Goal: Task Accomplishment & Management: Manage account settings

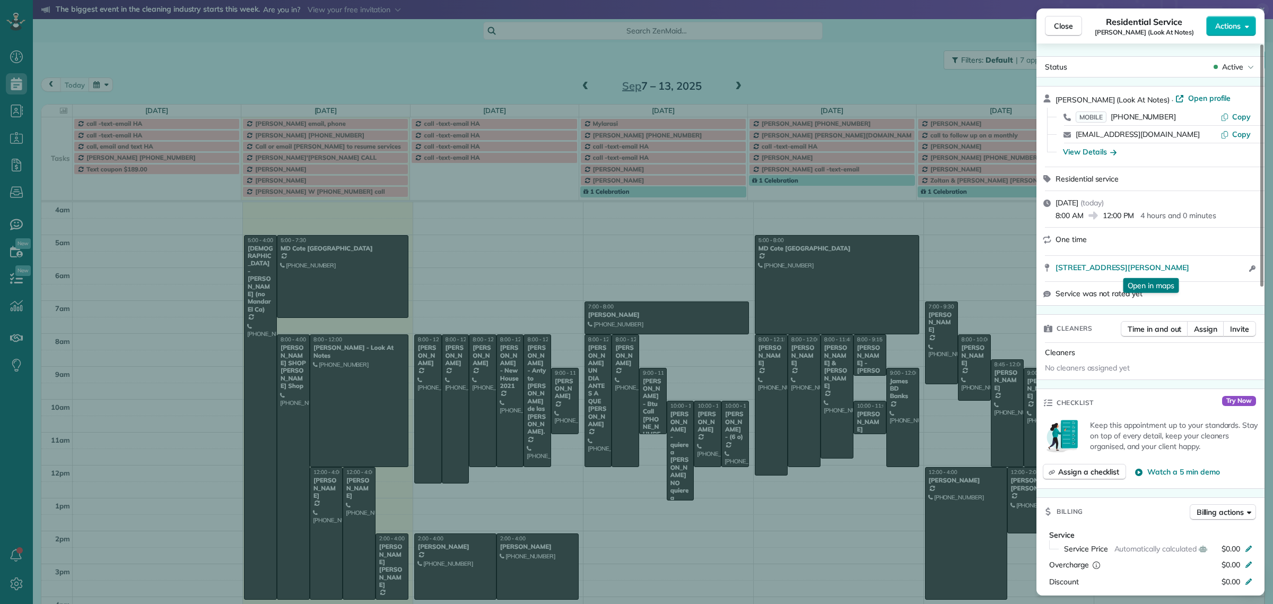
scroll to position [33, 0]
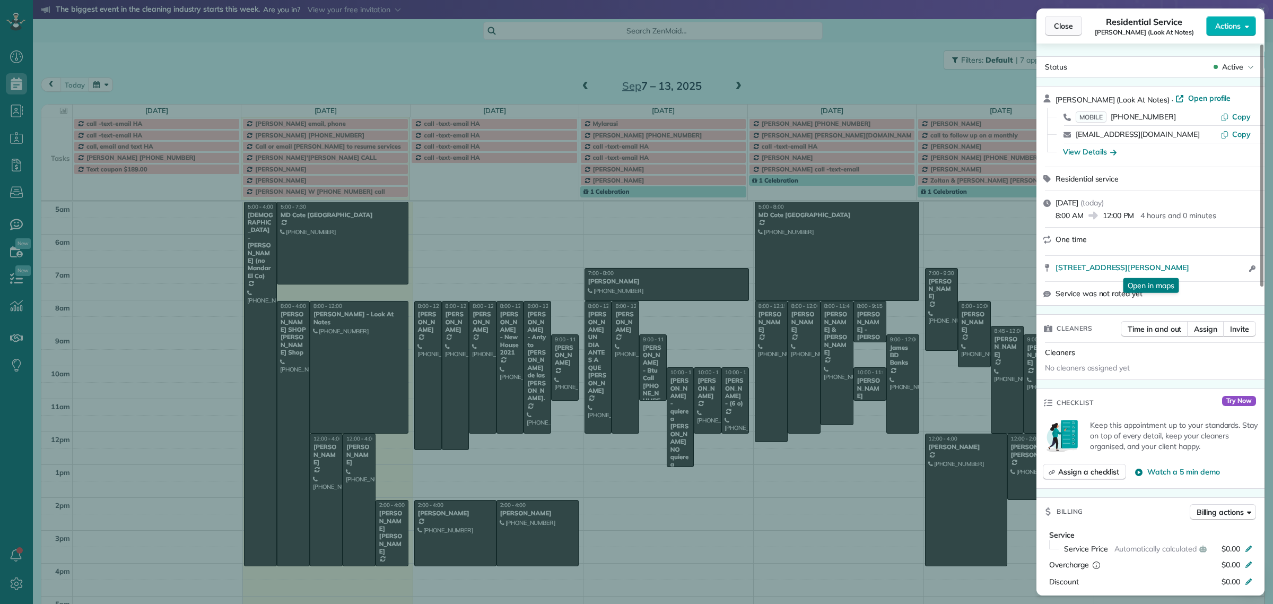
click at [1059, 25] on span "Close" at bounding box center [1063, 26] width 19 height 11
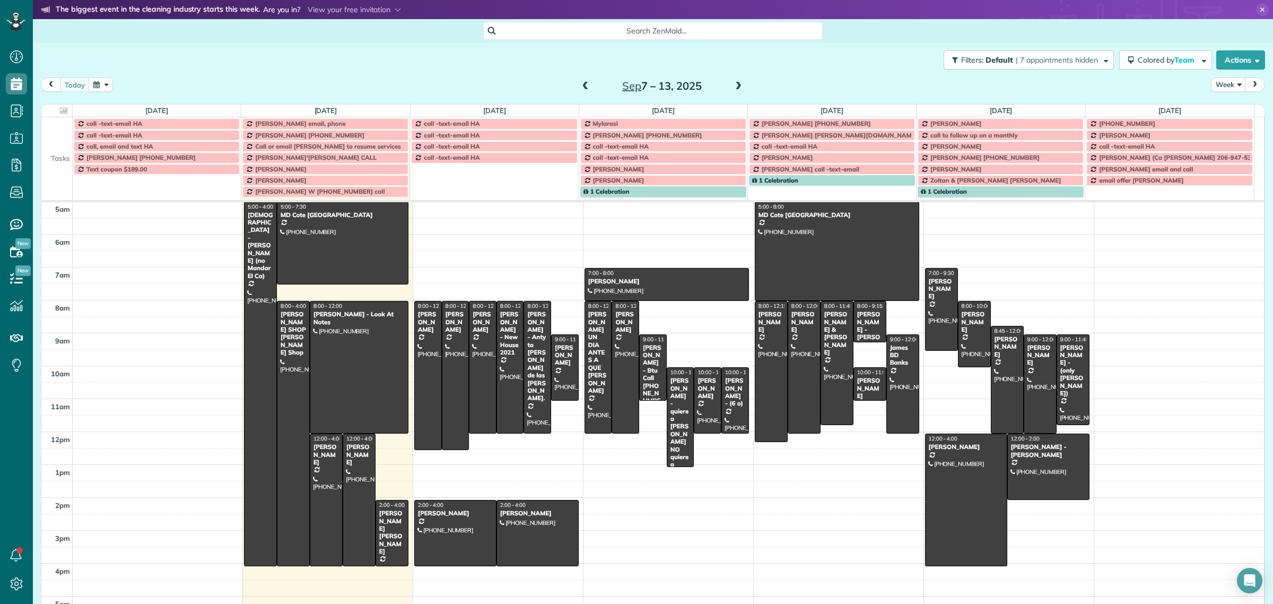
click at [634, 36] on span "Search ZenMaid…" at bounding box center [656, 30] width 323 height 11
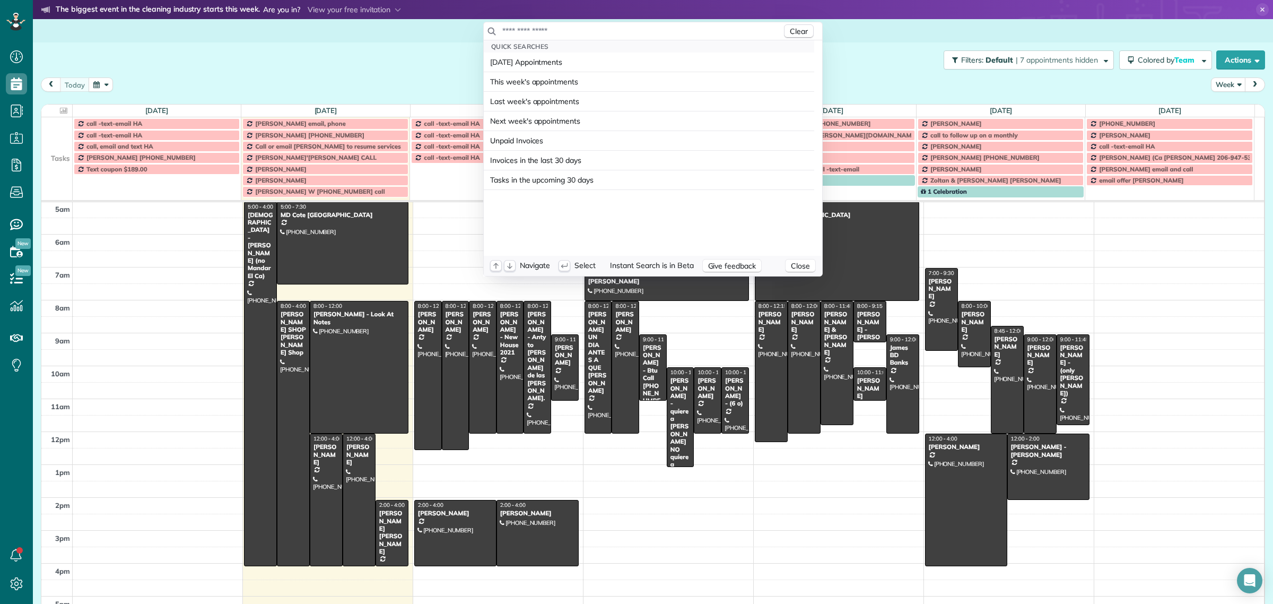
drag, startPoint x: 634, startPoint y: 36, endPoint x: 629, endPoint y: 29, distance: 8.3
click at [629, 29] on input "text" at bounding box center [642, 30] width 280 height 11
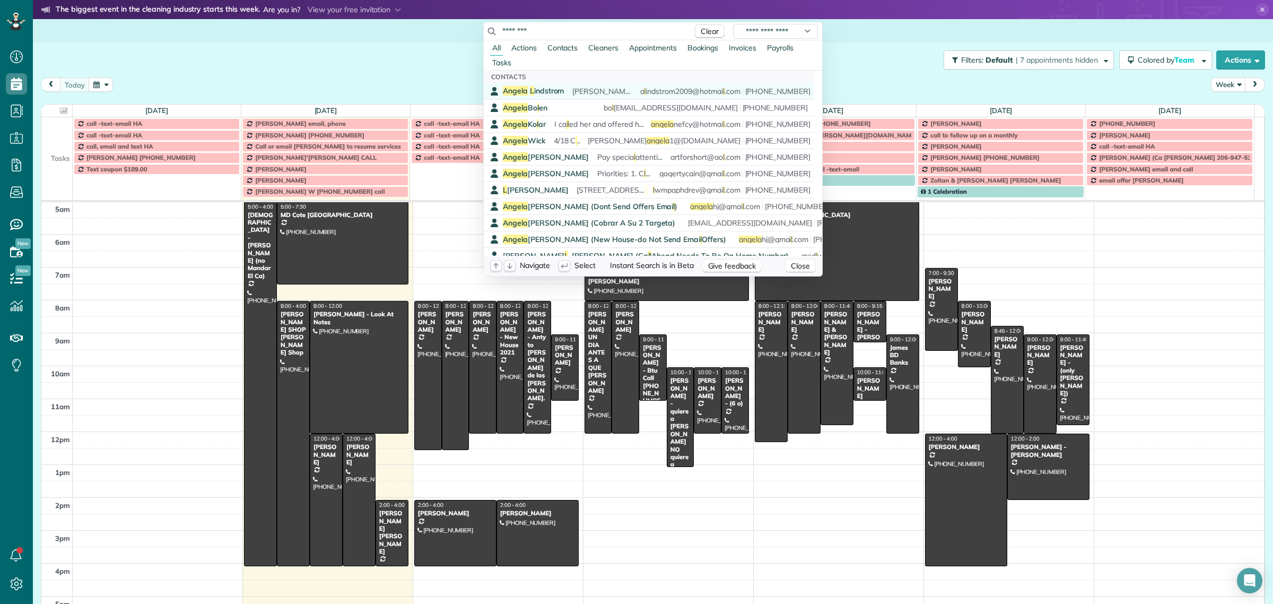
type input "********"
click at [550, 91] on span "Ange l a L indstrom" at bounding box center [533, 91] width 61 height 10
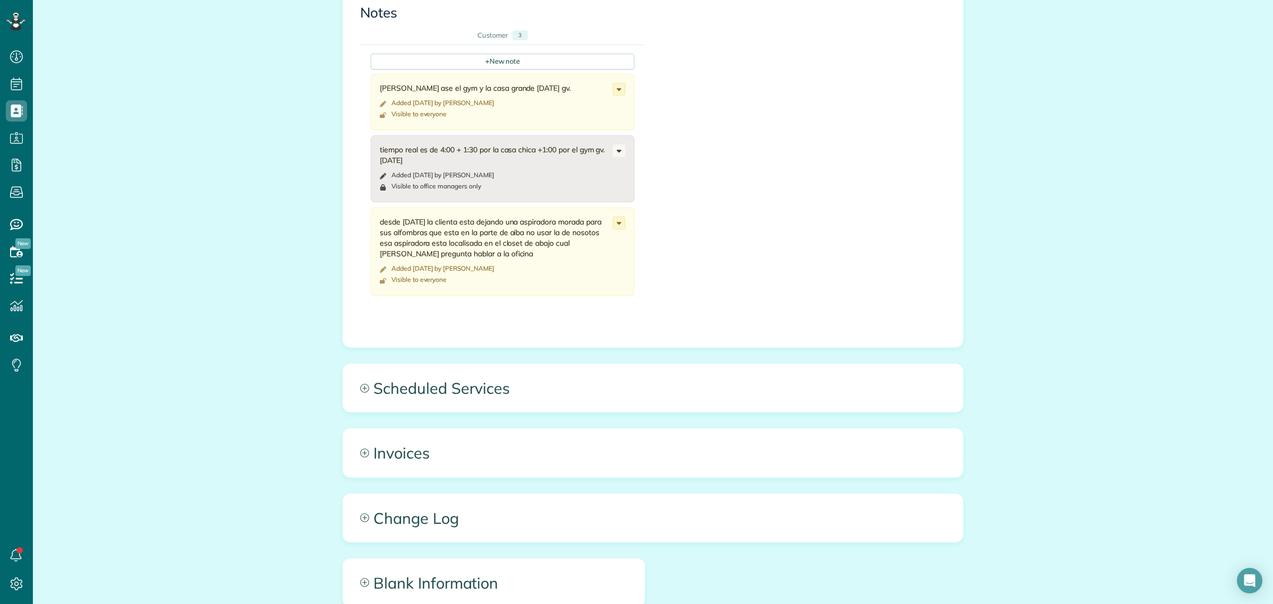
scroll to position [1363, 0]
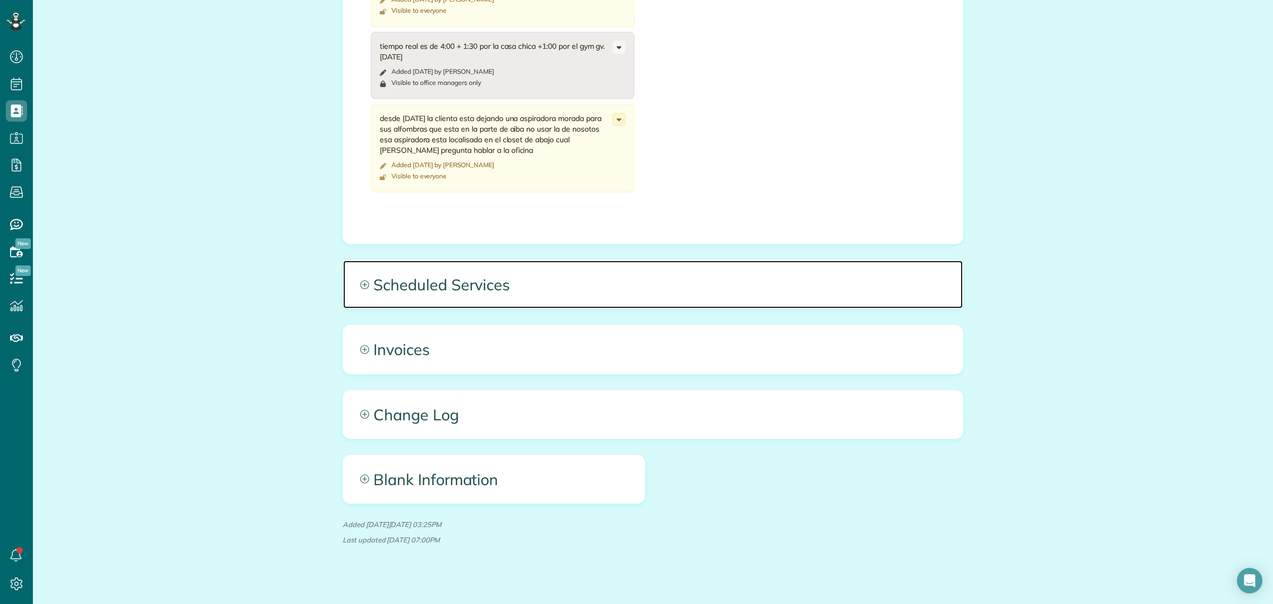
click at [460, 271] on span "Scheduled Services" at bounding box center [653, 284] width 620 height 48
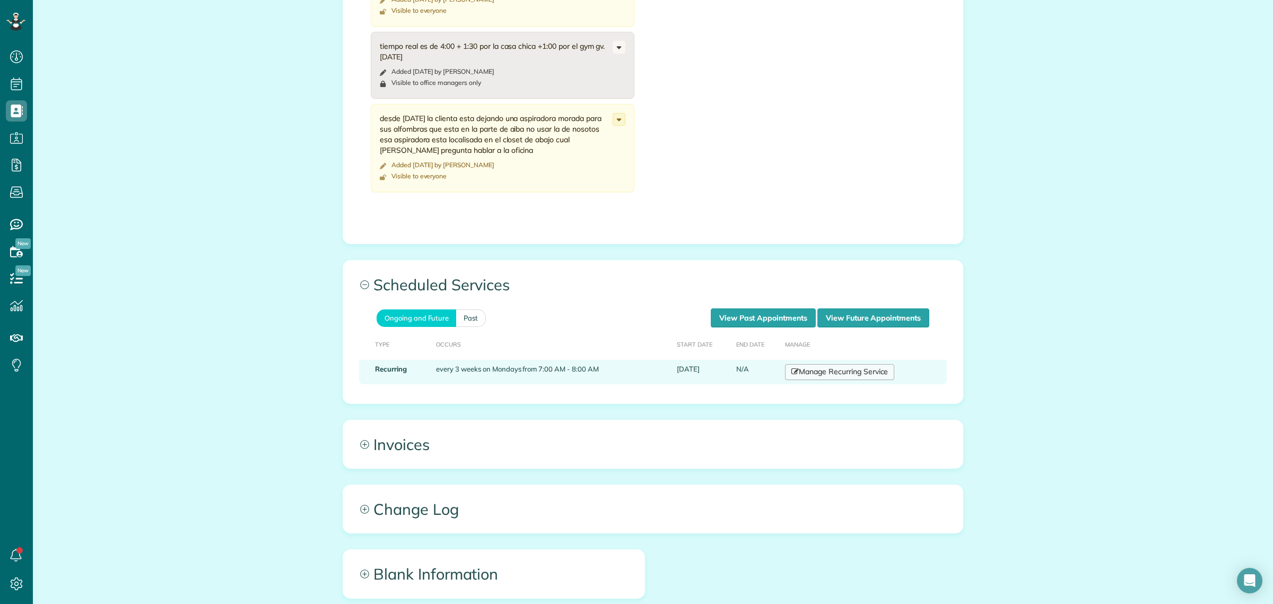
click at [826, 364] on link "Manage Recurring Service" at bounding box center [839, 372] width 109 height 16
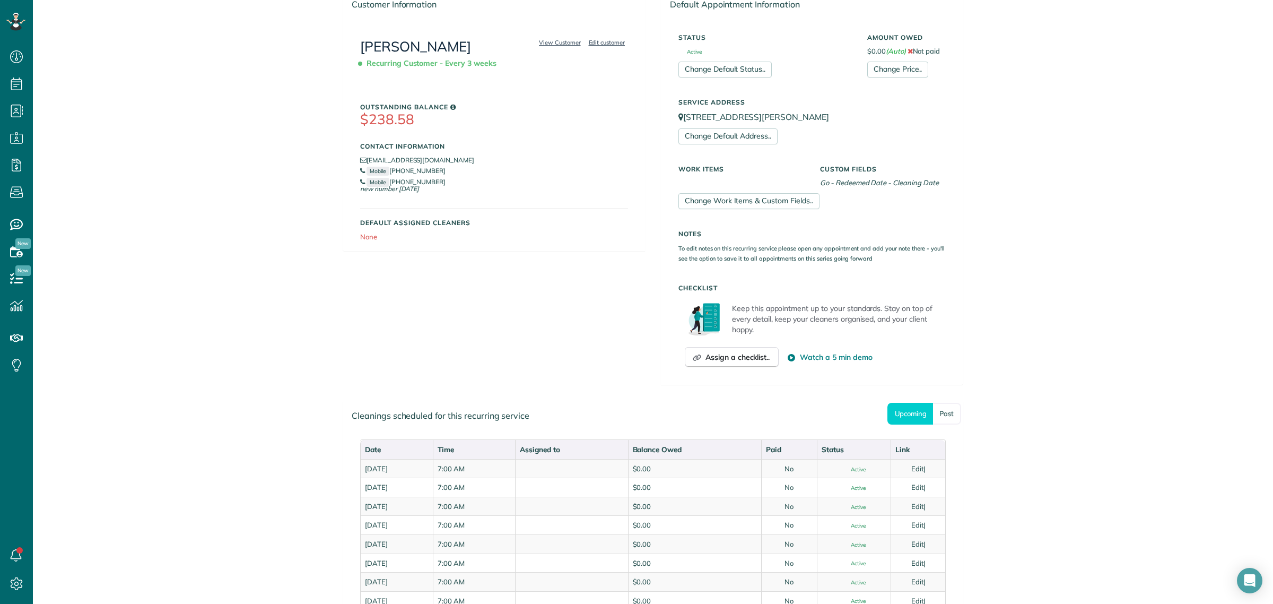
scroll to position [199, 0]
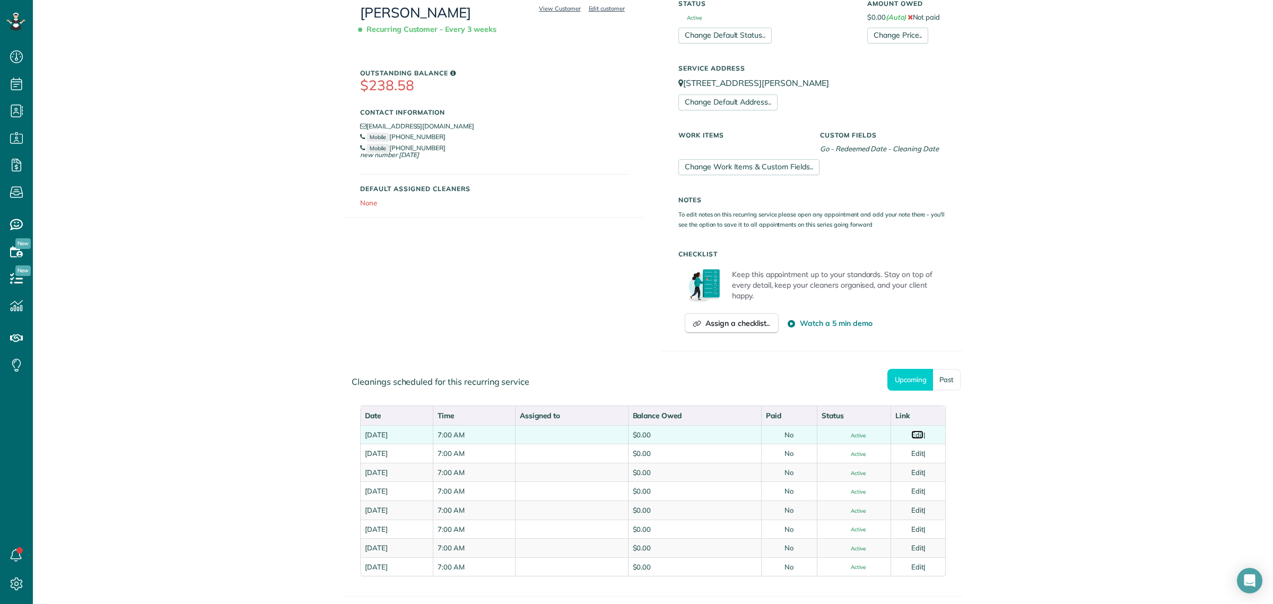
click at [915, 437] on link "Edit" at bounding box center [917, 434] width 13 height 8
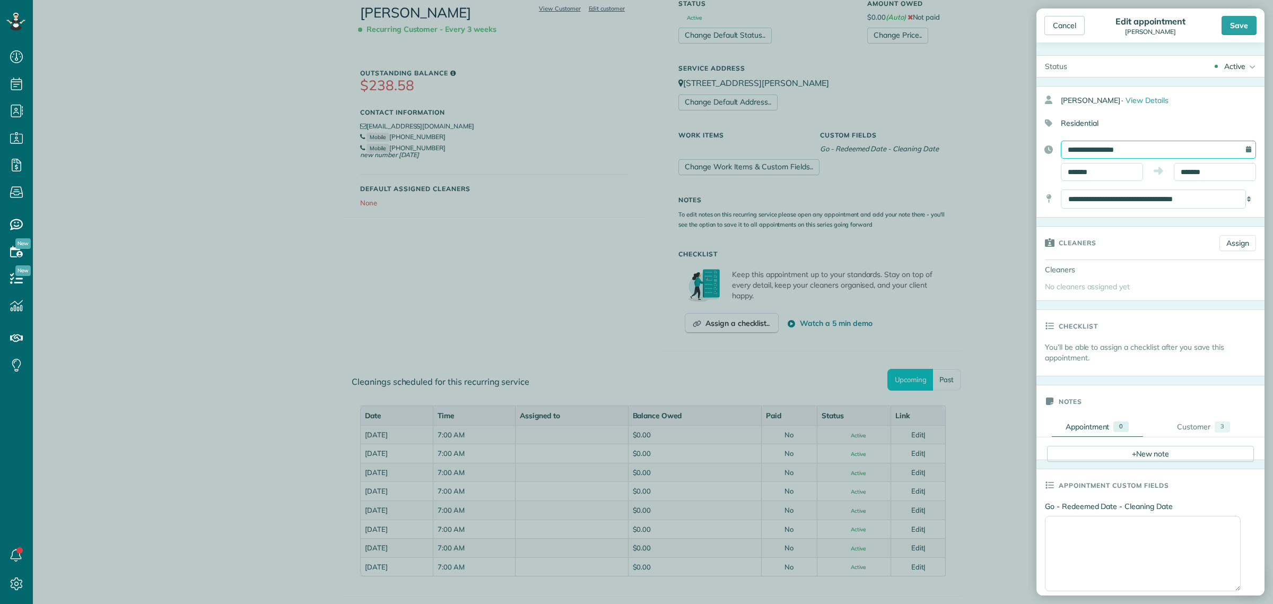
click at [1099, 150] on input "**********" at bounding box center [1158, 150] width 195 height 18
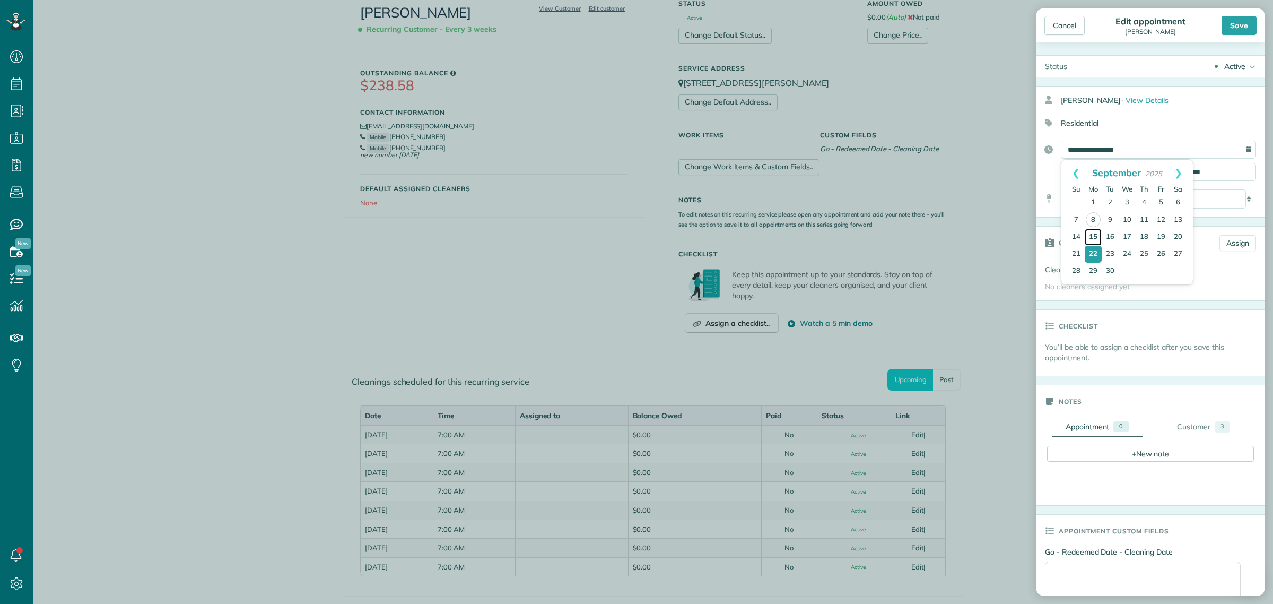
click at [1097, 232] on link "15" at bounding box center [1093, 237] width 17 height 17
type input "**********"
click at [1243, 25] on div "Save" at bounding box center [1239, 25] width 35 height 19
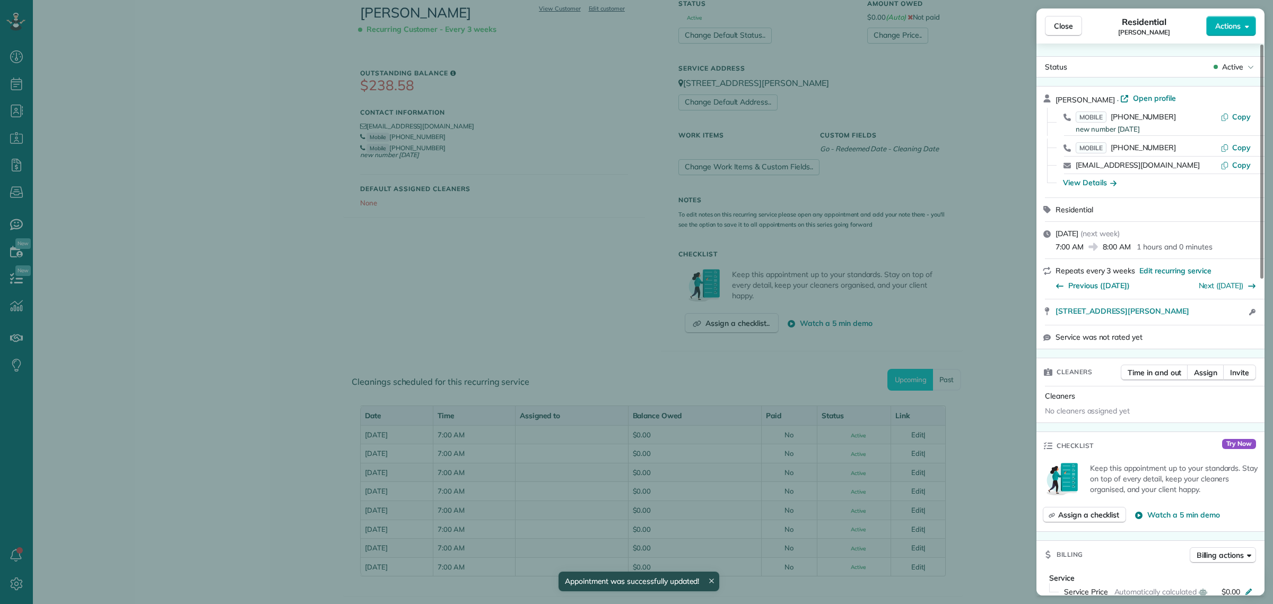
click at [1065, 28] on span "Close" at bounding box center [1063, 26] width 19 height 11
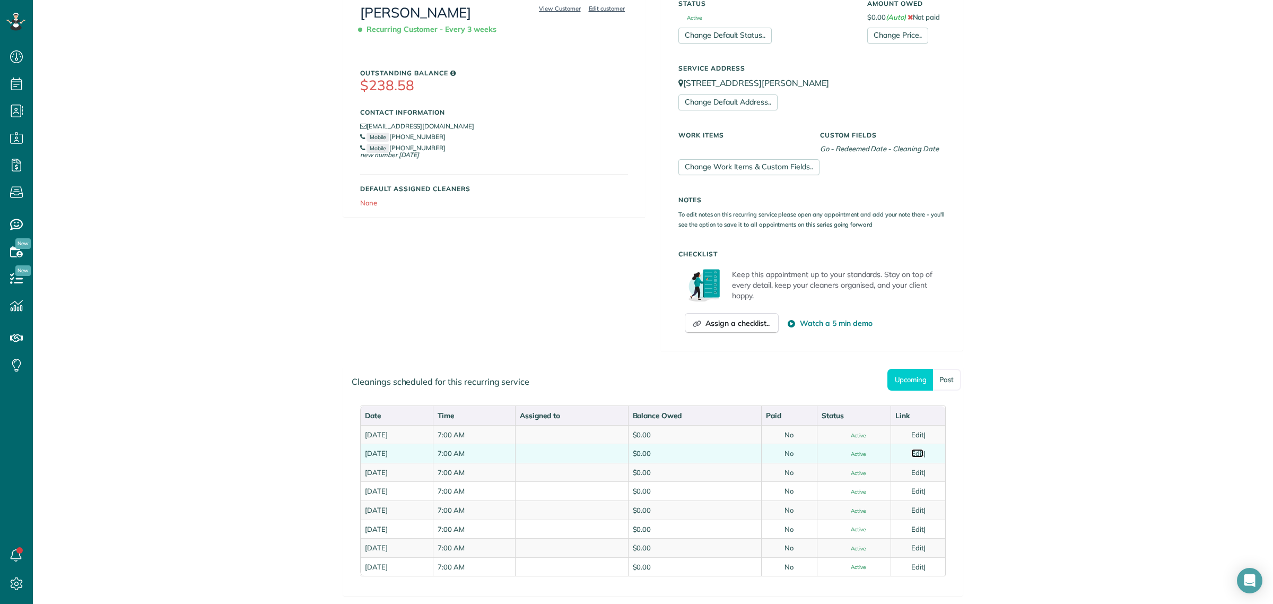
click at [917, 452] on link "Edit" at bounding box center [917, 453] width 13 height 8
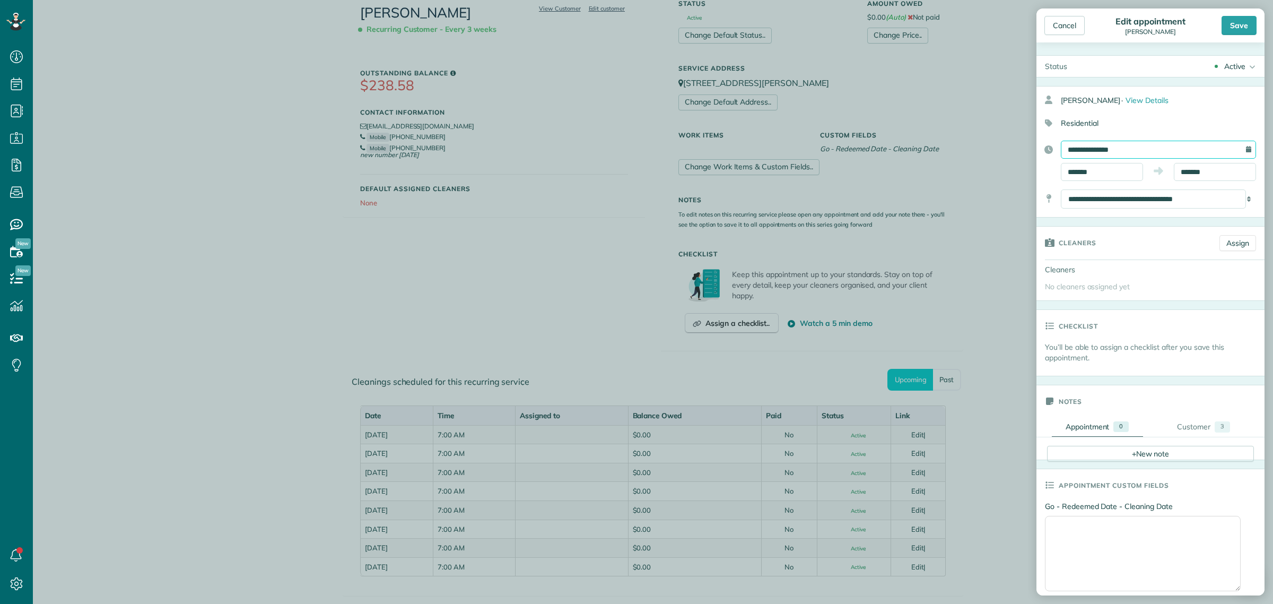
click at [1083, 142] on input "**********" at bounding box center [1158, 150] width 195 height 18
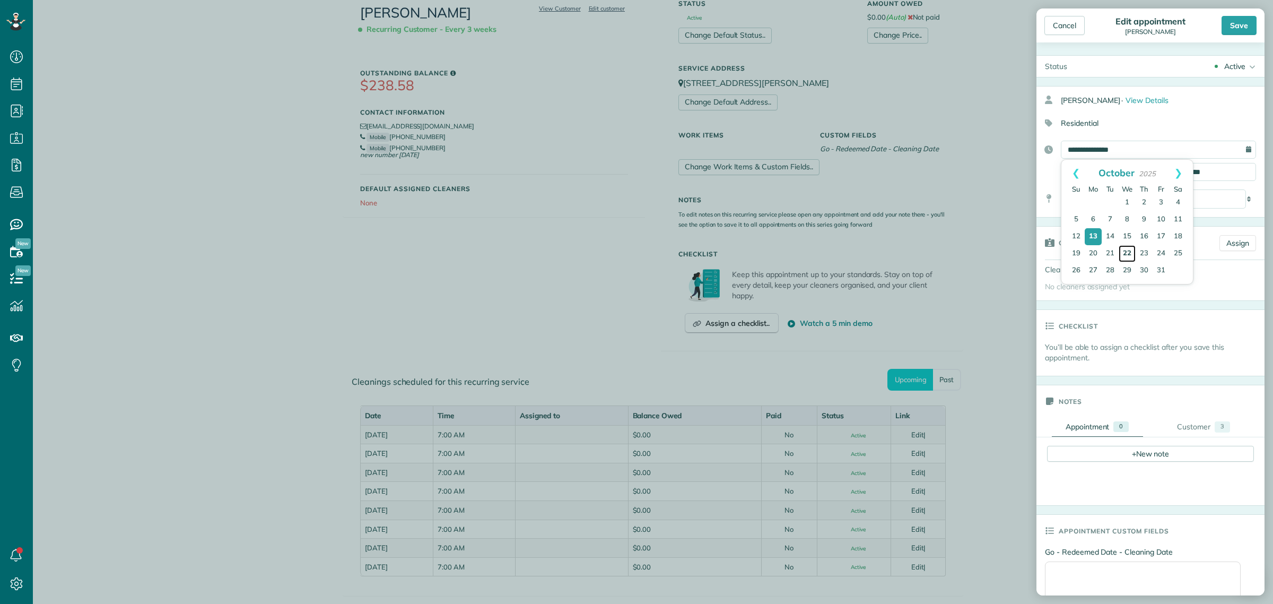
click at [1133, 253] on link "22" at bounding box center [1127, 253] width 17 height 17
type input "**********"
click at [1237, 22] on div "Save" at bounding box center [1239, 25] width 35 height 19
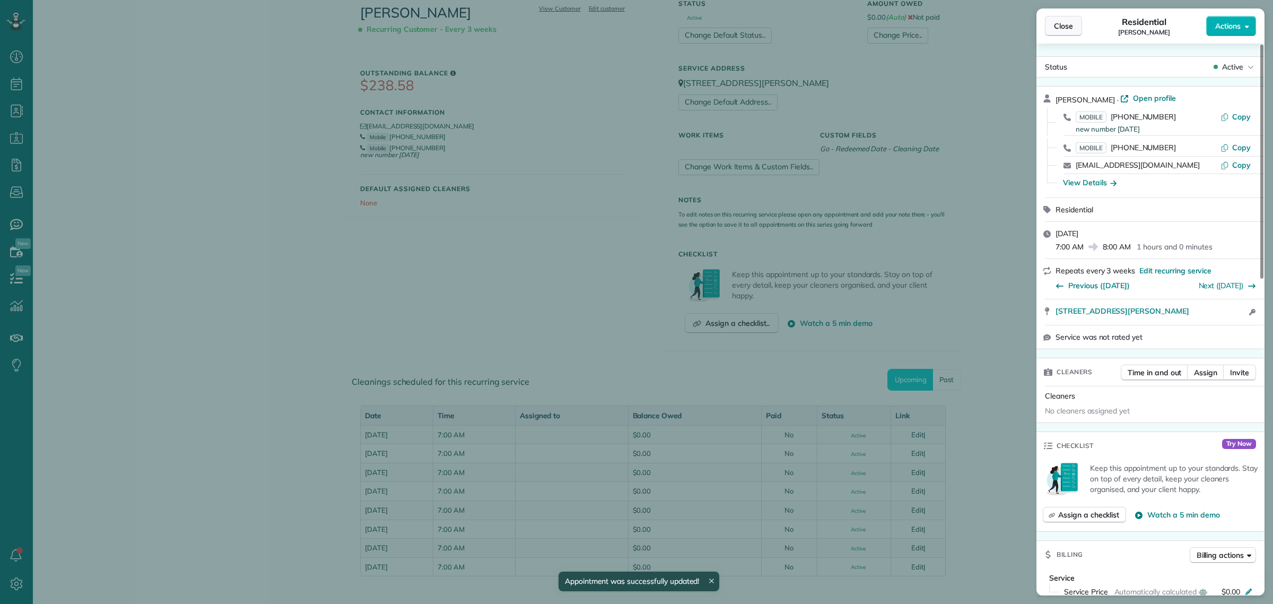
click at [1069, 23] on span "Close" at bounding box center [1063, 26] width 19 height 11
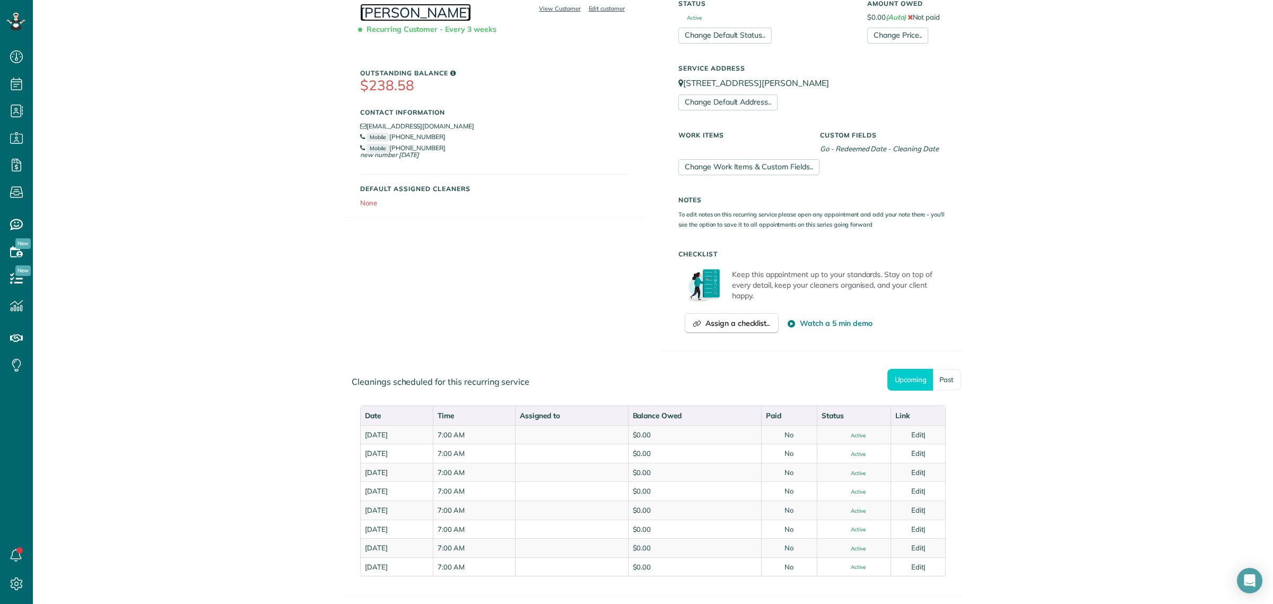
click at [410, 16] on link "[PERSON_NAME]" at bounding box center [415, 13] width 111 height 18
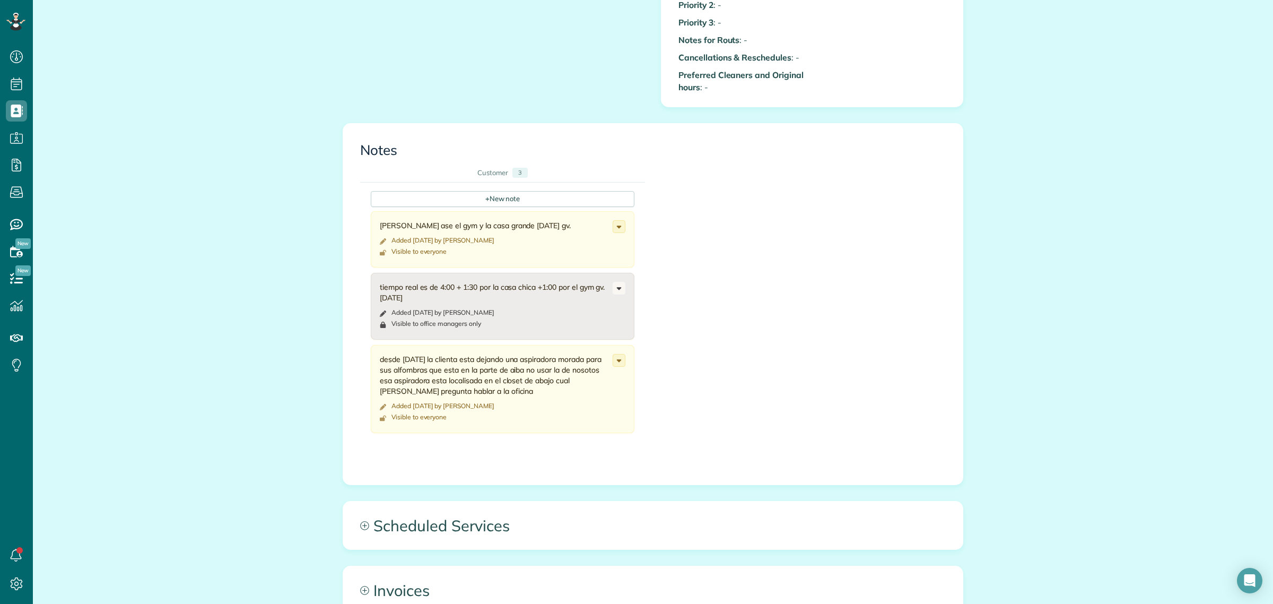
scroll to position [1127, 0]
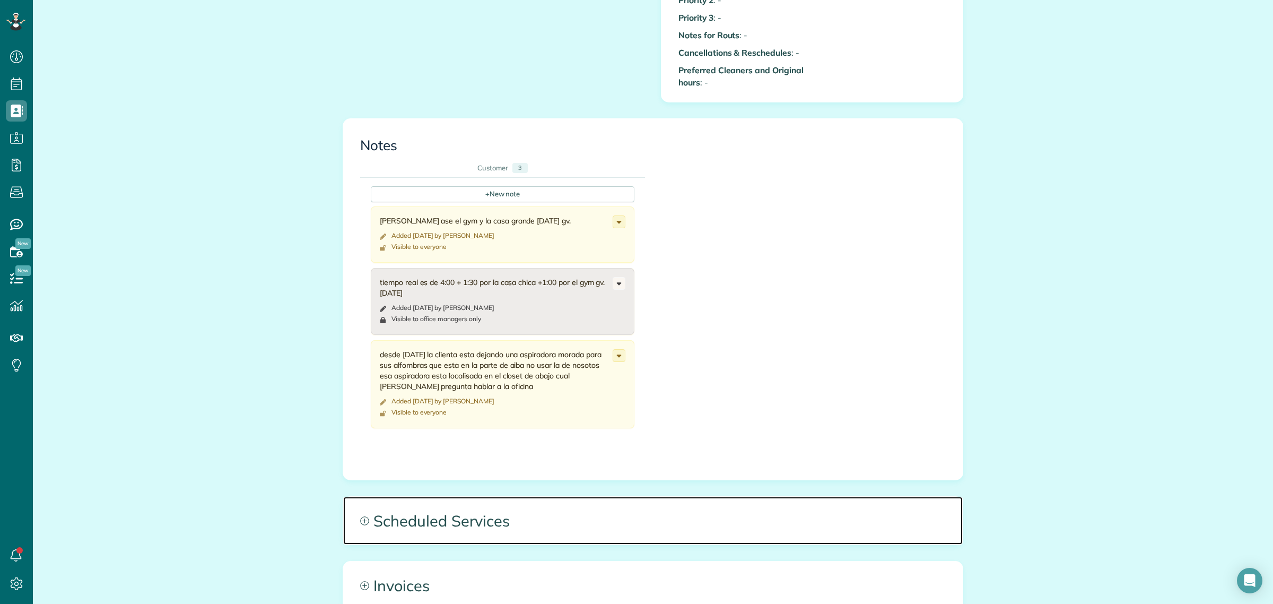
click at [459, 504] on span "Scheduled Services" at bounding box center [653, 521] width 620 height 48
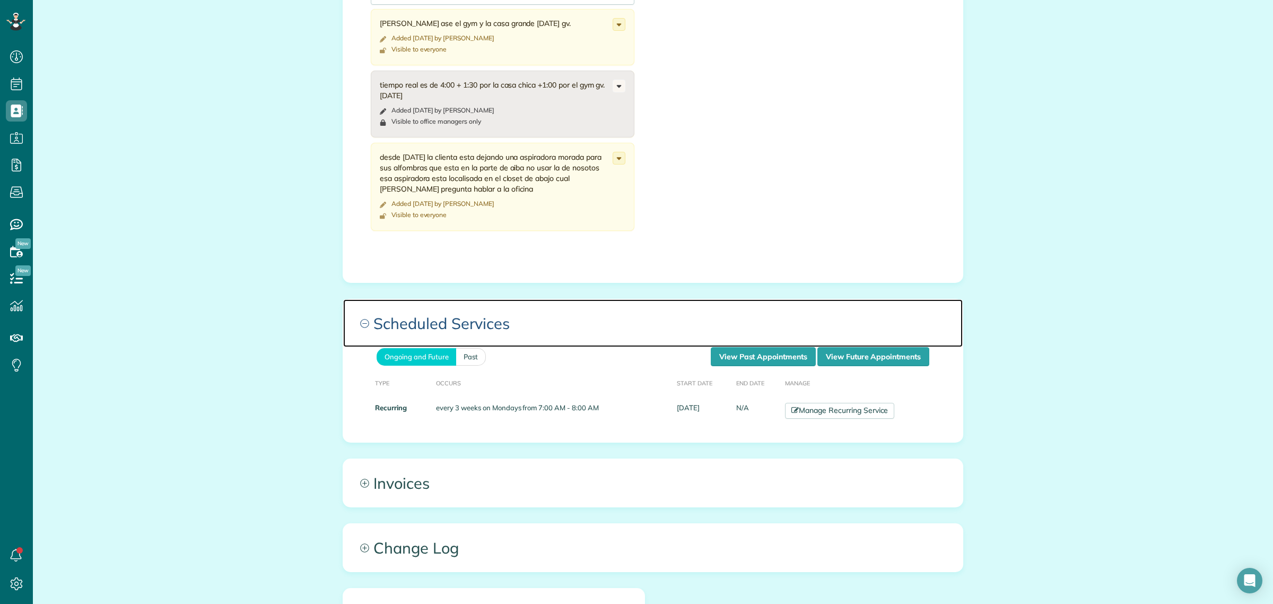
scroll to position [1326, 0]
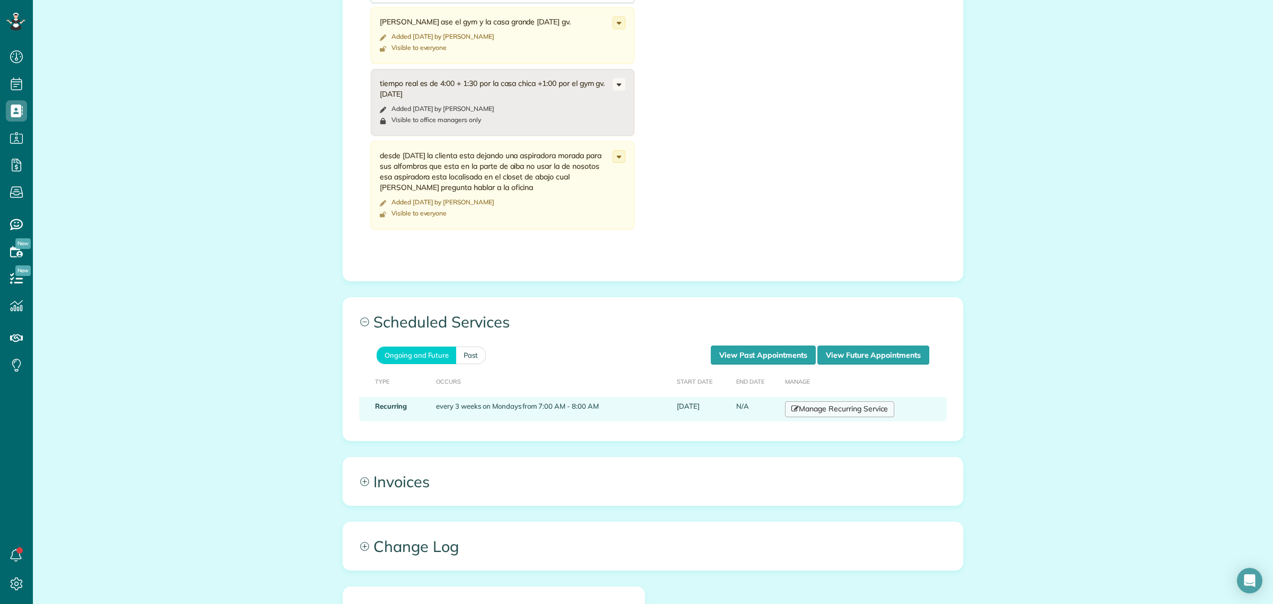
click at [851, 401] on link "Manage Recurring Service" at bounding box center [839, 409] width 109 height 16
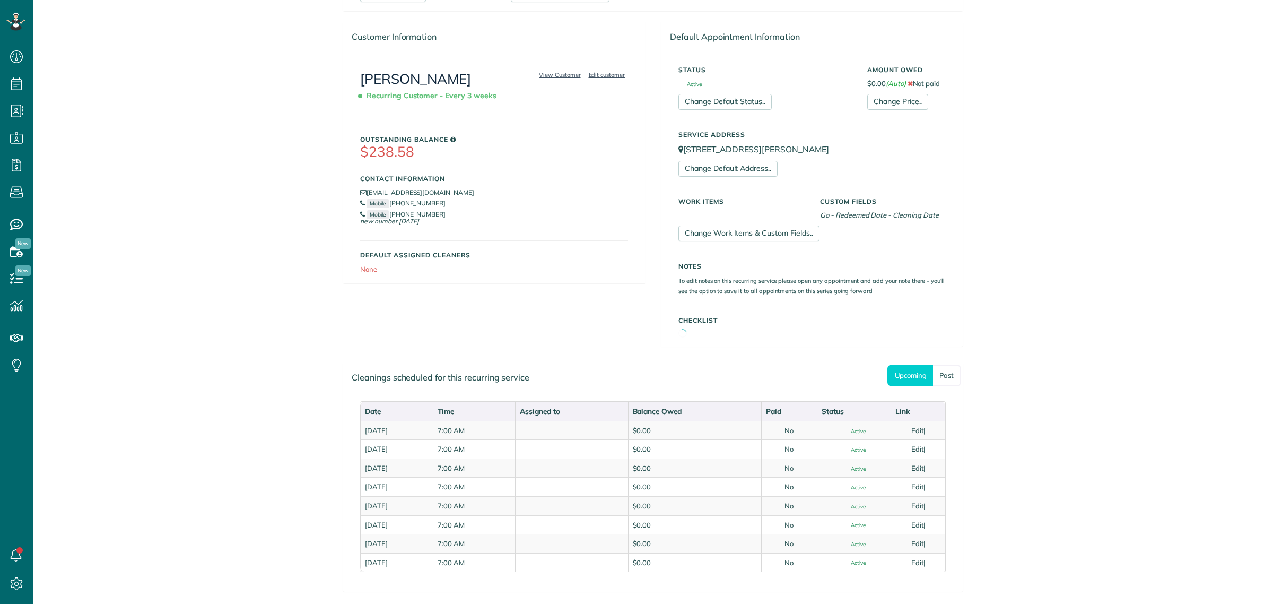
scroll to position [4, 4]
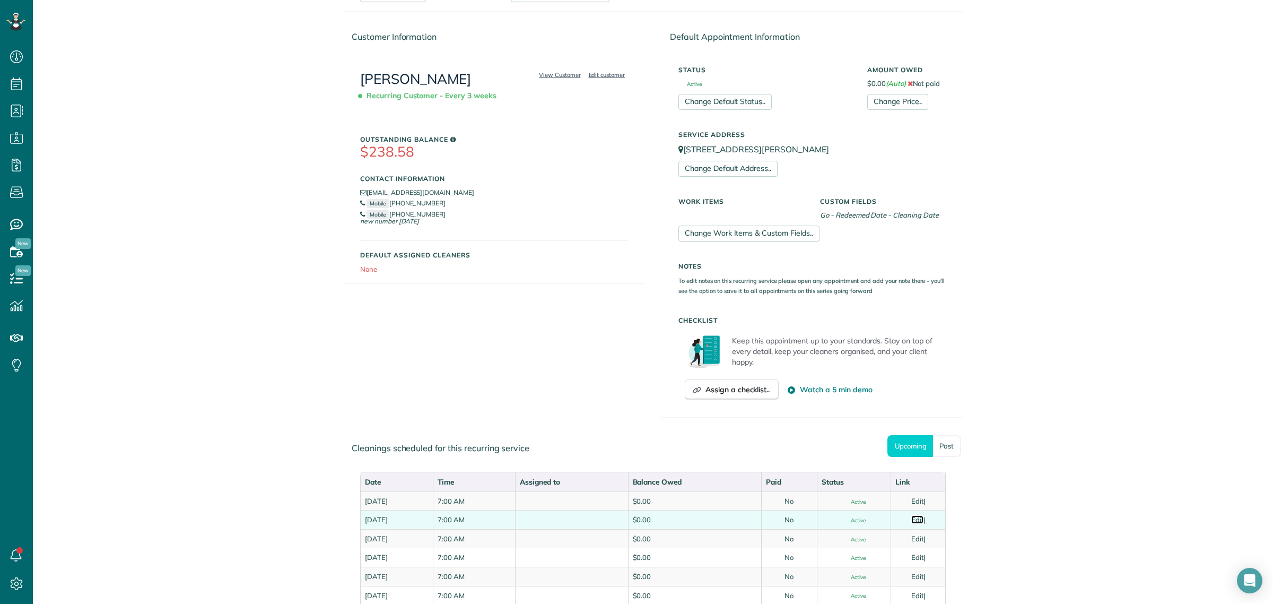
click at [921, 520] on link "Edit" at bounding box center [917, 519] width 13 height 8
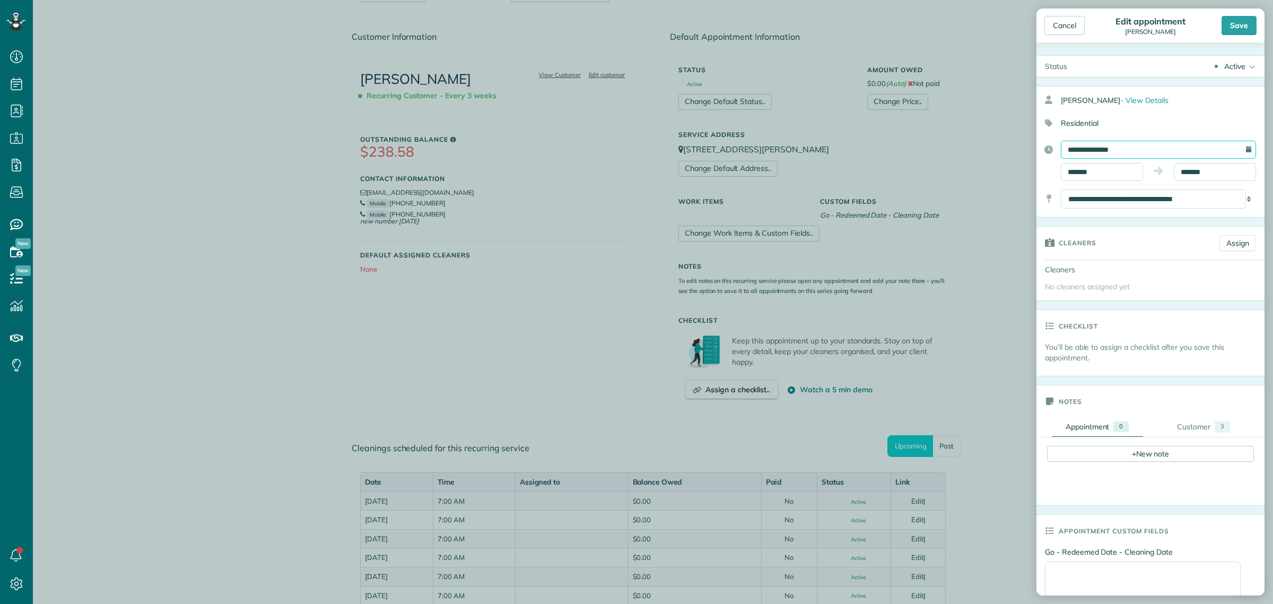
click at [1099, 150] on input "**********" at bounding box center [1158, 150] width 195 height 18
click at [1070, 173] on link "Prev" at bounding box center [1075, 173] width 29 height 27
click at [1094, 251] on link "22" at bounding box center [1093, 254] width 17 height 17
type input "**********"
click at [1247, 32] on div "Save" at bounding box center [1239, 25] width 35 height 19
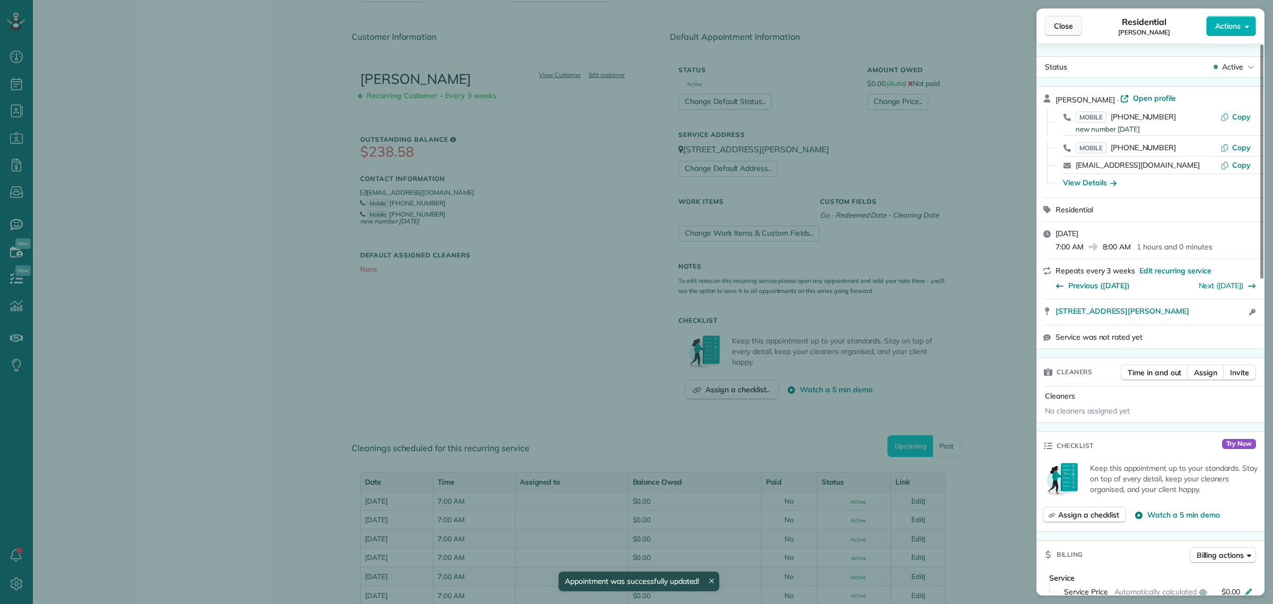
click at [1075, 25] on button "Close" at bounding box center [1063, 26] width 37 height 20
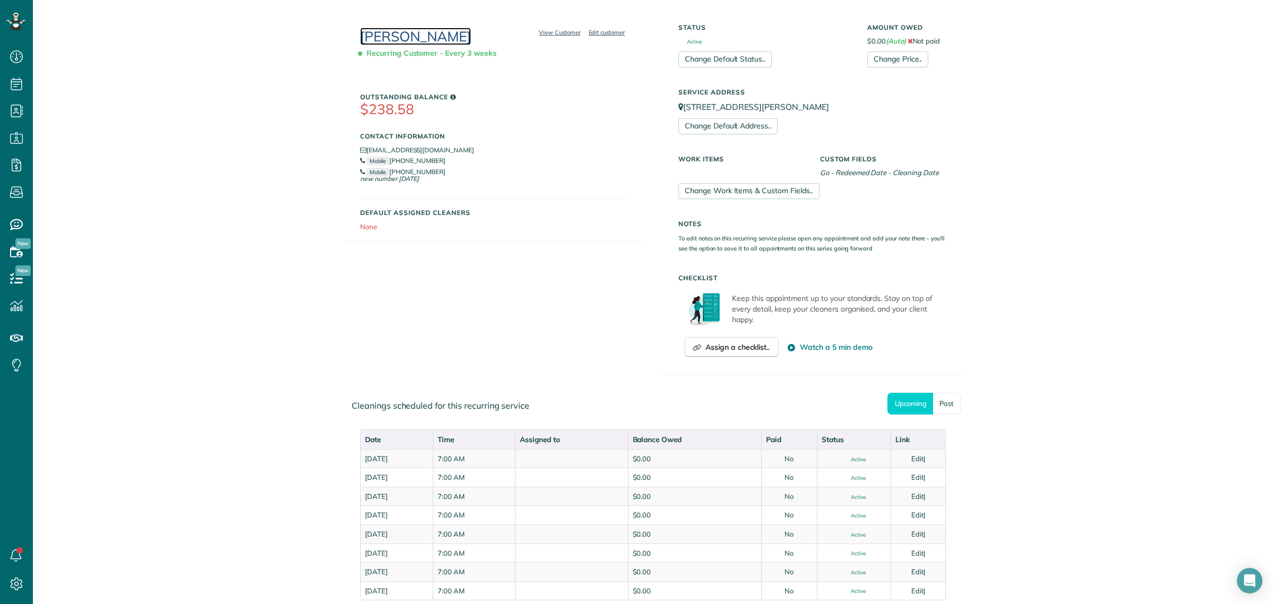
scroll to position [199, 0]
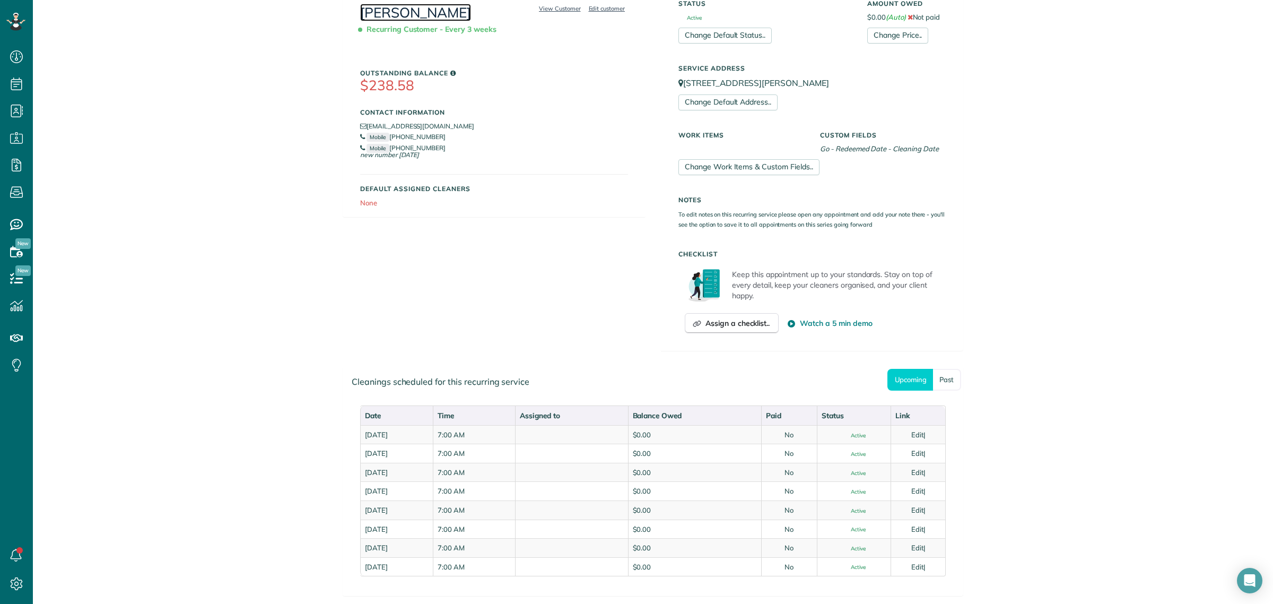
click at [422, 16] on link "[PERSON_NAME]" at bounding box center [415, 13] width 111 height 18
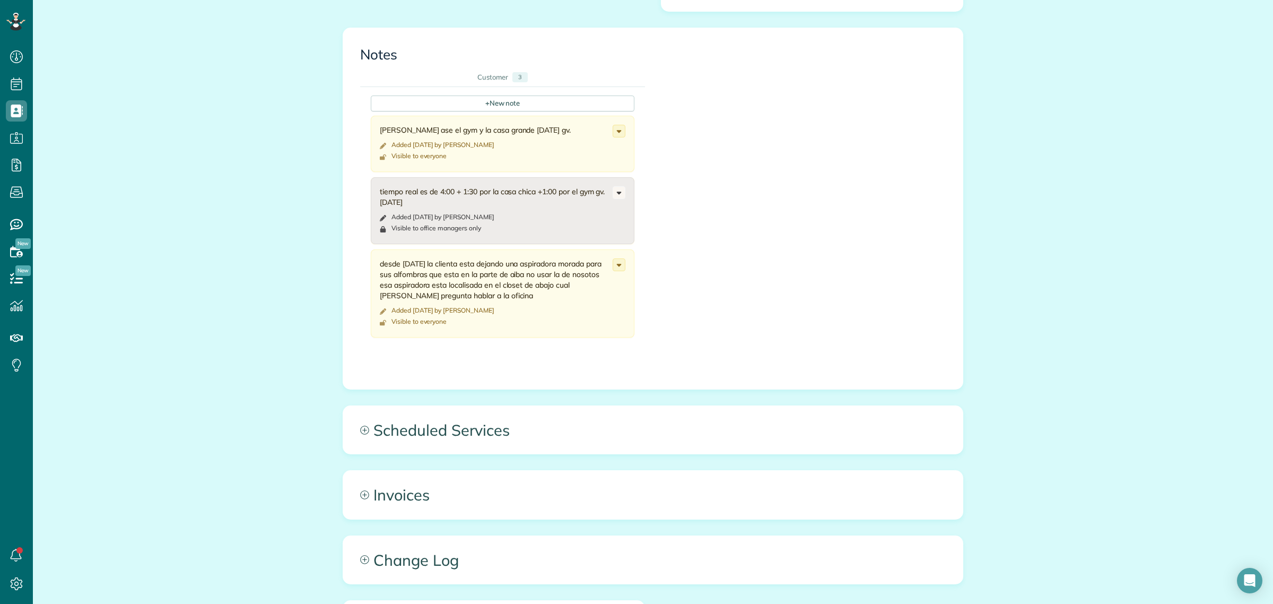
scroll to position [1260, 0]
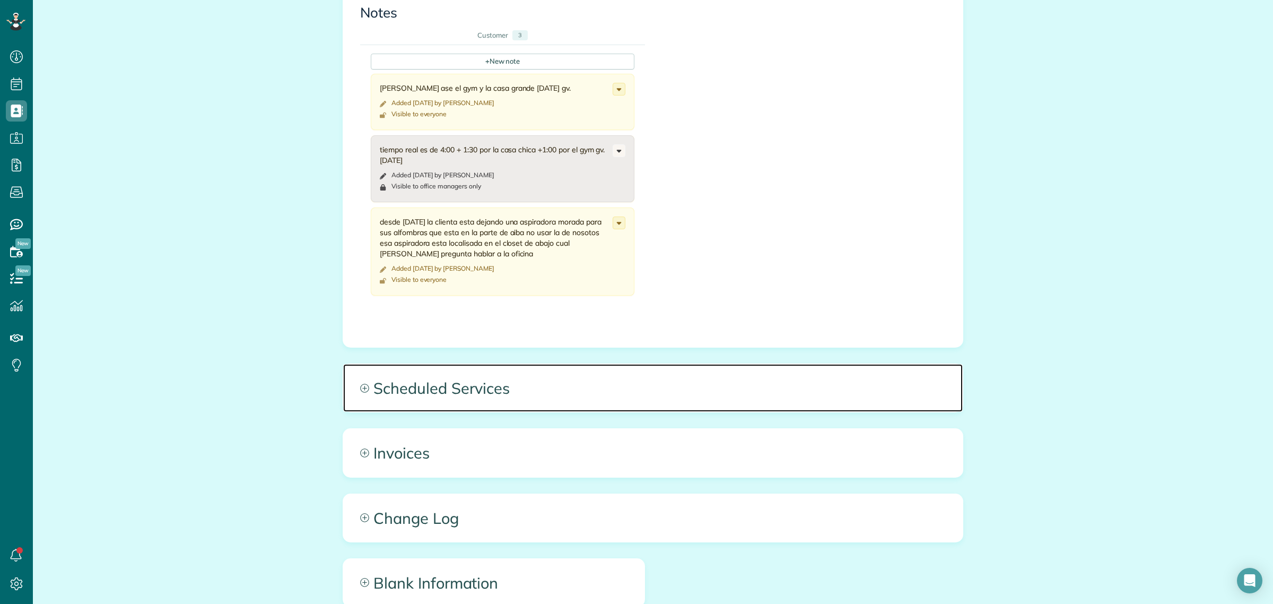
click at [424, 375] on span "Scheduled Services" at bounding box center [653, 388] width 620 height 48
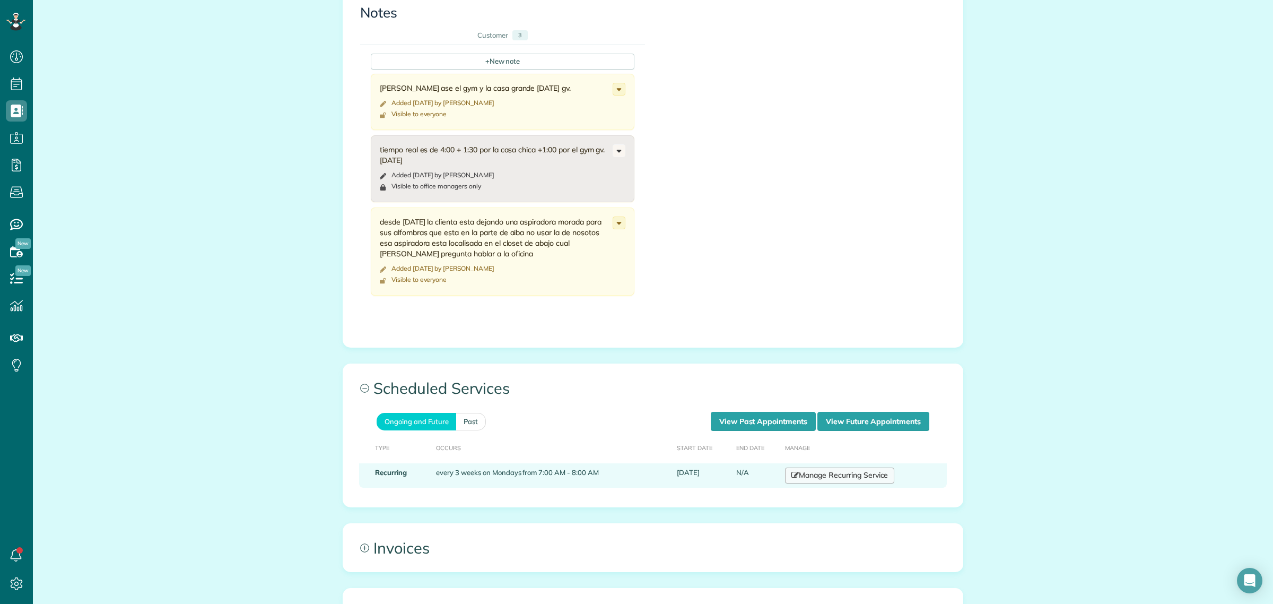
click at [825, 467] on link "Manage Recurring Service" at bounding box center [839, 475] width 109 height 16
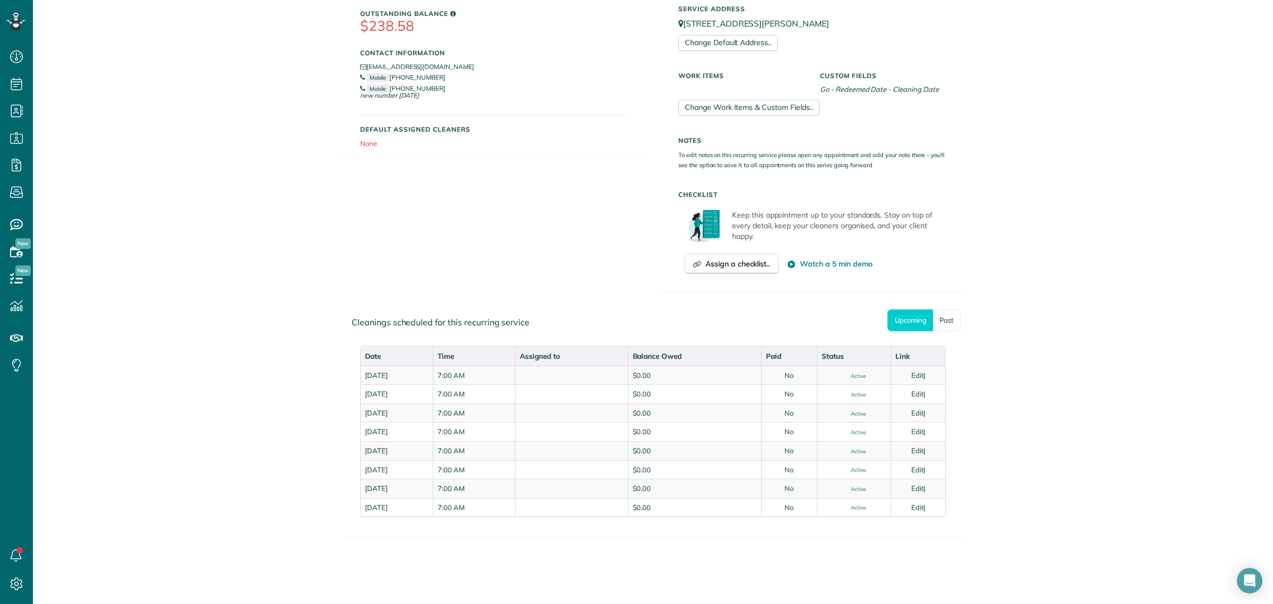
scroll to position [265, 0]
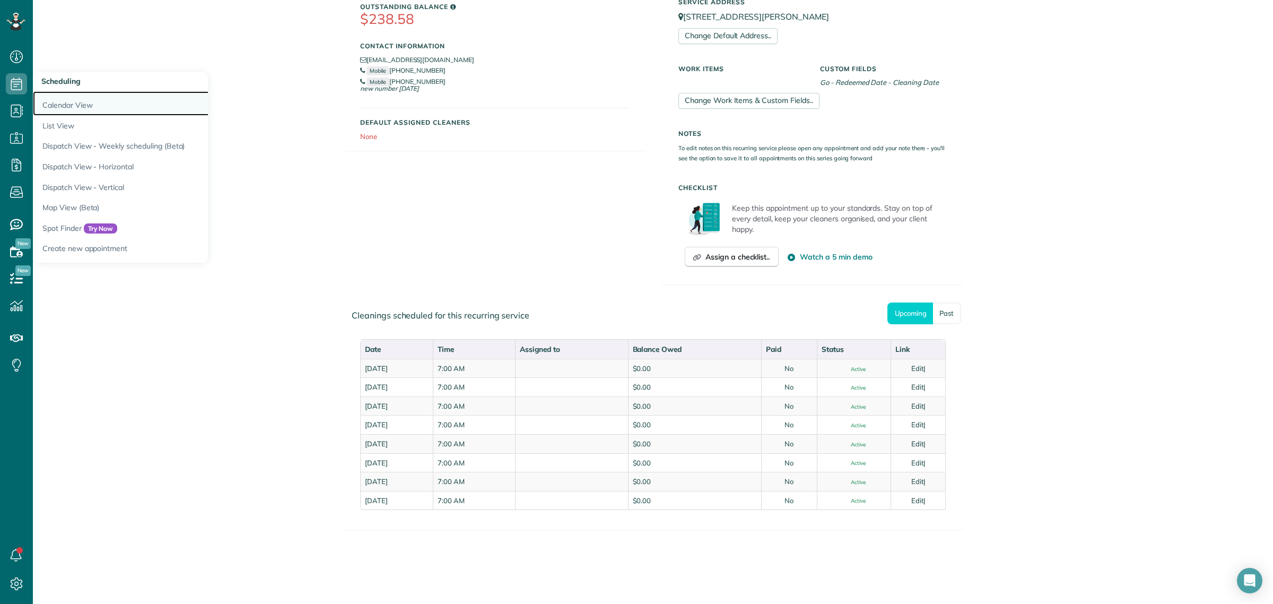
click at [60, 107] on link "Calendar View" at bounding box center [165, 103] width 265 height 24
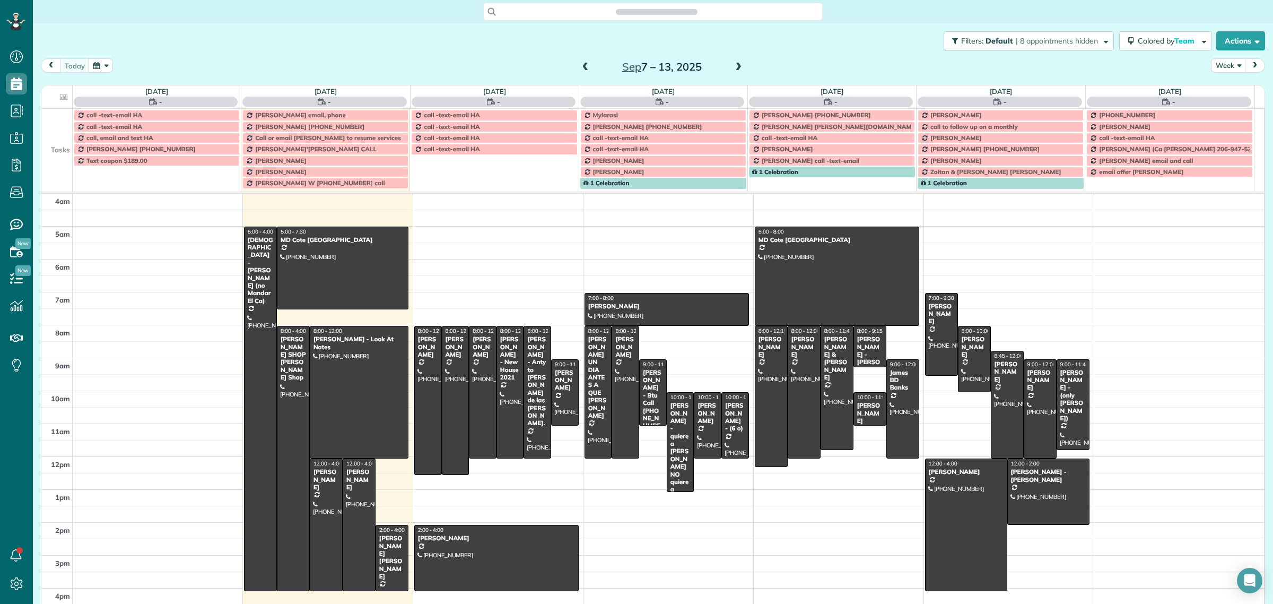
scroll to position [44, 0]
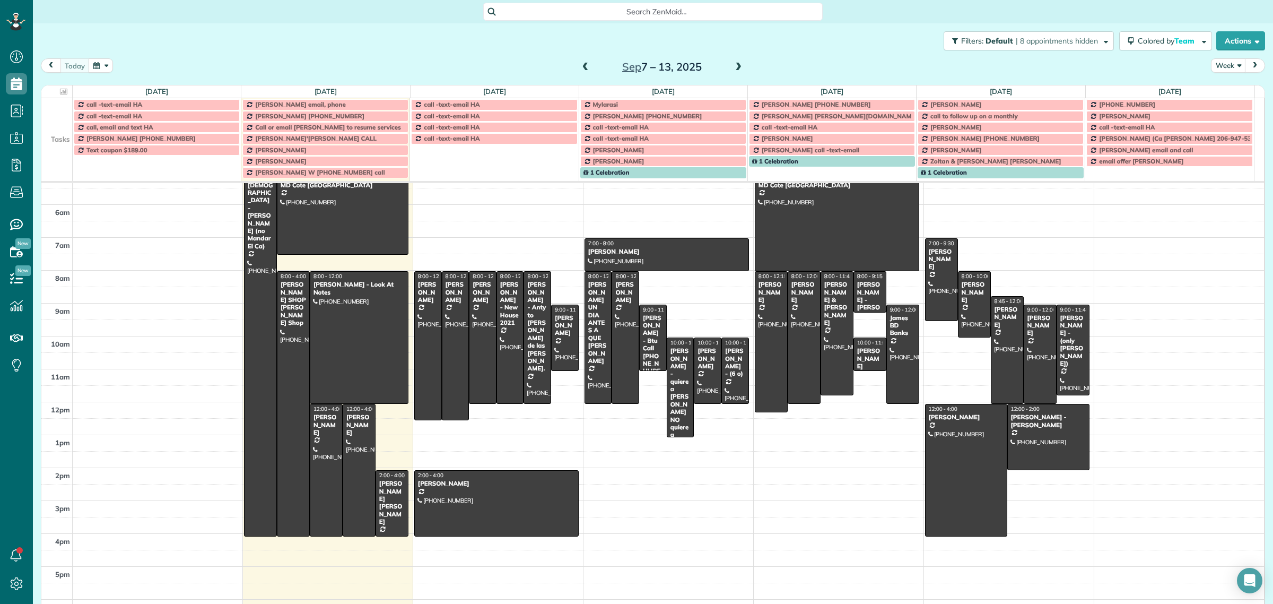
click at [630, 3] on div "Search ZenMaid…" at bounding box center [652, 12] width 339 height 18
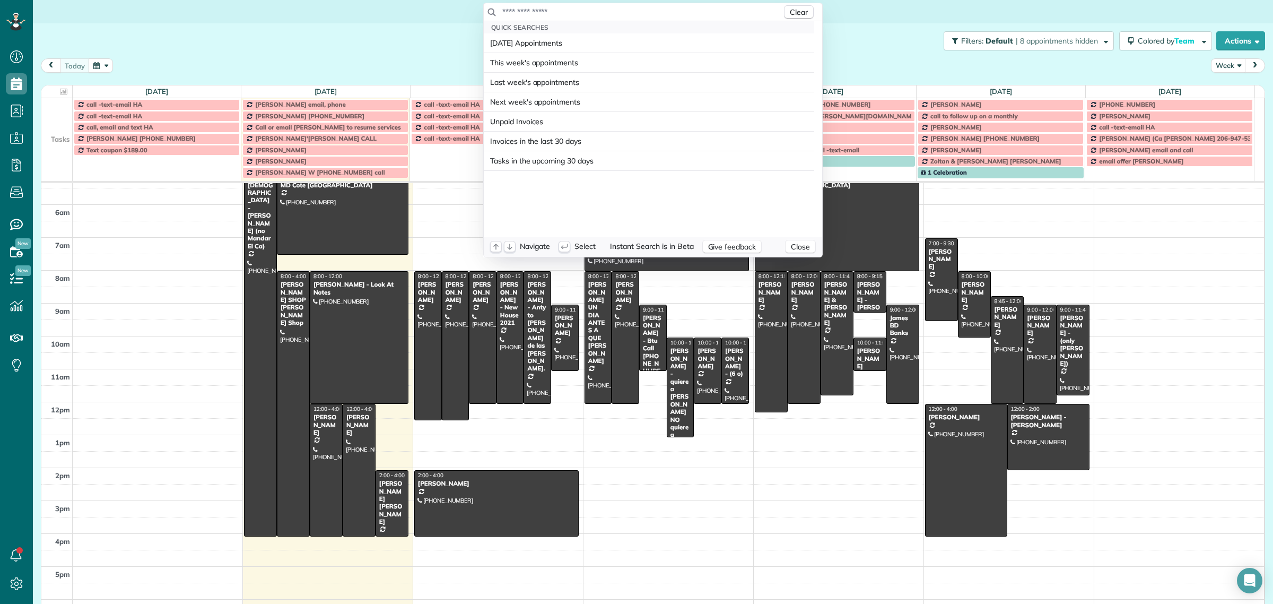
click at [635, 4] on div "Clear" at bounding box center [653, 12] width 338 height 18
click at [571, 19] on div "Clear" at bounding box center [653, 12] width 338 height 18
click at [441, 72] on html "Dashboard Scheduling Calendar View List View Dispatch View - Weekly scheduling …" at bounding box center [636, 302] width 1273 height 604
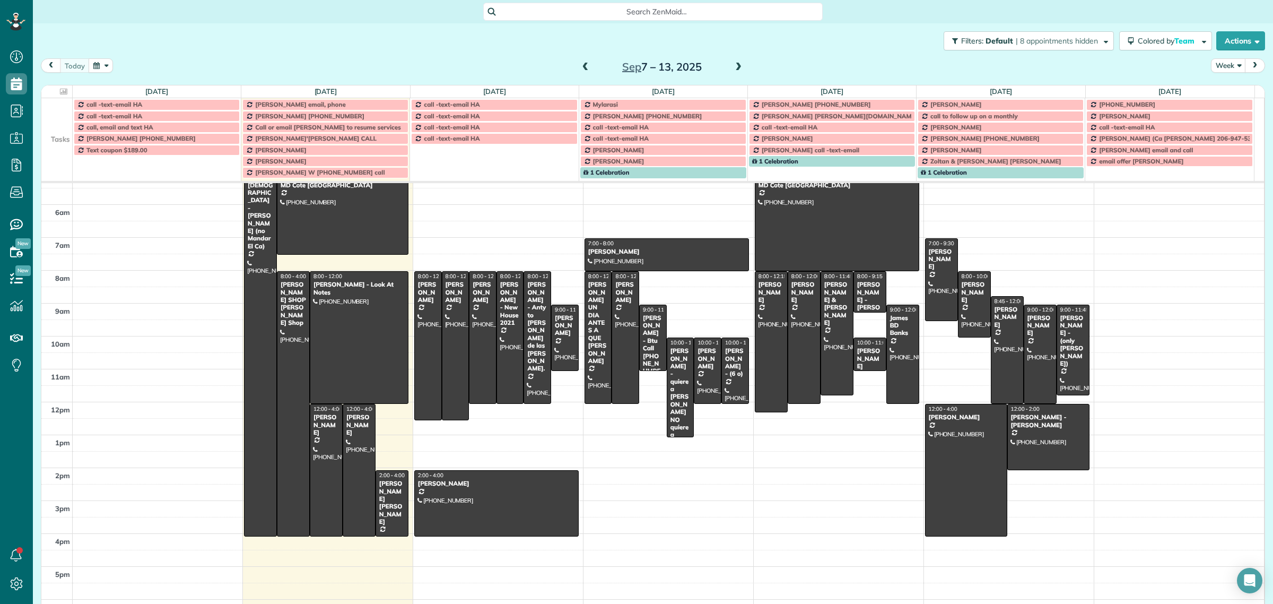
click at [496, 8] on span "Search ZenMaid…" at bounding box center [656, 11] width 323 height 11
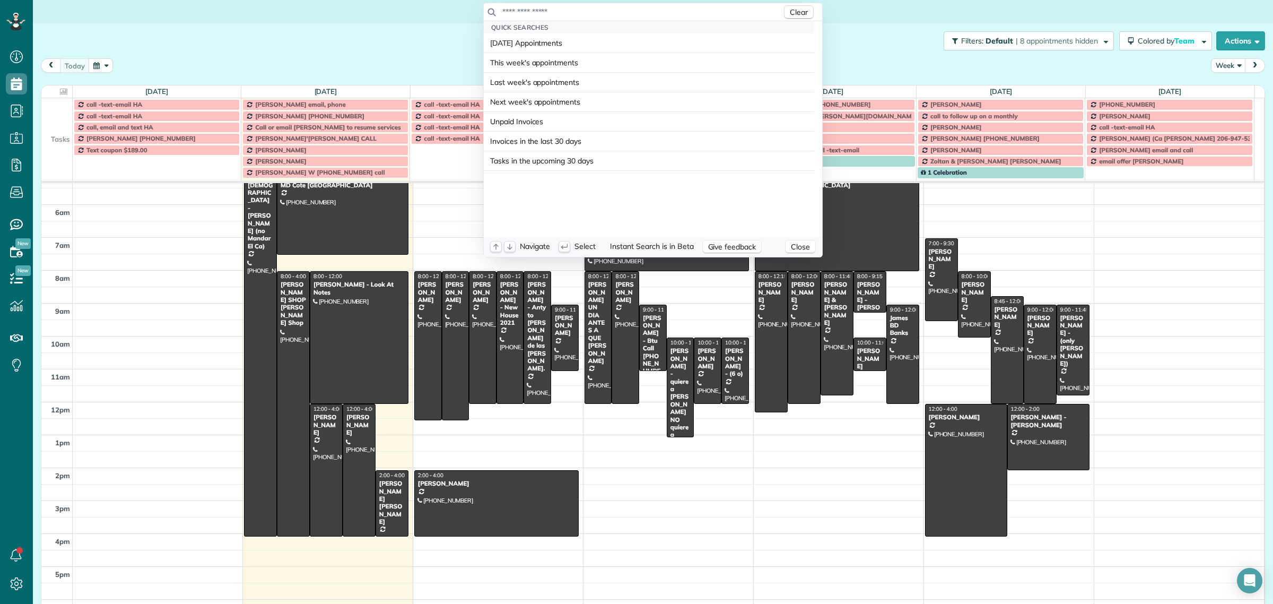
click at [541, 7] on input "text" at bounding box center [642, 11] width 280 height 11
type input "*"
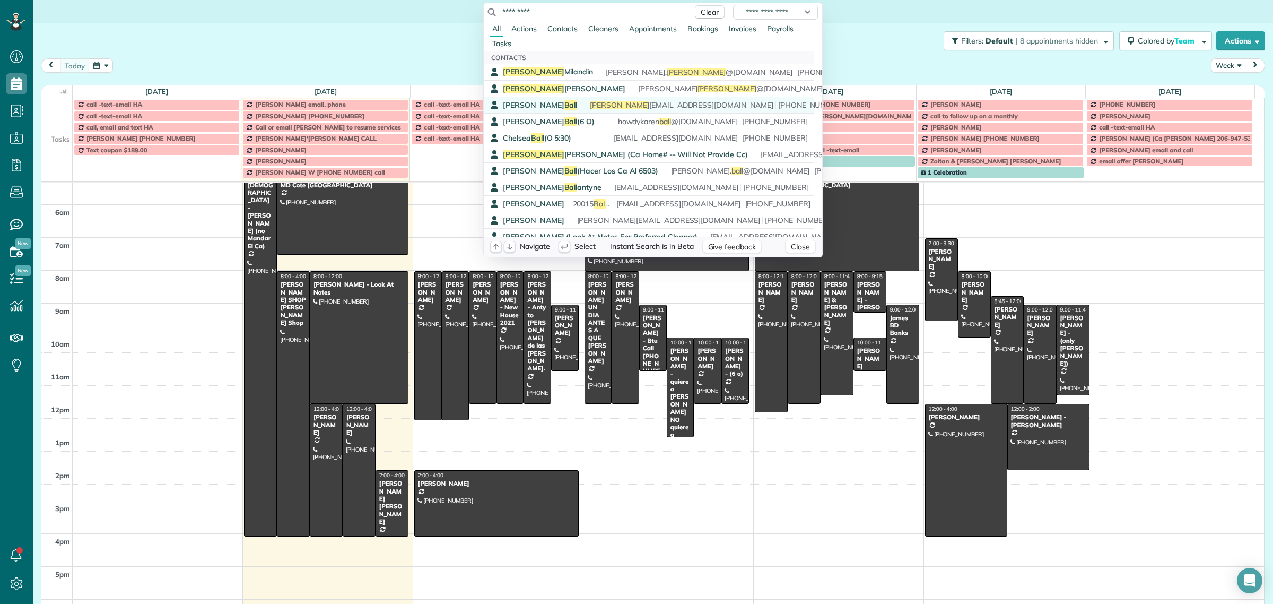
type input "*********"
click at [518, 107] on span "Jennifer Ball" at bounding box center [540, 105] width 74 height 10
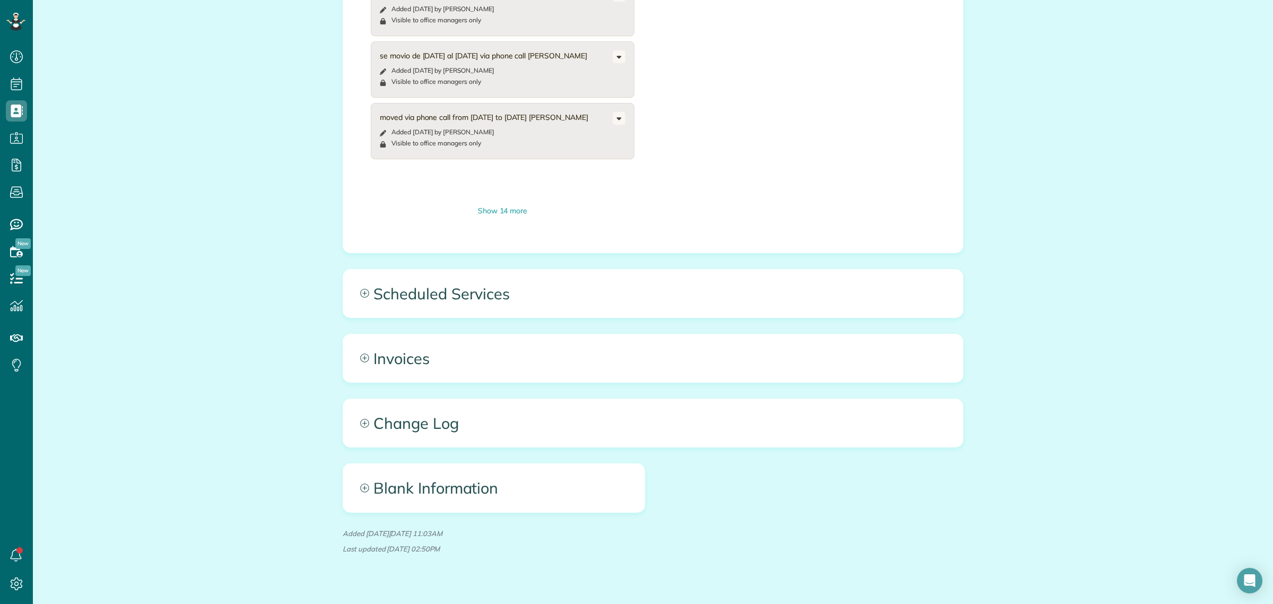
scroll to position [1277, 0]
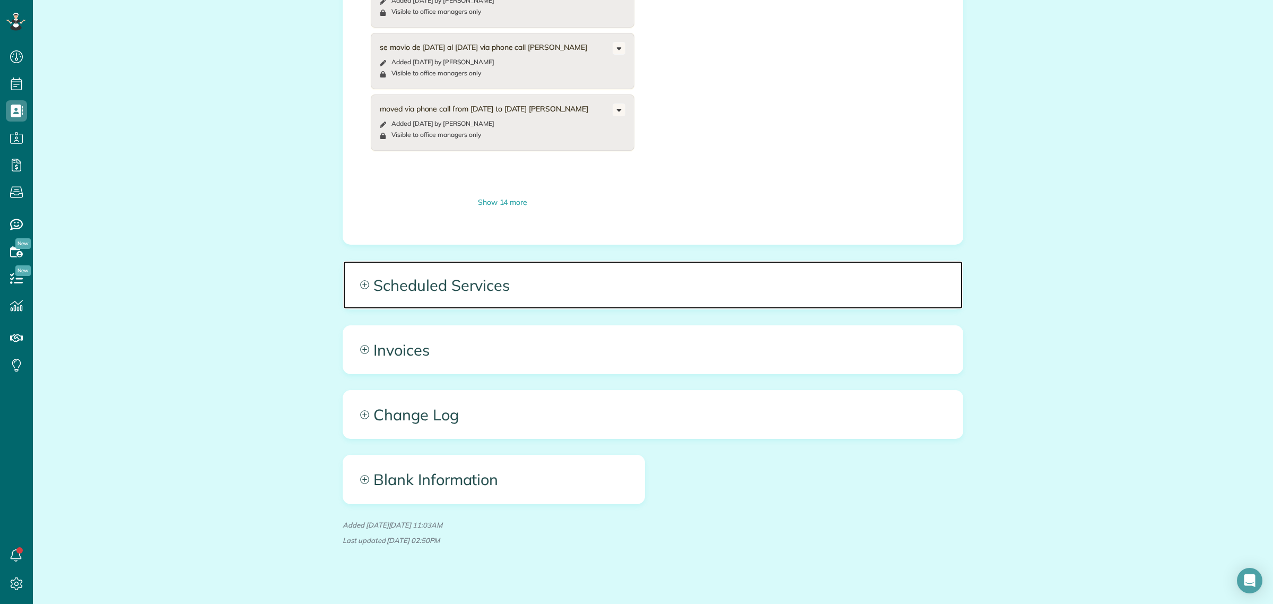
click at [466, 261] on span "Scheduled Services" at bounding box center [653, 285] width 620 height 48
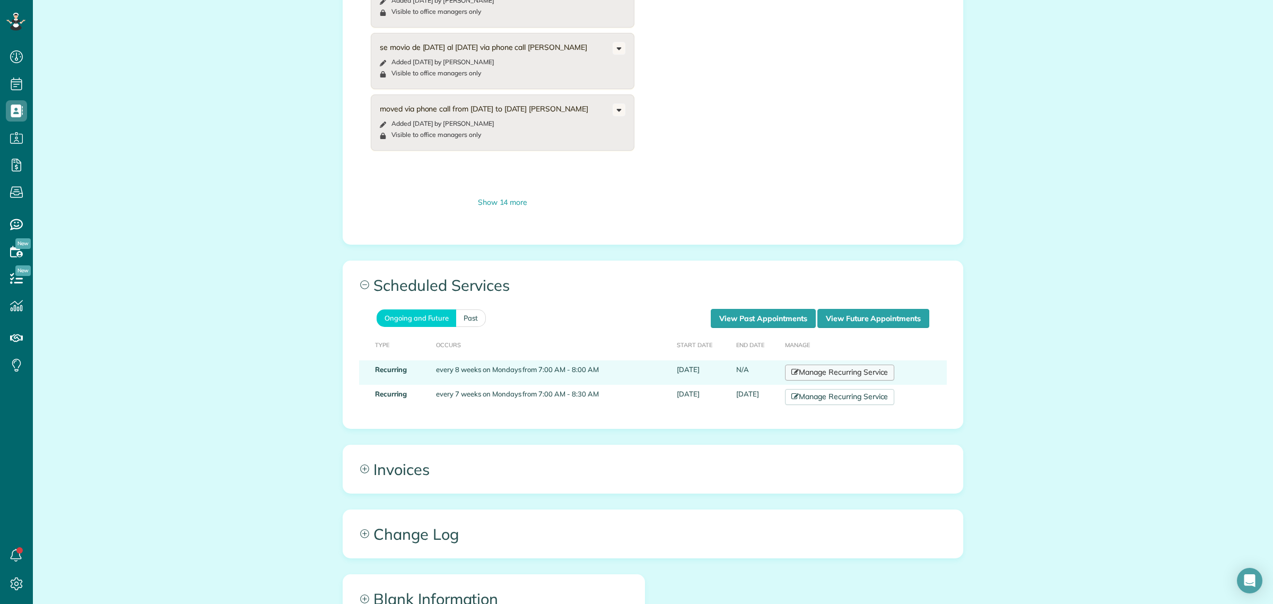
click at [821, 364] on link "Manage Recurring Service" at bounding box center [839, 372] width 109 height 16
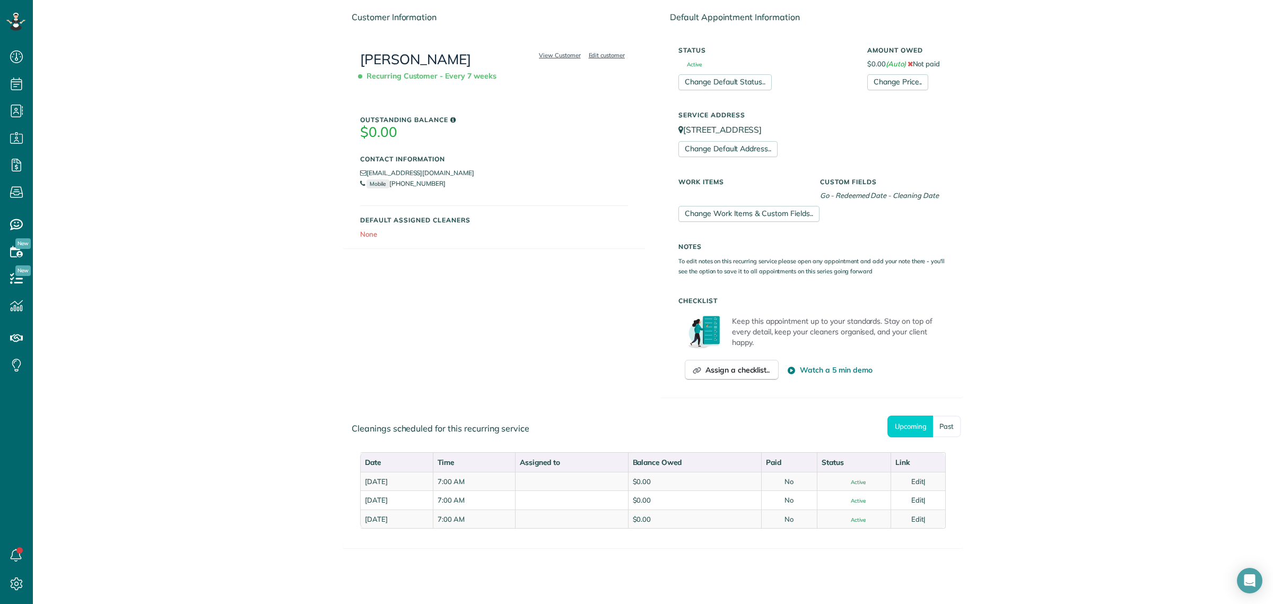
scroll to position [172, 0]
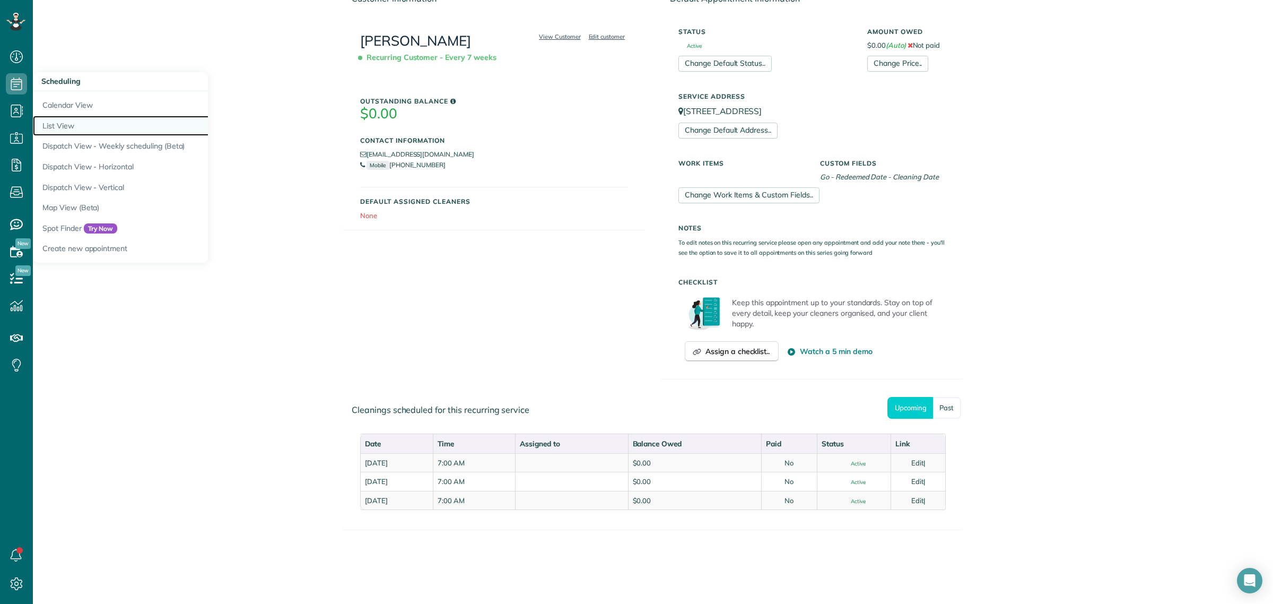
click at [67, 119] on link "List View" at bounding box center [165, 126] width 265 height 21
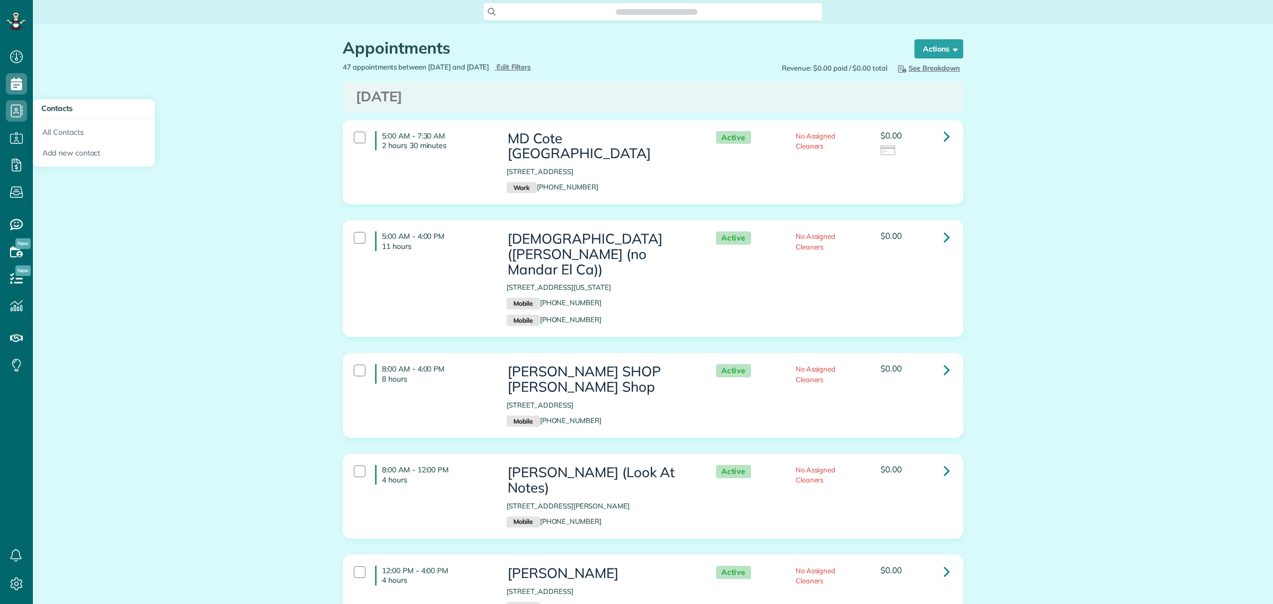
scroll to position [604, 32]
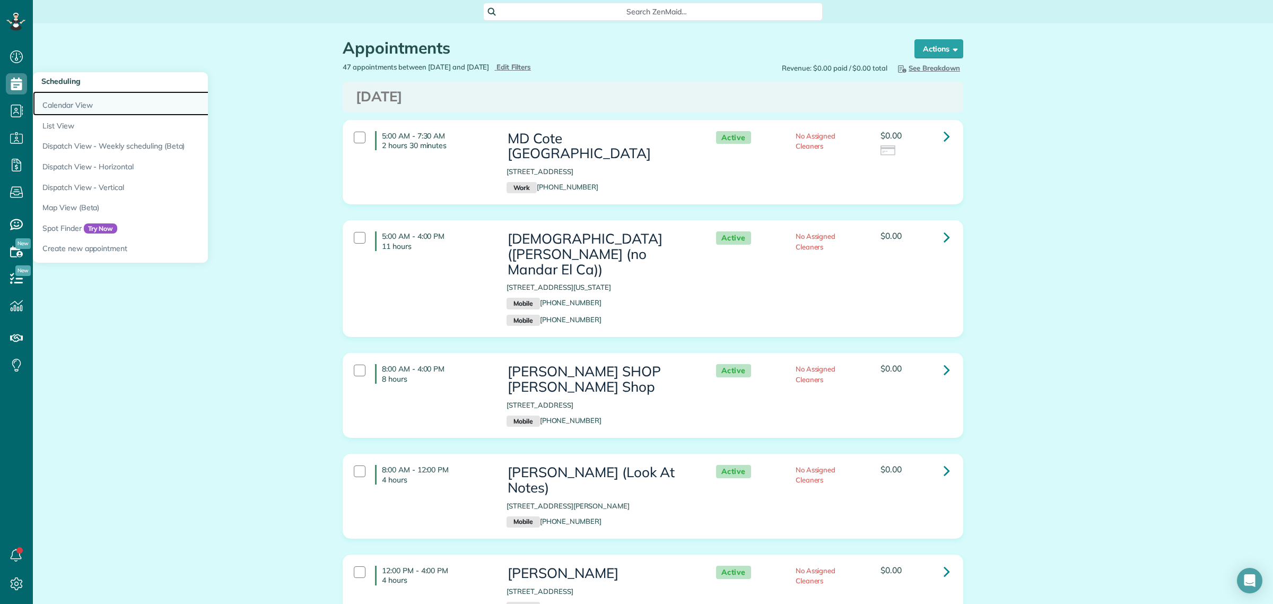
click at [83, 106] on link "Calendar View" at bounding box center [165, 103] width 265 height 24
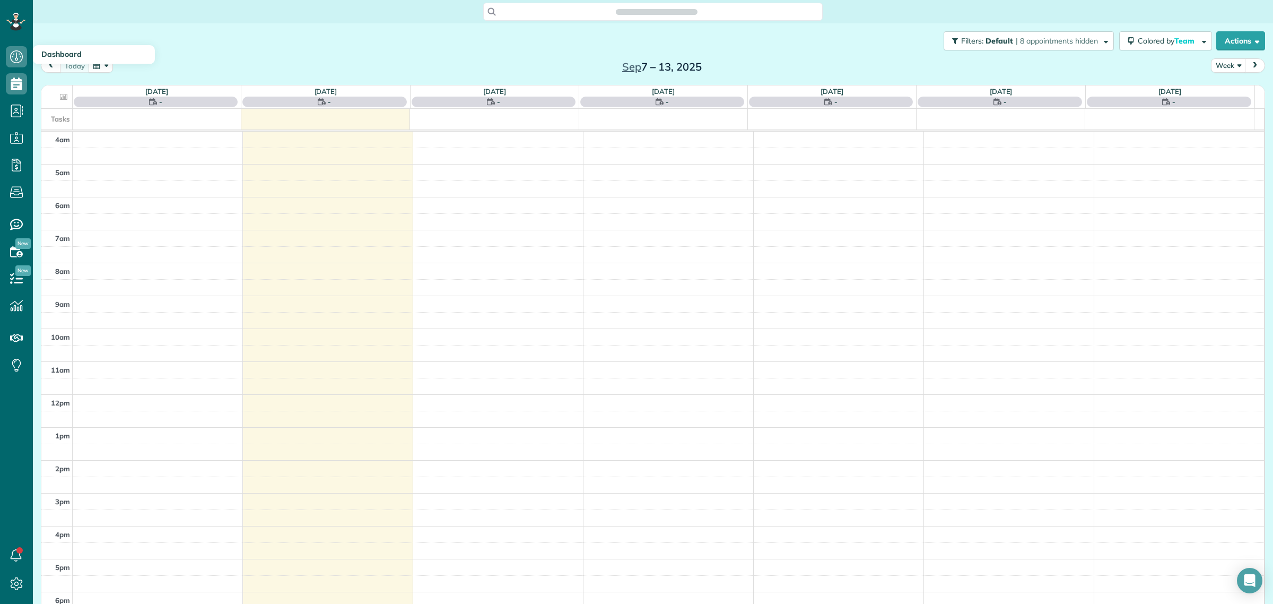
scroll to position [44, 0]
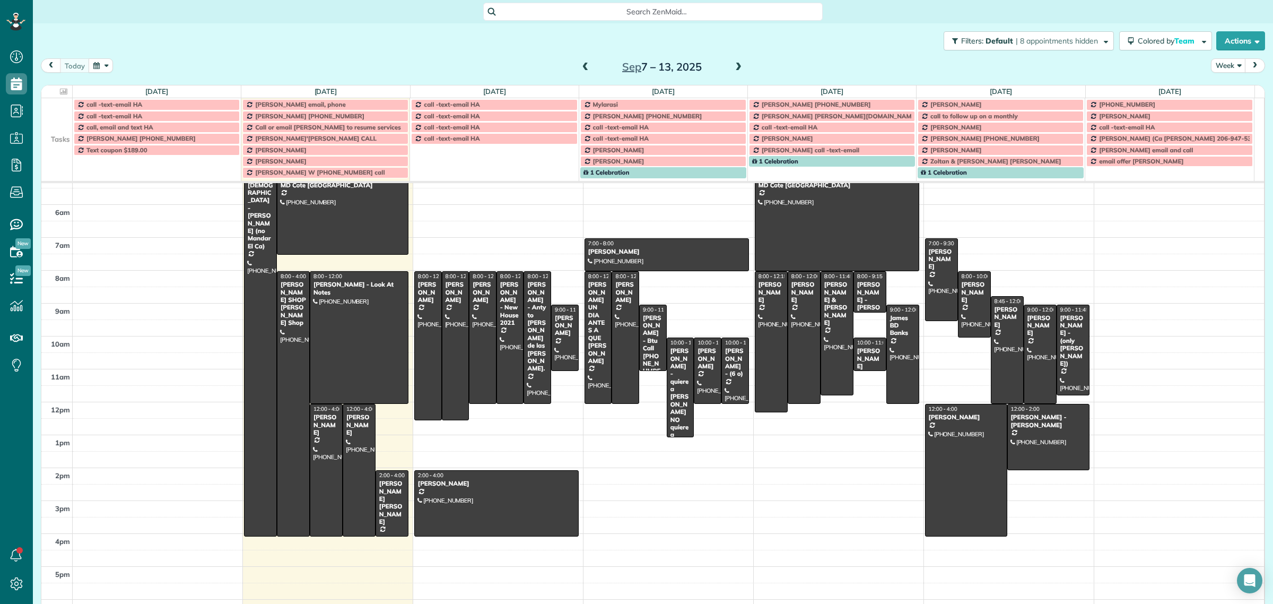
click at [592, 11] on span "Search ZenMaid…" at bounding box center [656, 11] width 323 height 11
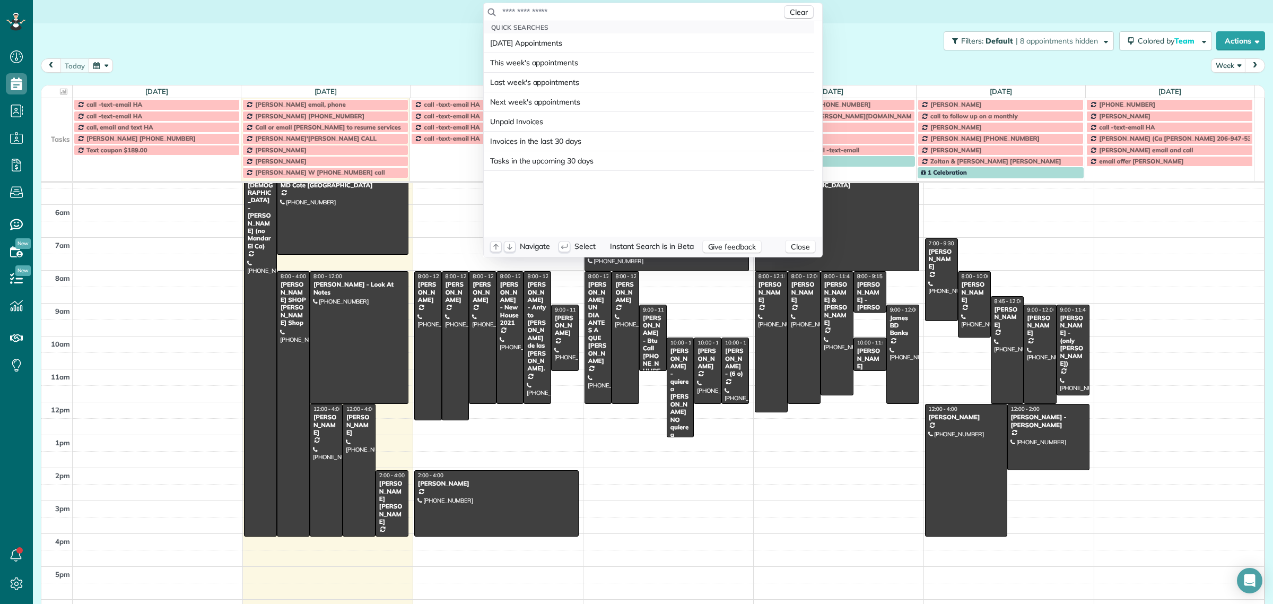
click at [592, 11] on input "text" at bounding box center [642, 11] width 280 height 11
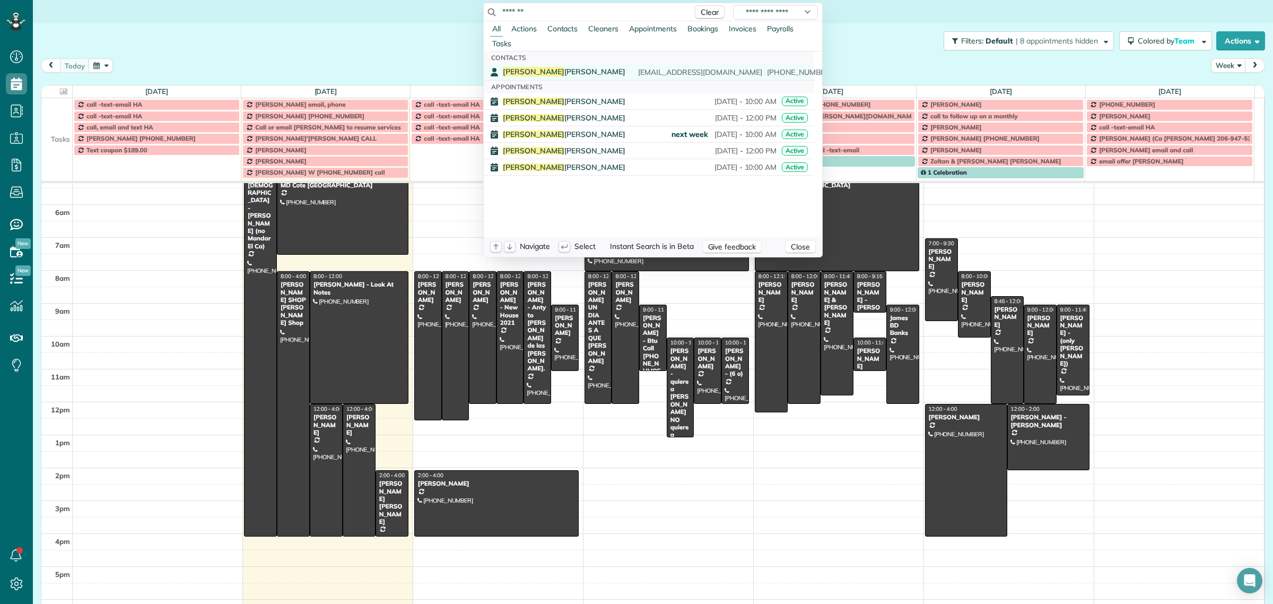
type input "*******"
click at [536, 72] on span "Delanie Nielsen" at bounding box center [564, 72] width 123 height 10
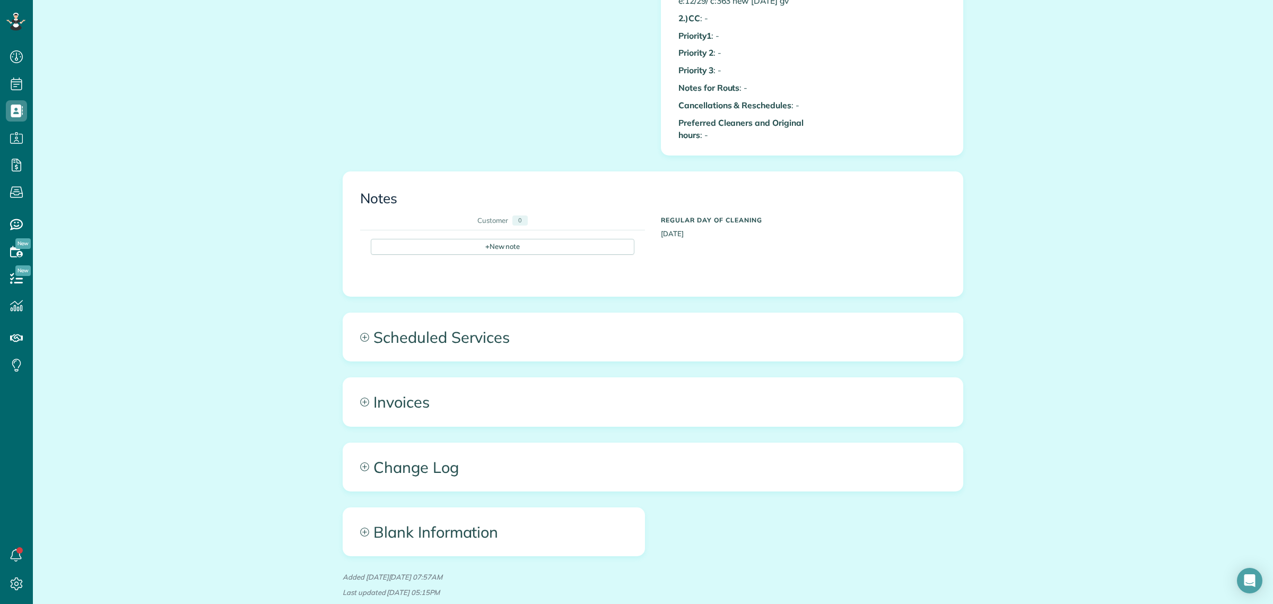
scroll to position [1030, 0]
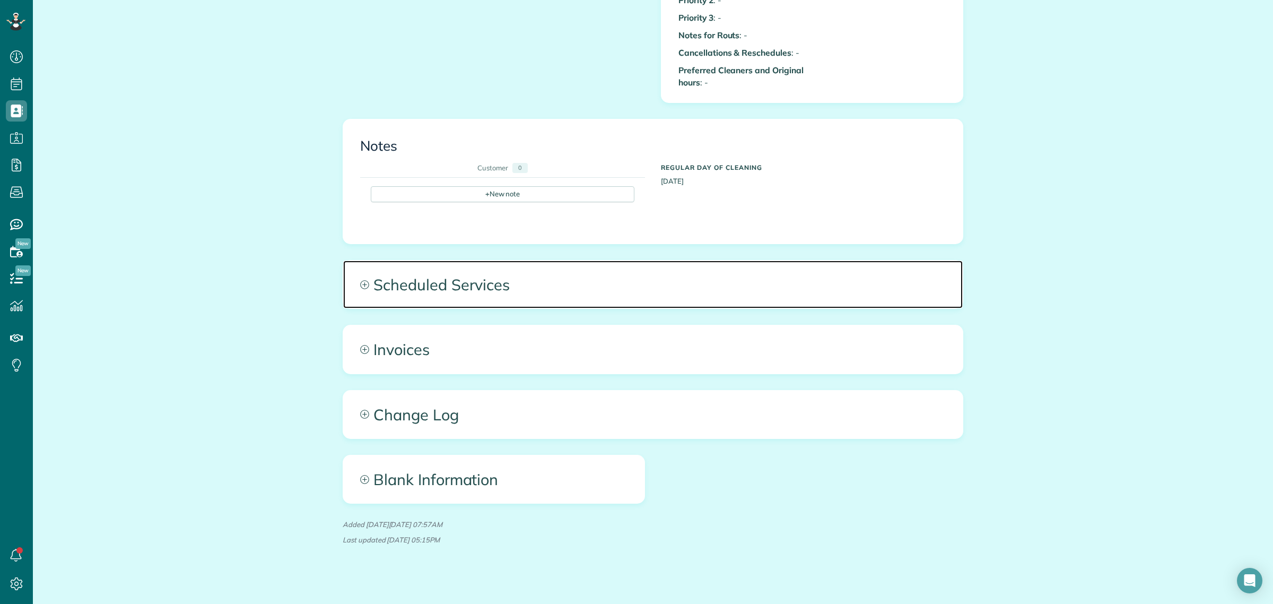
click at [476, 275] on span "Scheduled Services" at bounding box center [653, 284] width 620 height 48
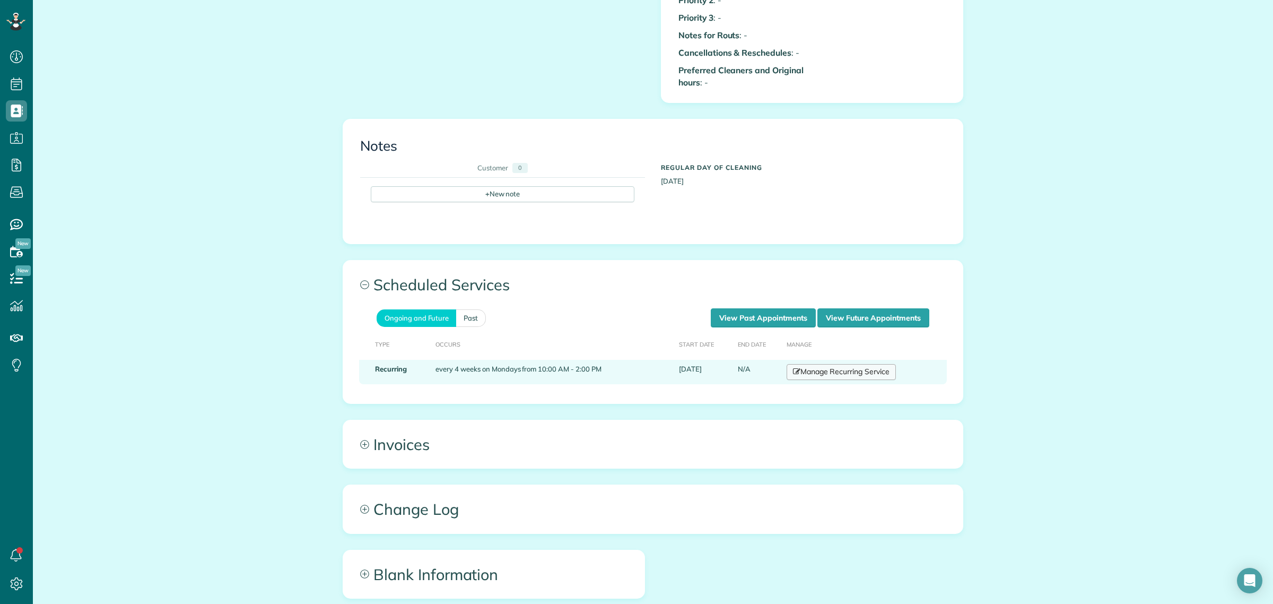
click at [837, 364] on link "Manage Recurring Service" at bounding box center [841, 372] width 109 height 16
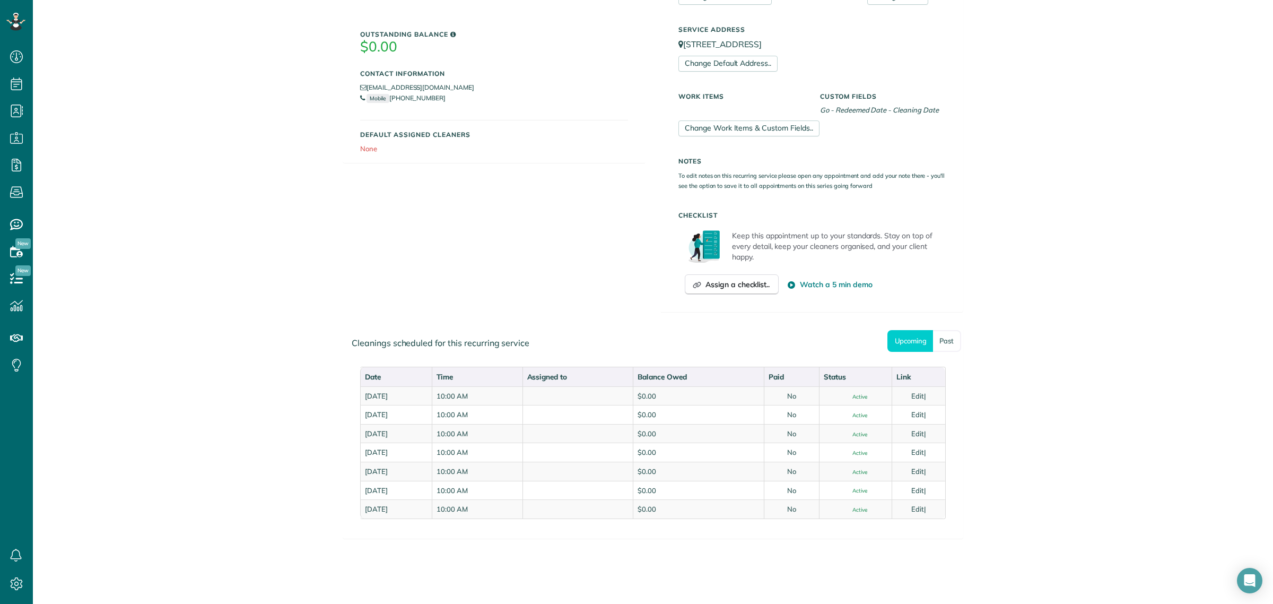
scroll to position [248, 0]
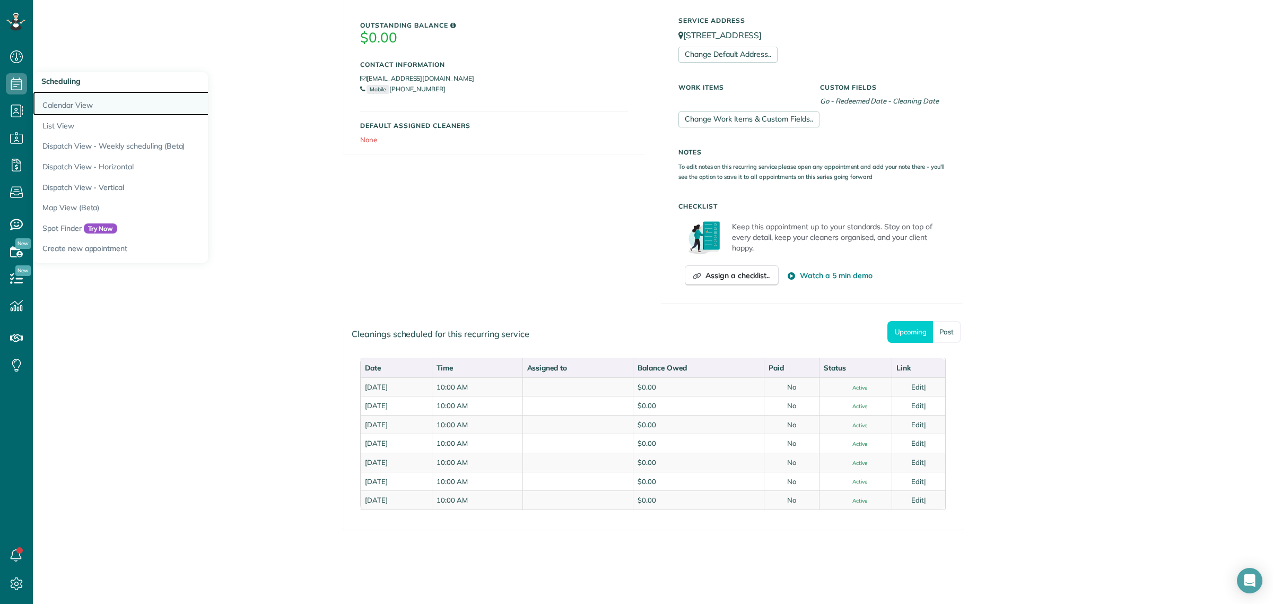
click at [67, 105] on link "Calendar View" at bounding box center [165, 103] width 265 height 24
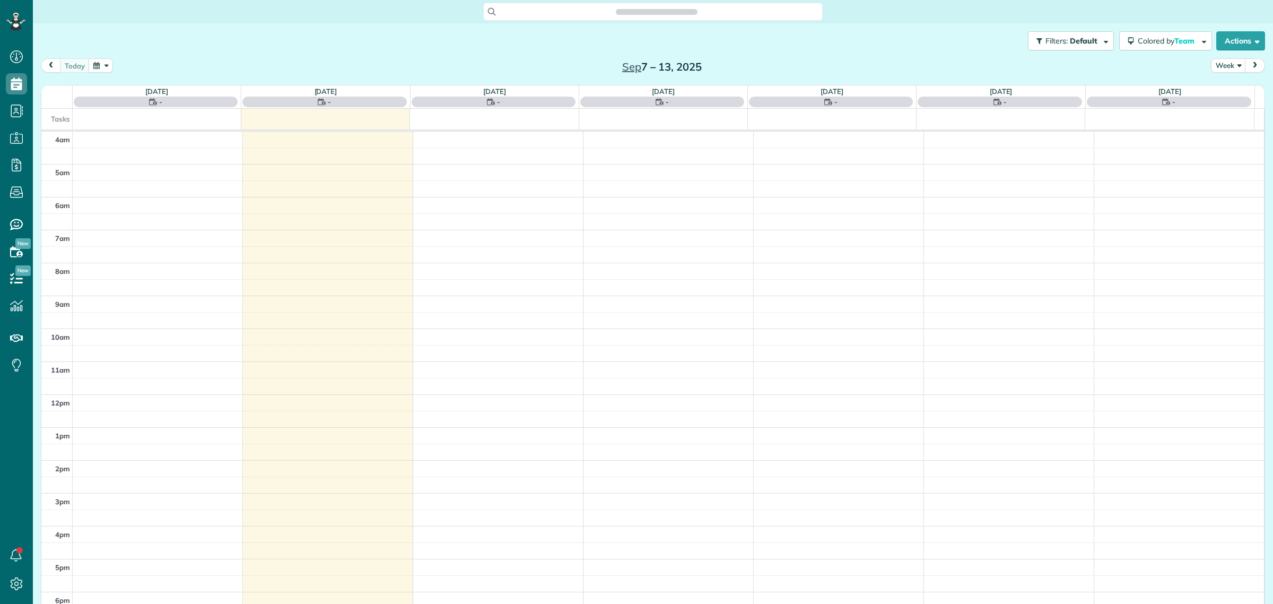
scroll to position [44, 0]
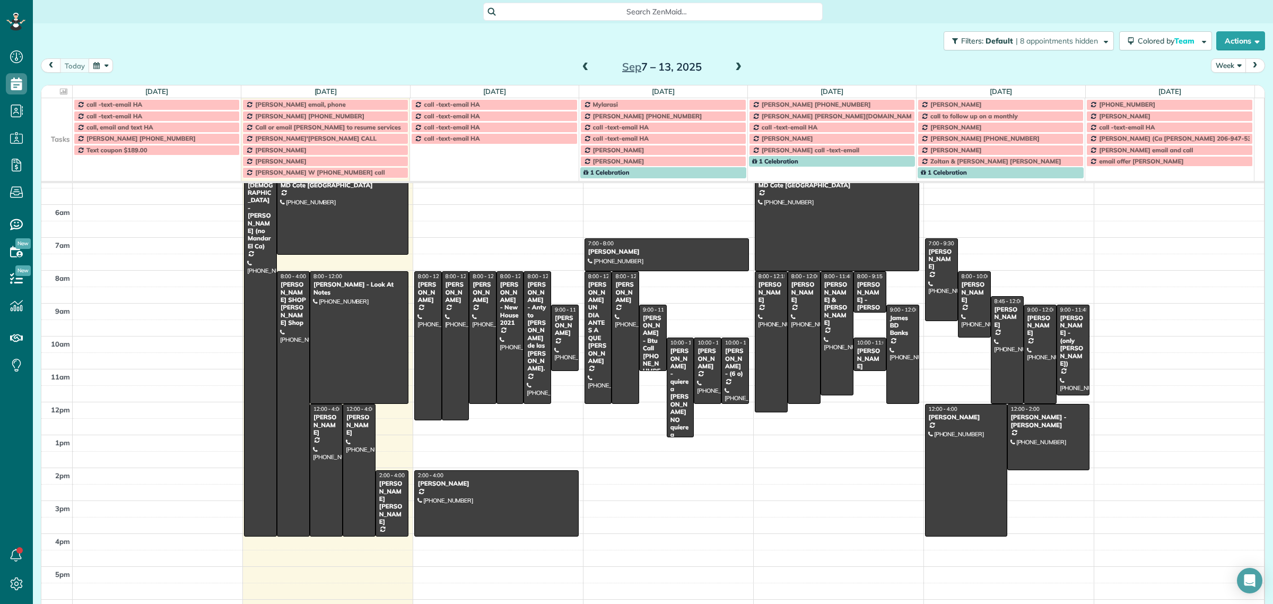
click at [1224, 64] on button "Week" at bounding box center [1228, 65] width 35 height 14
click at [1226, 89] on link "Day" at bounding box center [1254, 90] width 84 height 21
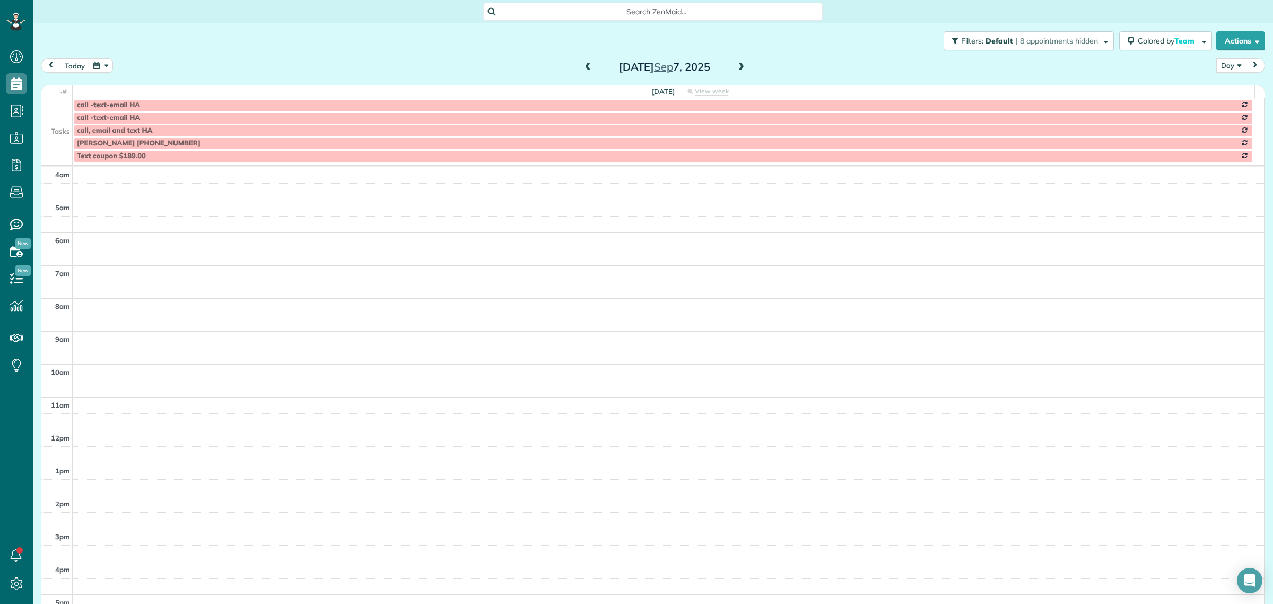
scroll to position [91, 0]
click at [67, 61] on button "today" at bounding box center [75, 65] width 30 height 14
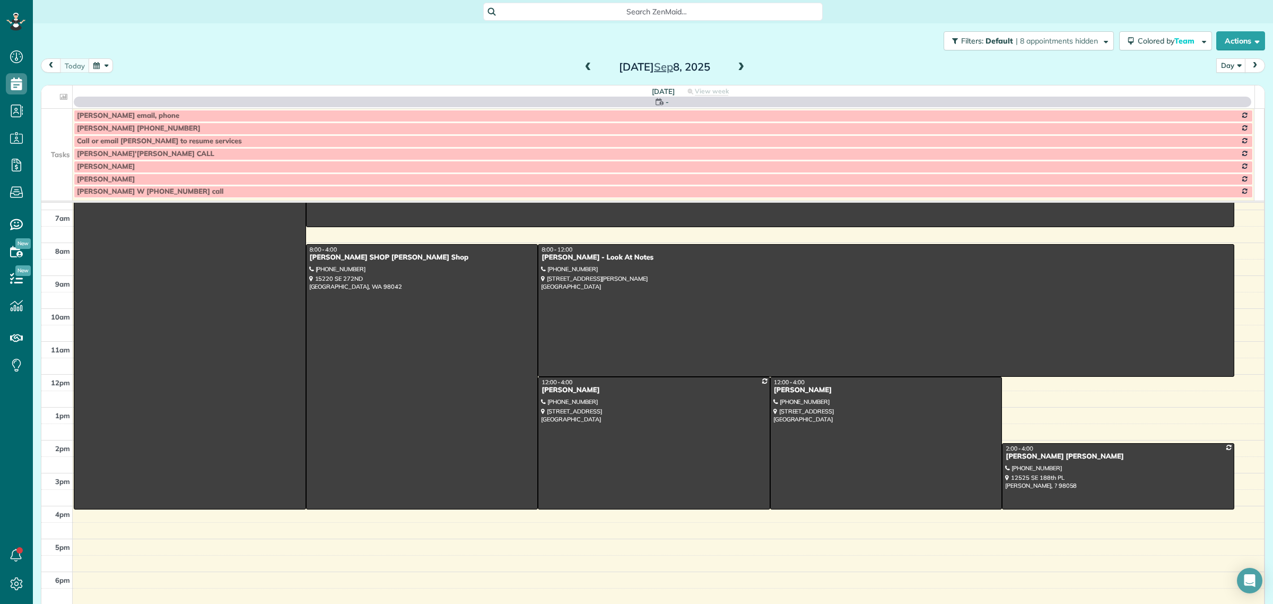
scroll to position [99, 0]
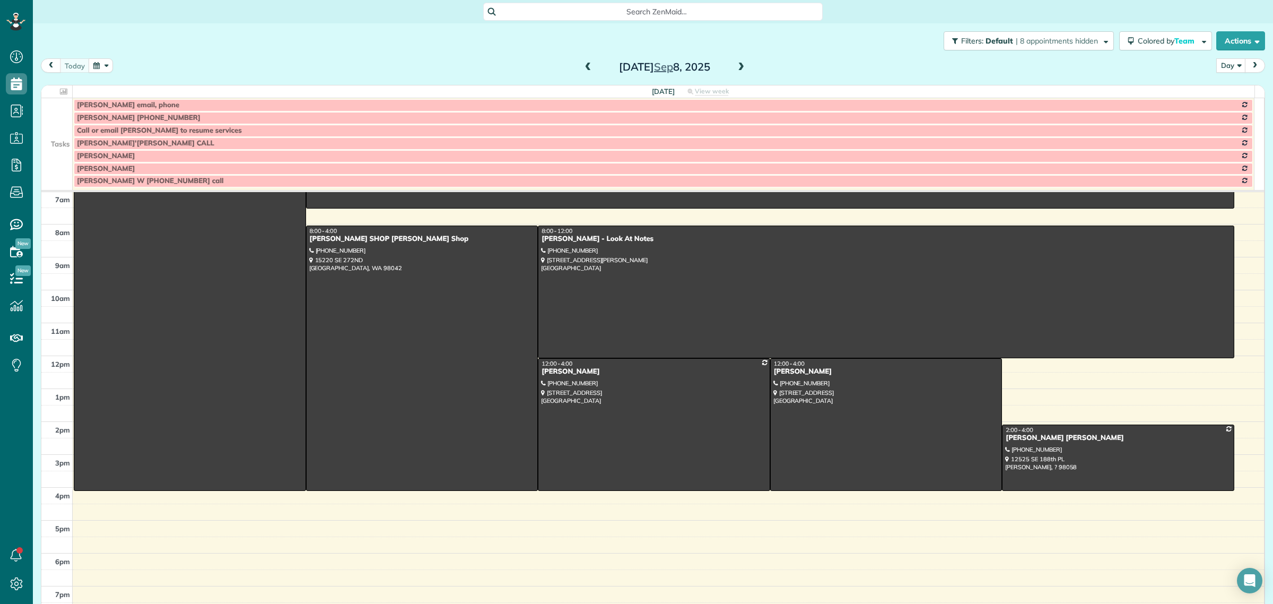
click at [738, 67] on span at bounding box center [741, 68] width 12 height 10
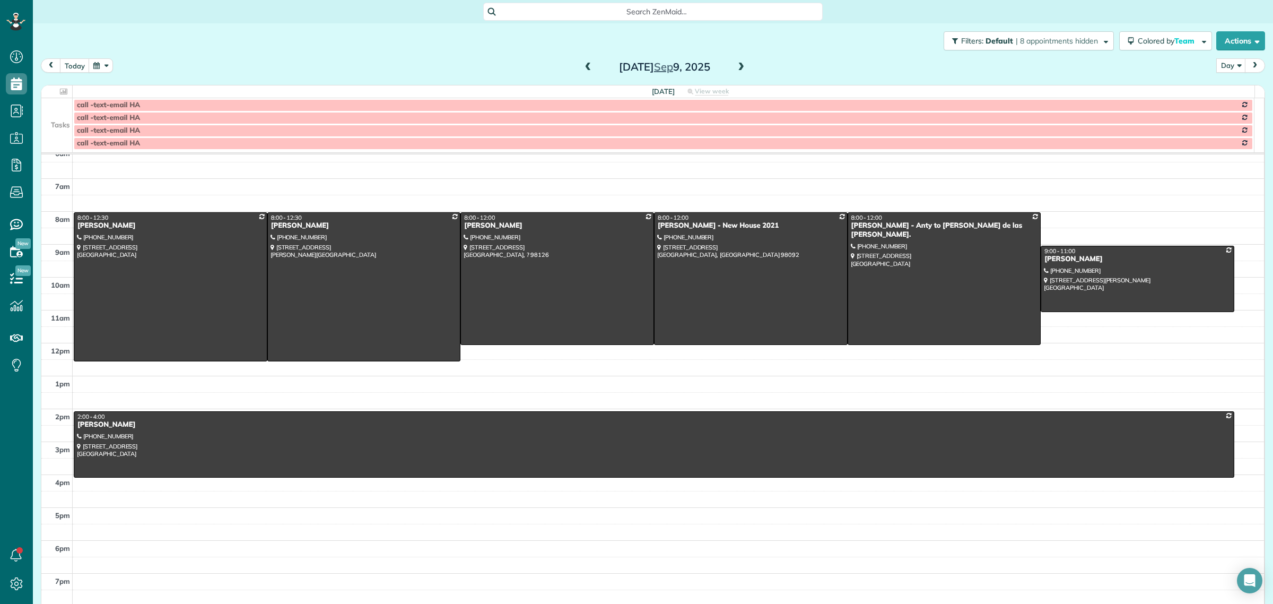
click at [61, 130] on td at bounding box center [56, 130] width 31 height 13
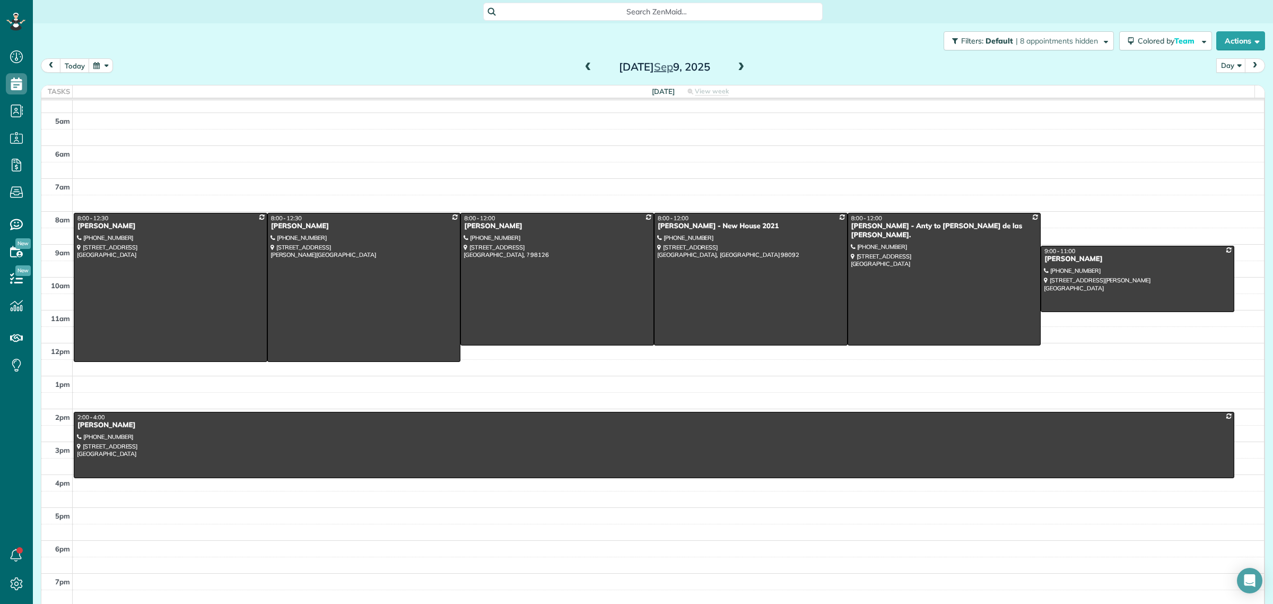
scroll to position [12, 0]
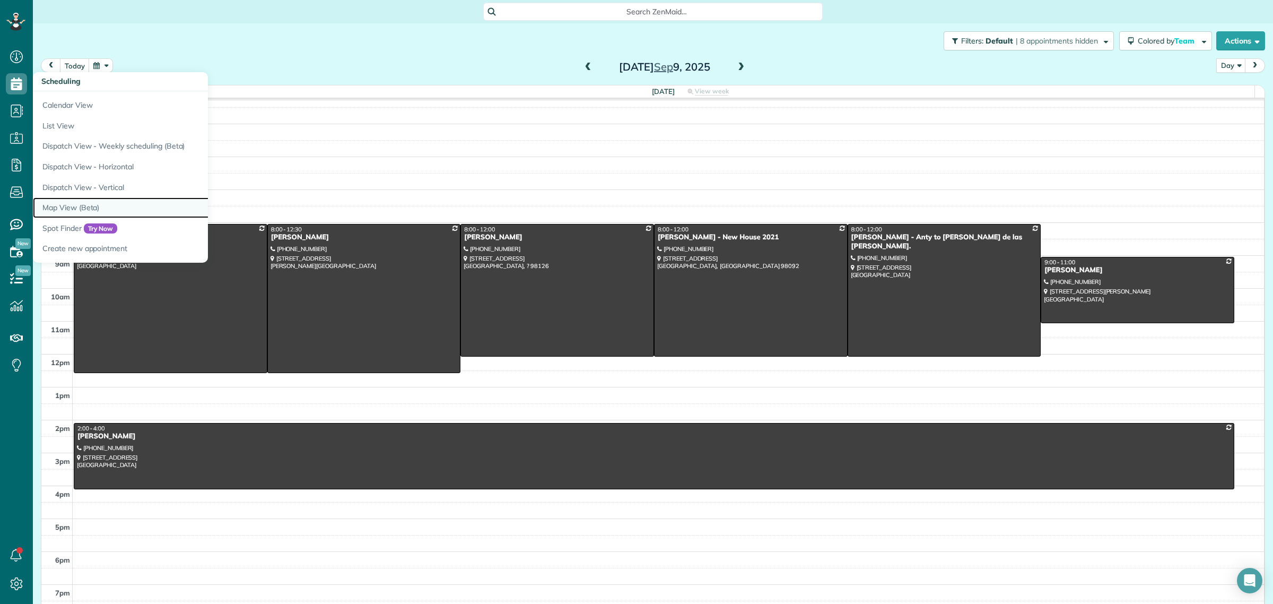
click at [88, 206] on link "Map View (Beta)" at bounding box center [165, 207] width 265 height 21
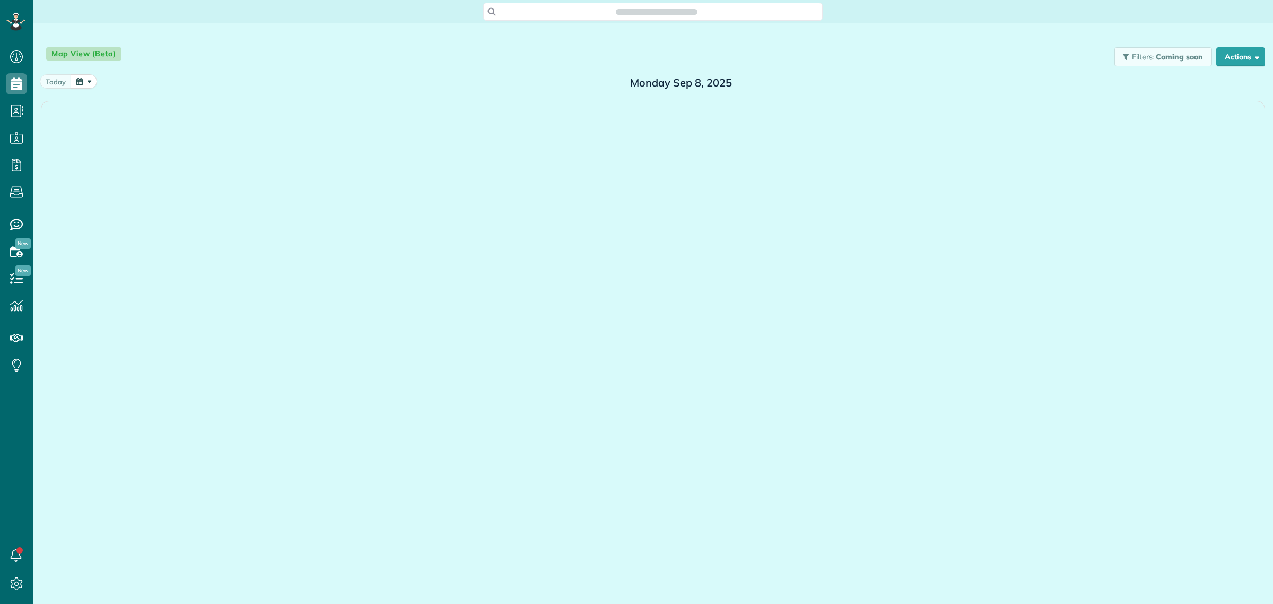
scroll to position [4, 4]
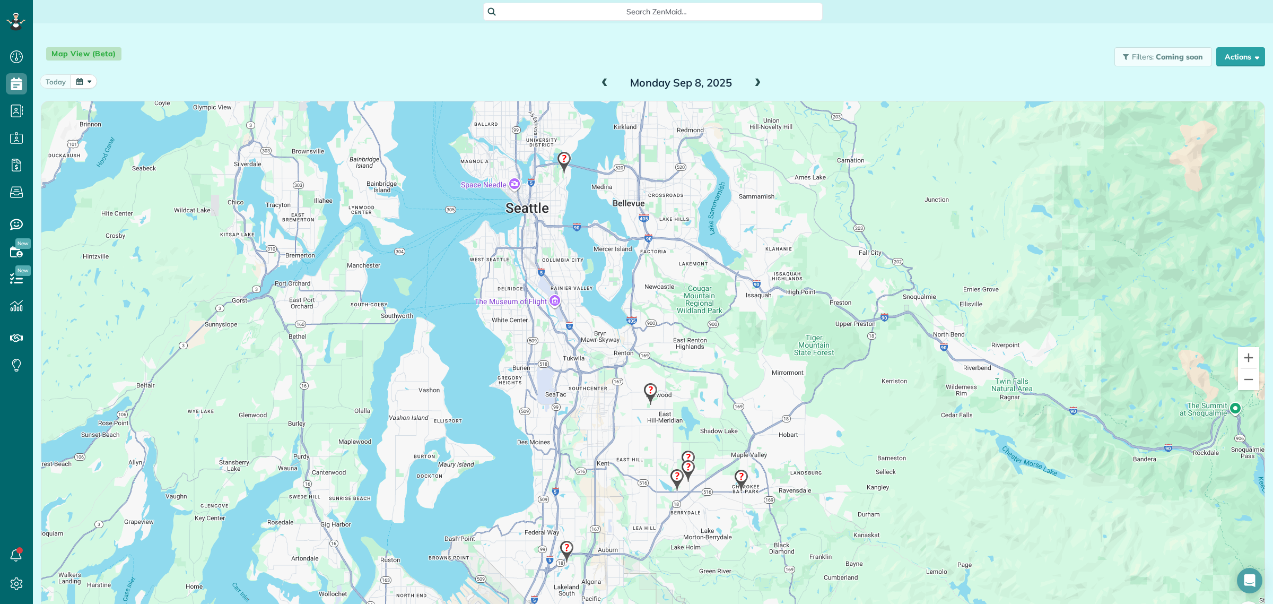
click at [756, 79] on span at bounding box center [758, 84] width 12 height 10
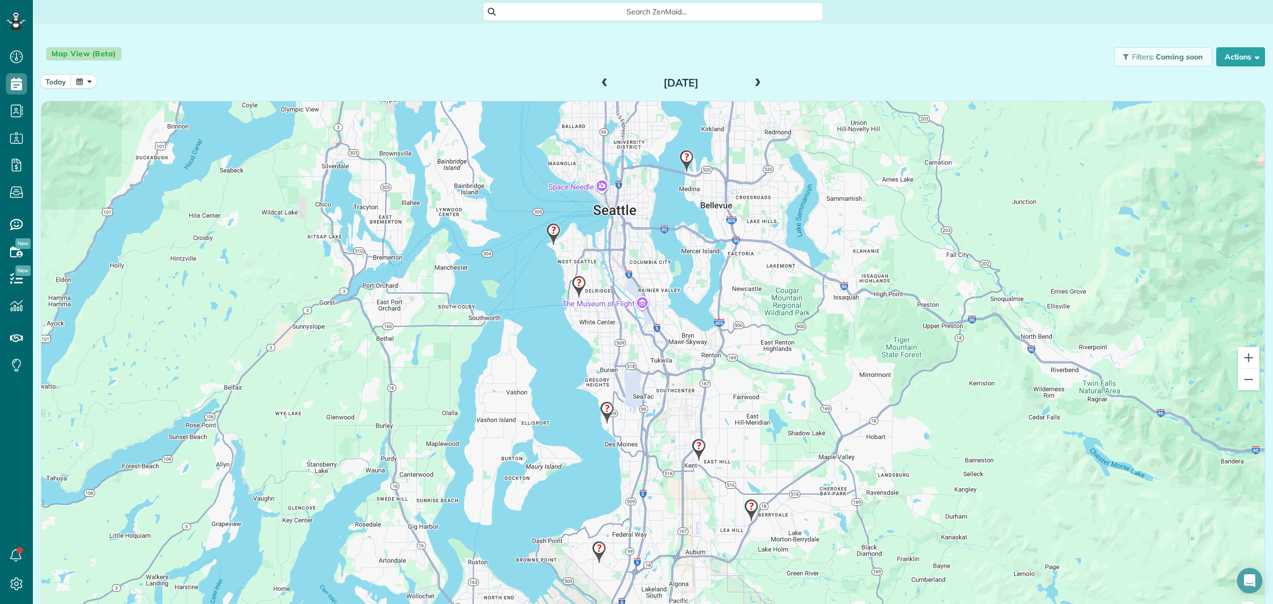
click at [576, 287] on img at bounding box center [579, 286] width 23 height 31
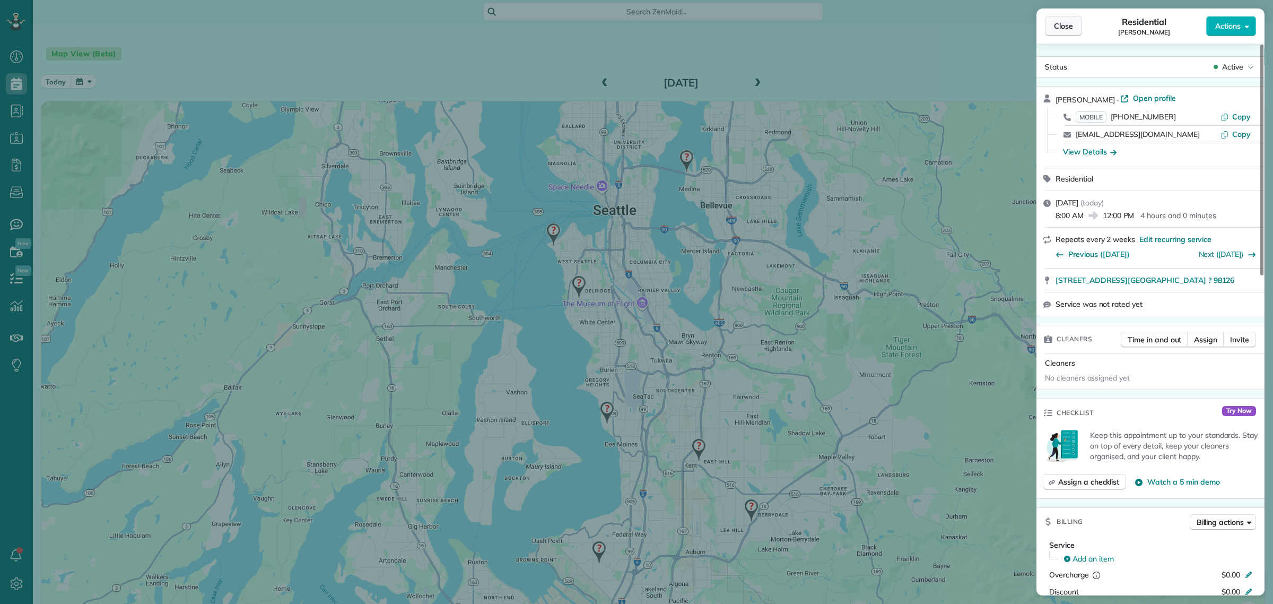
click at [1054, 32] on button "Close" at bounding box center [1063, 26] width 37 height 20
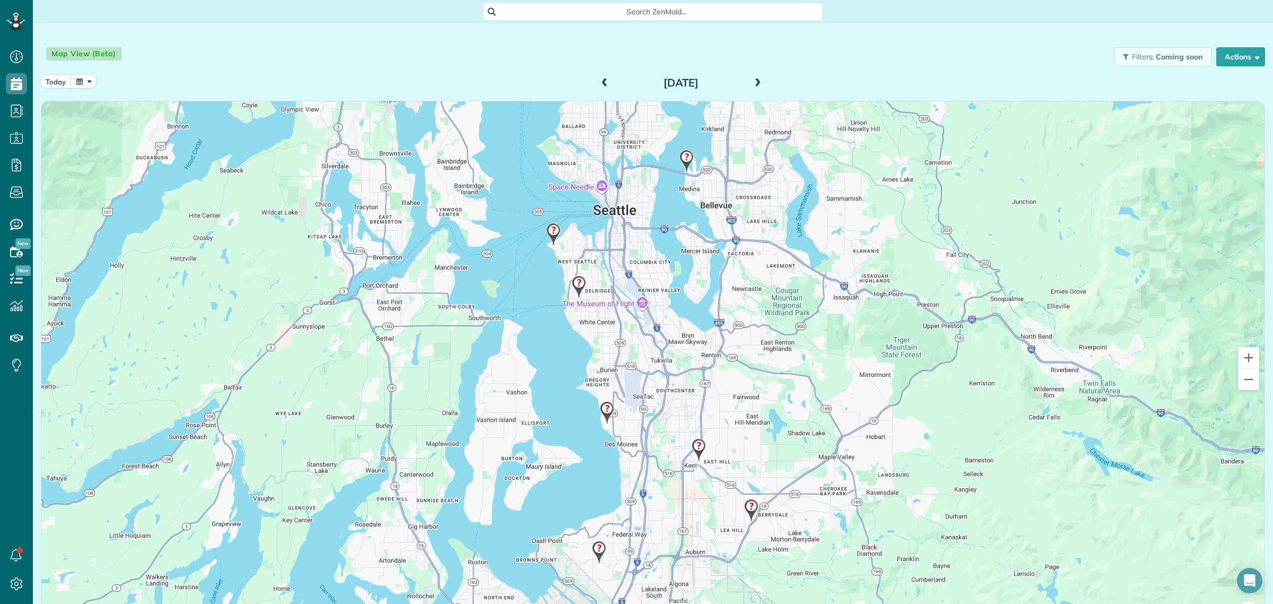
click at [673, 10] on span "Search ZenMaid…" at bounding box center [656, 11] width 323 height 11
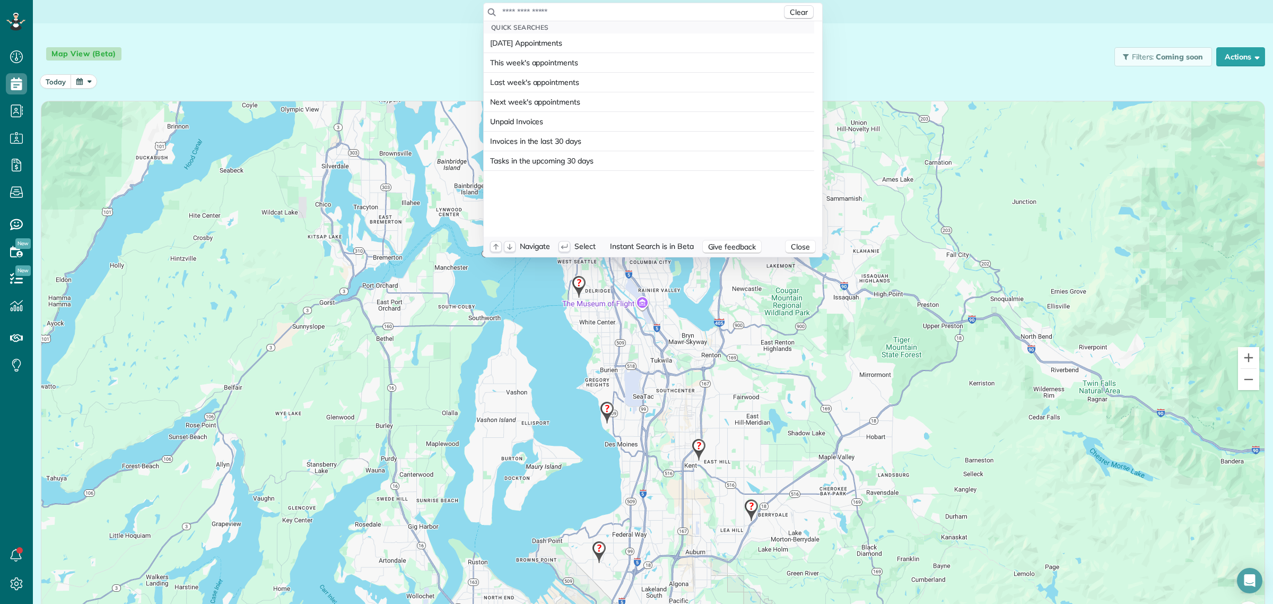
click at [652, 8] on input "text" at bounding box center [642, 11] width 280 height 11
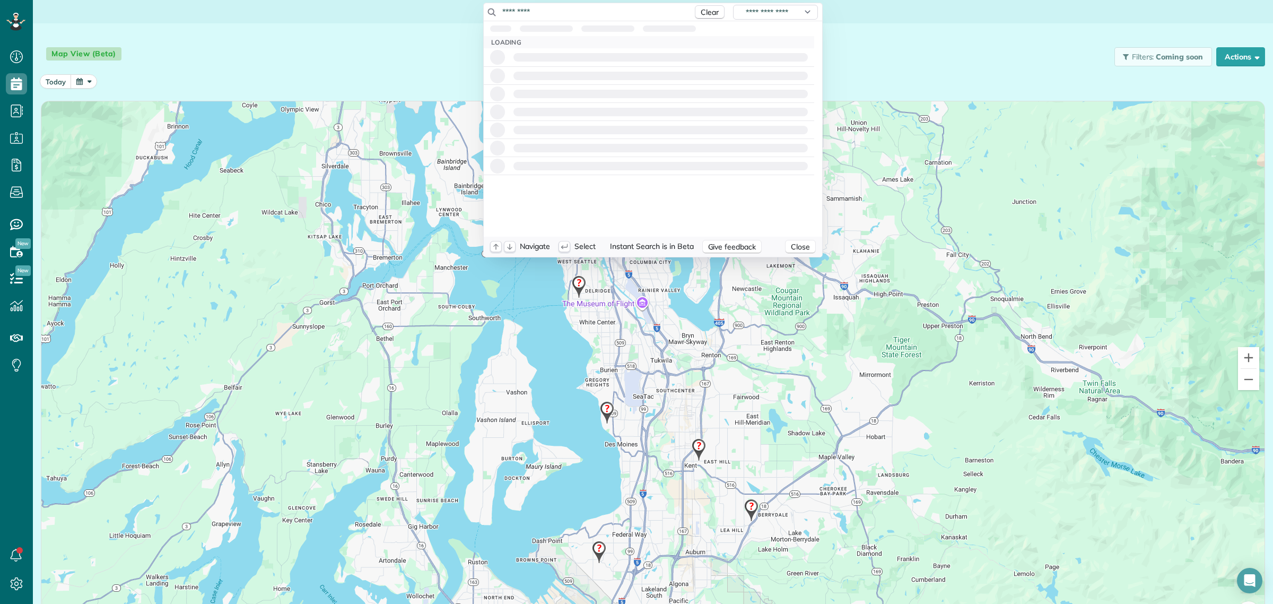
type input "**********"
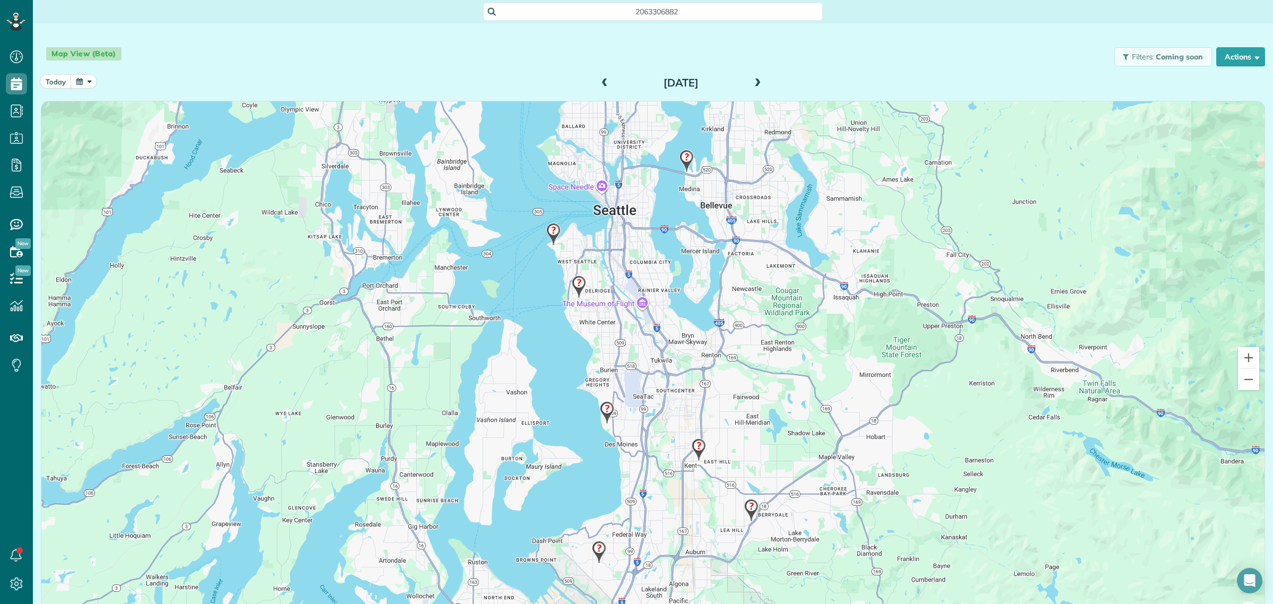
click at [316, 49] on html "Dashboard Scheduling Calendar View List View Dispatch View - Weekly scheduling …" at bounding box center [636, 302] width 1273 height 604
click at [57, 133] on link "All Contacts" at bounding box center [94, 130] width 122 height 24
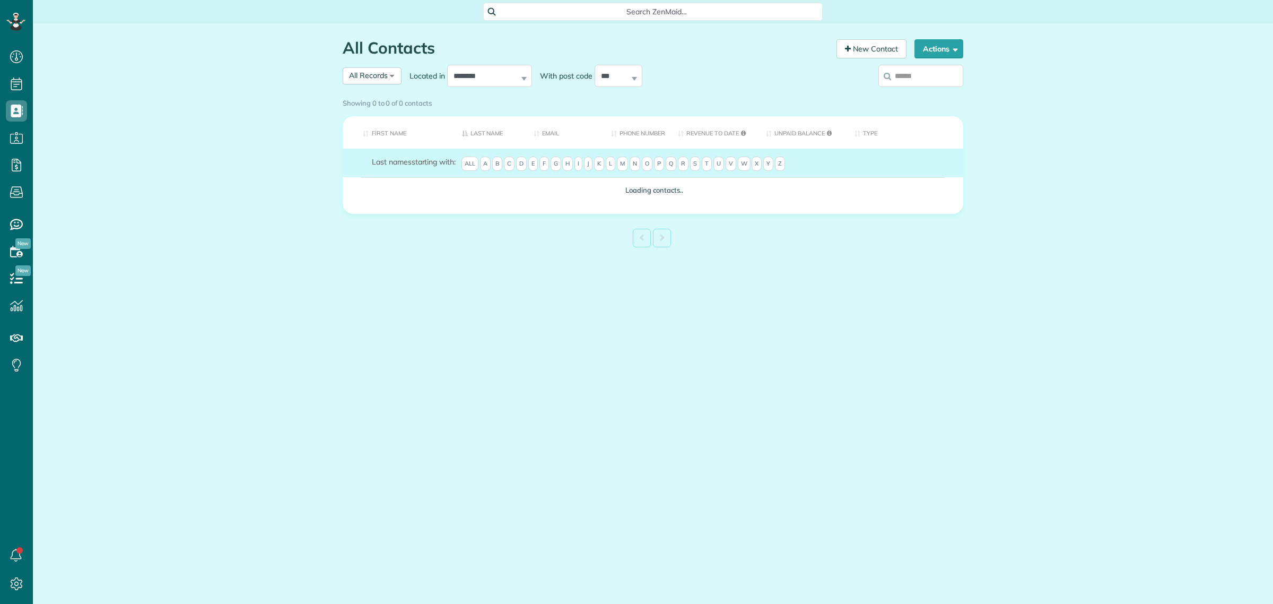
scroll to position [4, 4]
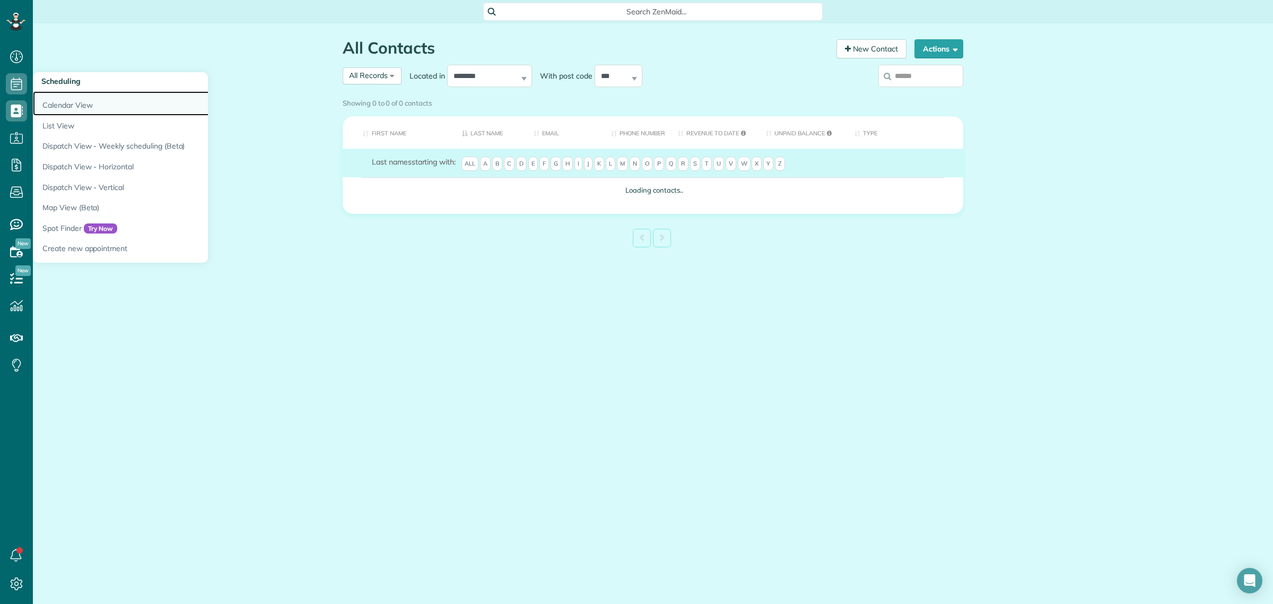
click at [71, 101] on link "Calendar View" at bounding box center [165, 103] width 265 height 24
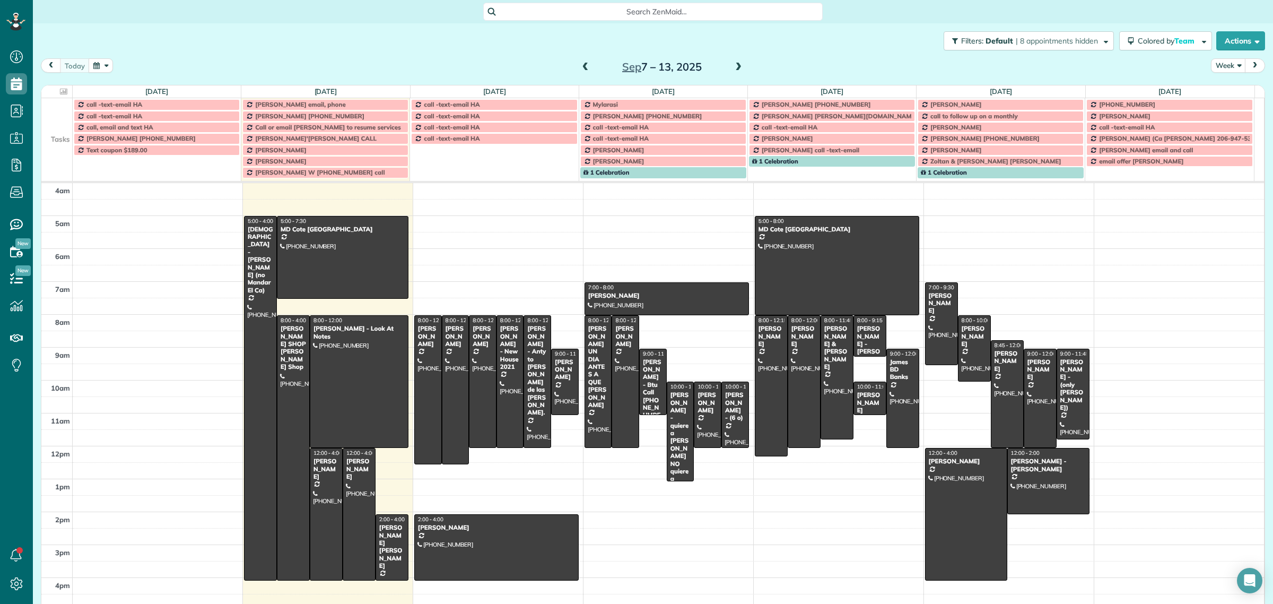
click at [609, 10] on span "Search ZenMaid…" at bounding box center [656, 11] width 323 height 11
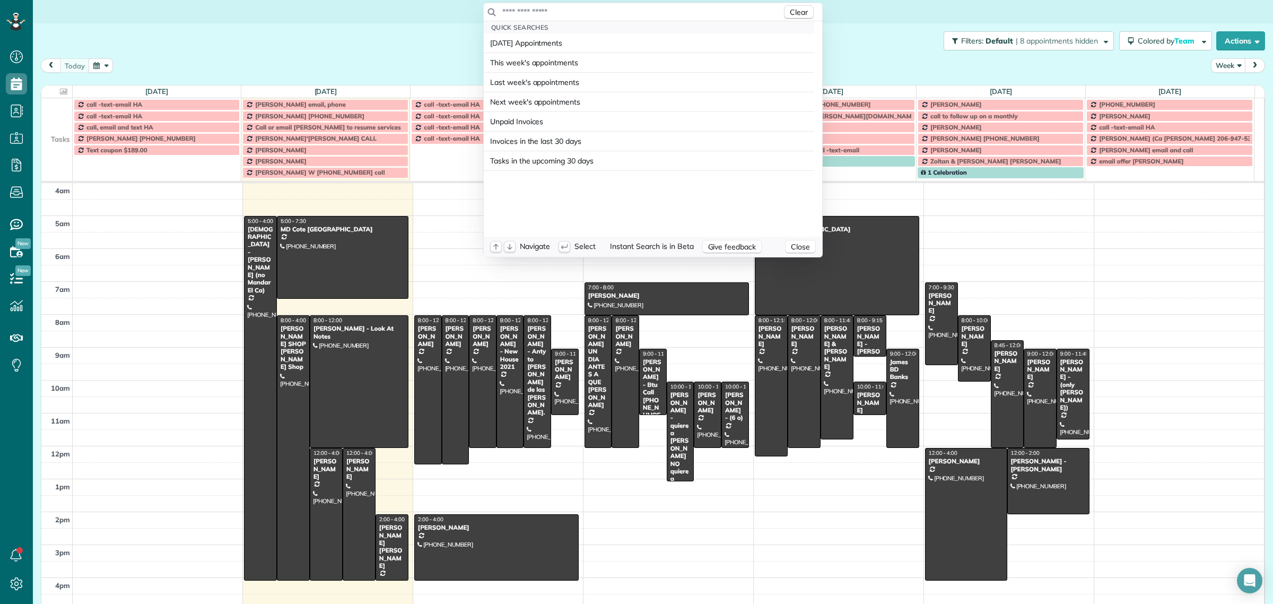
click at [609, 10] on input "text" at bounding box center [642, 11] width 280 height 11
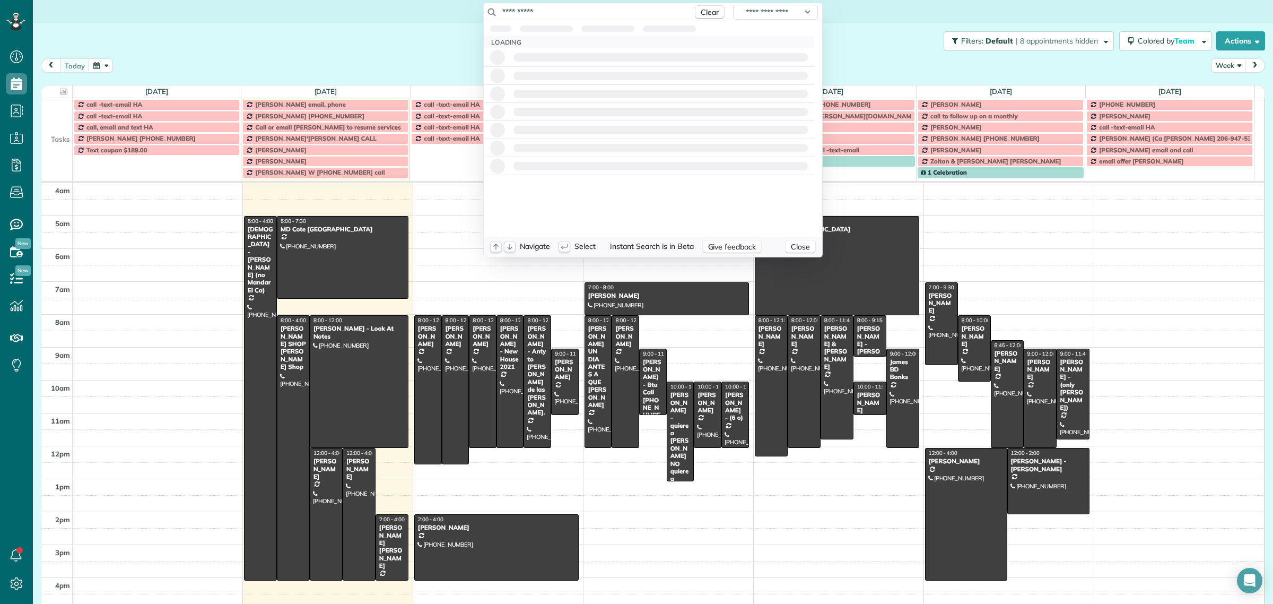
type input "**********"
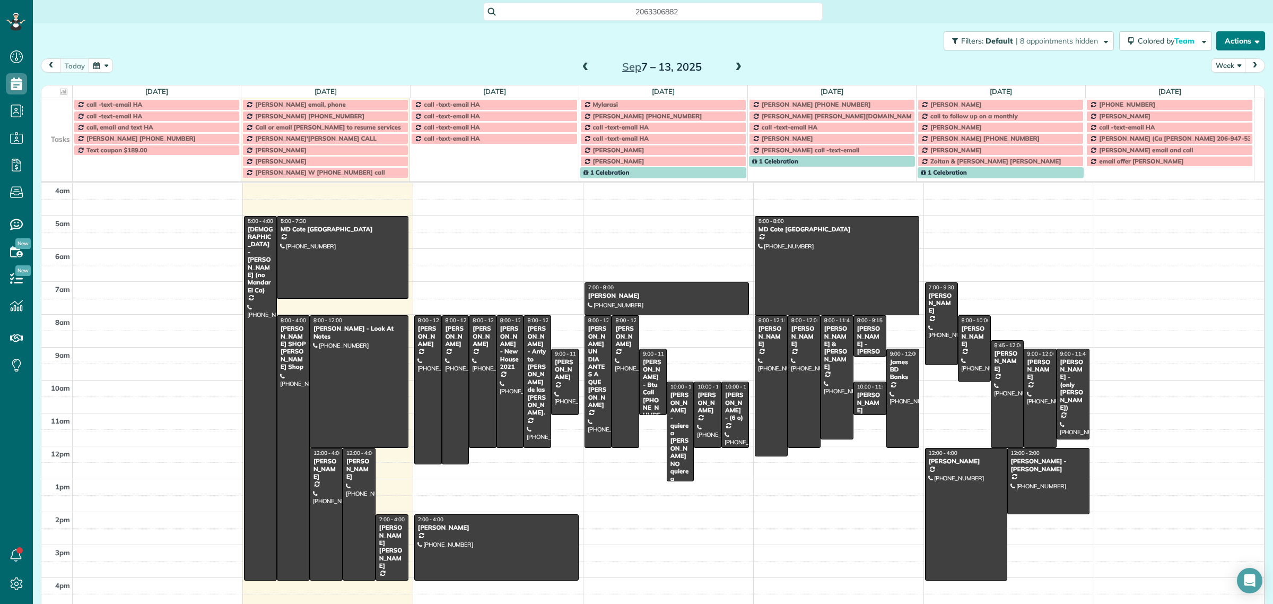
click at [1233, 39] on html "Dashboard Scheduling Calendar View List View Dispatch View - Weekly scheduling …" at bounding box center [636, 302] width 1273 height 604
click at [1234, 39] on button "Actions" at bounding box center [1240, 40] width 49 height 19
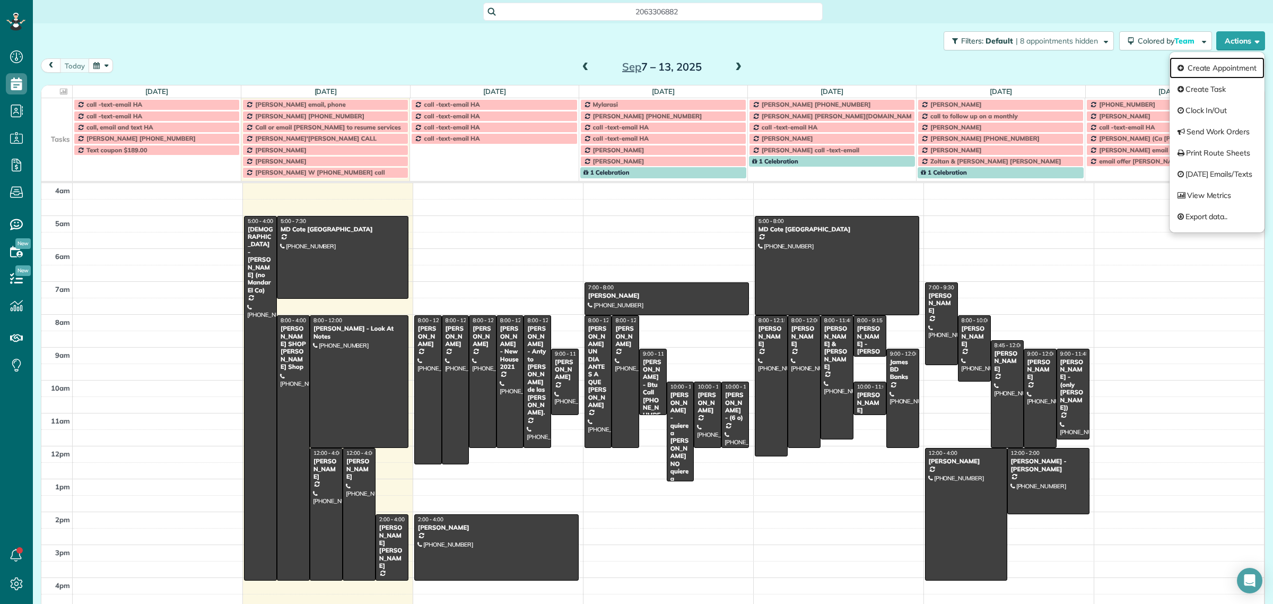
click at [1226, 65] on link "Create Appointment" at bounding box center [1217, 67] width 95 height 21
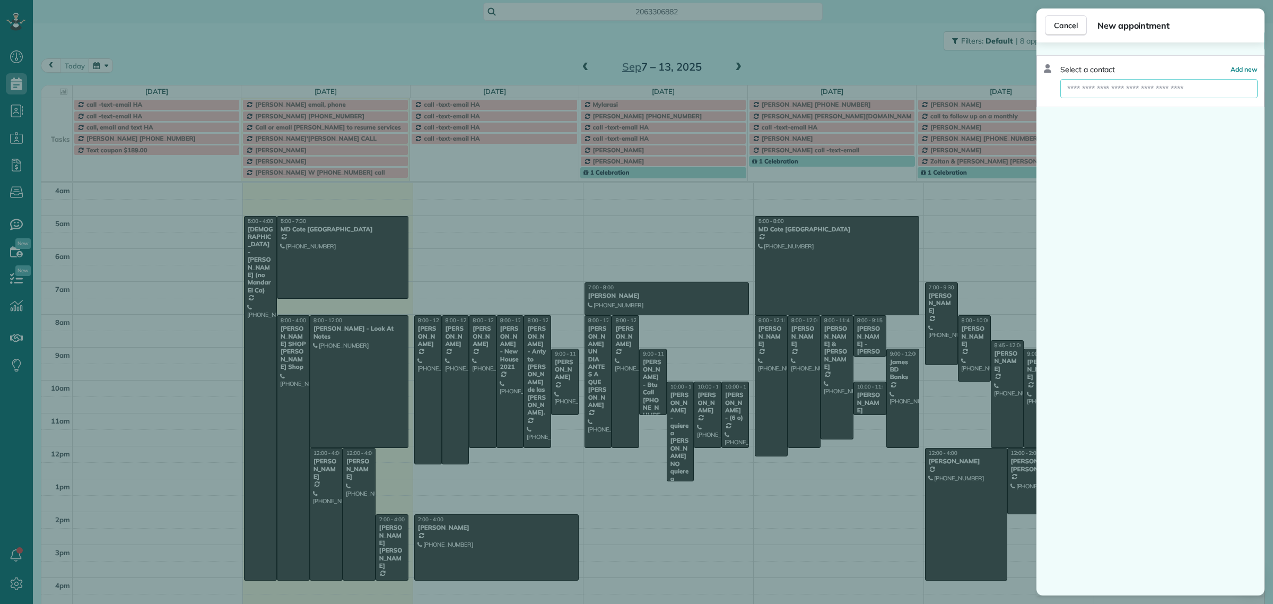
click at [1110, 91] on input "text" at bounding box center [1158, 88] width 197 height 19
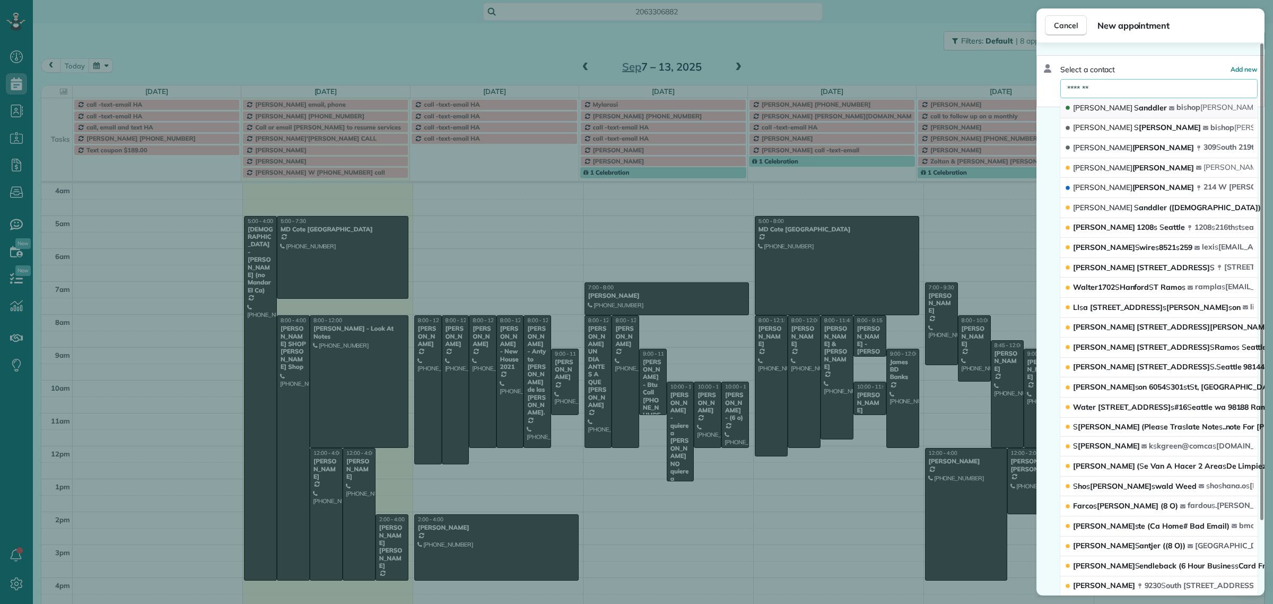
type input "*******"
click at [1129, 110] on button "Helen S anddler bi s hop helen @comca s t.net" at bounding box center [1158, 108] width 197 height 20
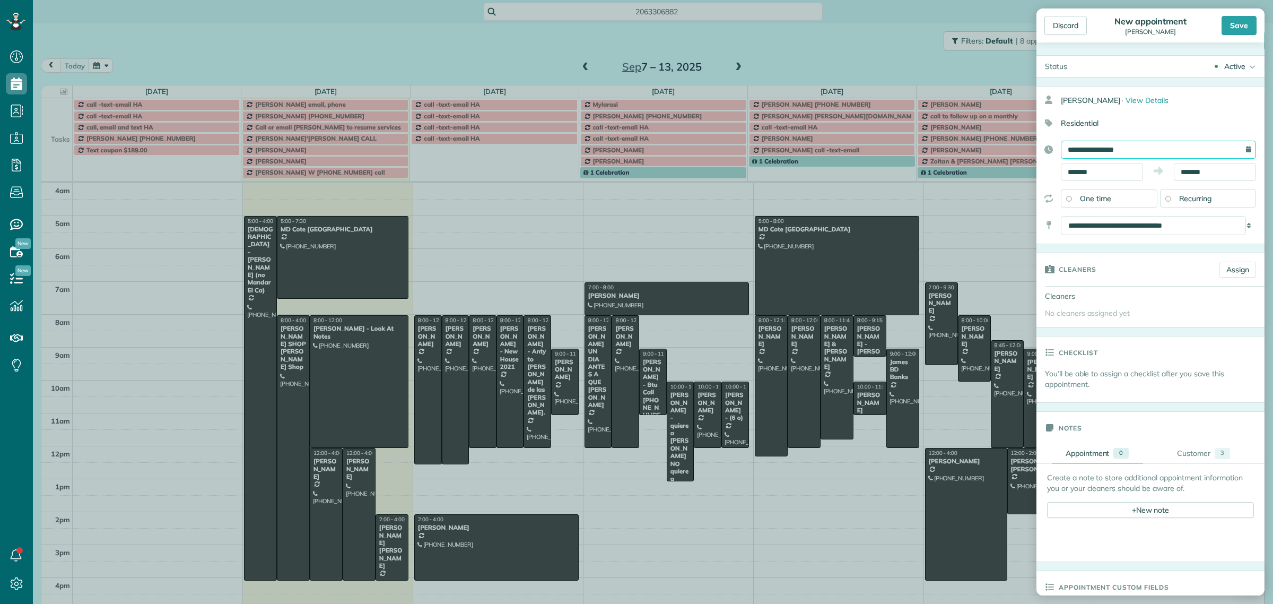
click at [1086, 147] on input "**********" at bounding box center [1158, 150] width 195 height 18
click at [1142, 218] on link "11" at bounding box center [1144, 220] width 17 height 17
type input "**********"
click at [1104, 173] on input "*******" at bounding box center [1102, 172] width 82 height 18
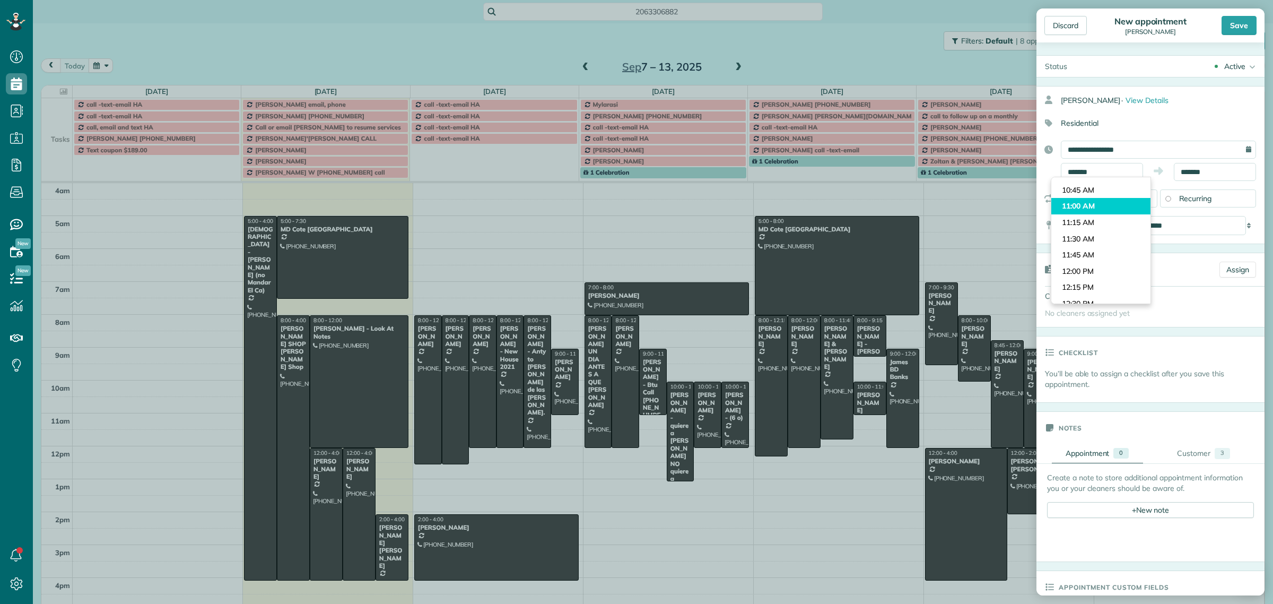
type input "********"
click at [1099, 208] on body "Dashboard Scheduling Calendar View List View Dispatch View - Weekly scheduling …" at bounding box center [636, 302] width 1273 height 604
click at [1180, 176] on body "Dashboard Scheduling Calendar View List View Dispatch View - Weekly scheduling …" at bounding box center [636, 302] width 1273 height 604
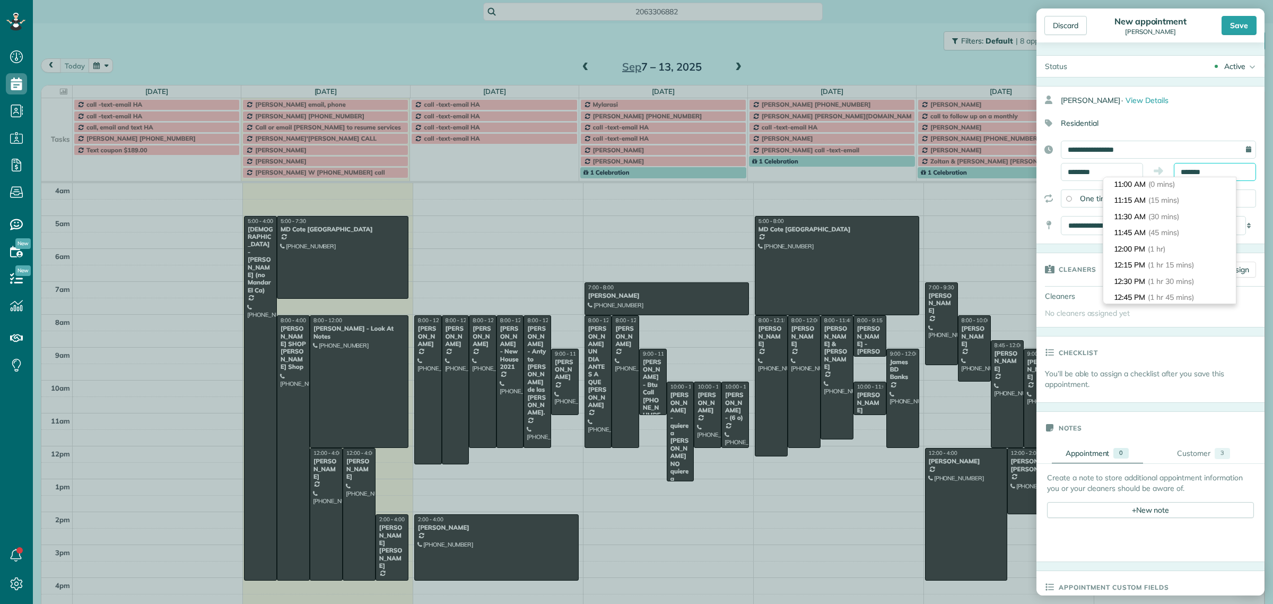
scroll to position [0, 0]
type input "********"
click at [1149, 253] on li "12:00 PM (1 hr)" at bounding box center [1169, 250] width 133 height 16
click at [1241, 28] on div "Save" at bounding box center [1239, 25] width 35 height 19
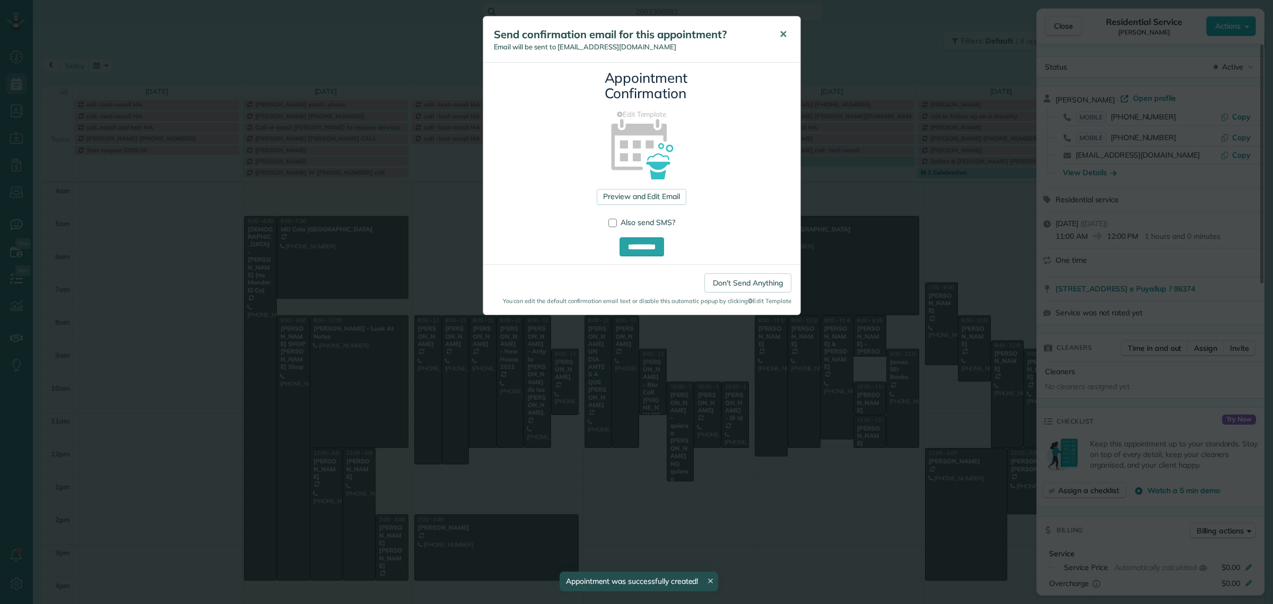
click at [782, 33] on span "✕" at bounding box center [783, 34] width 8 height 12
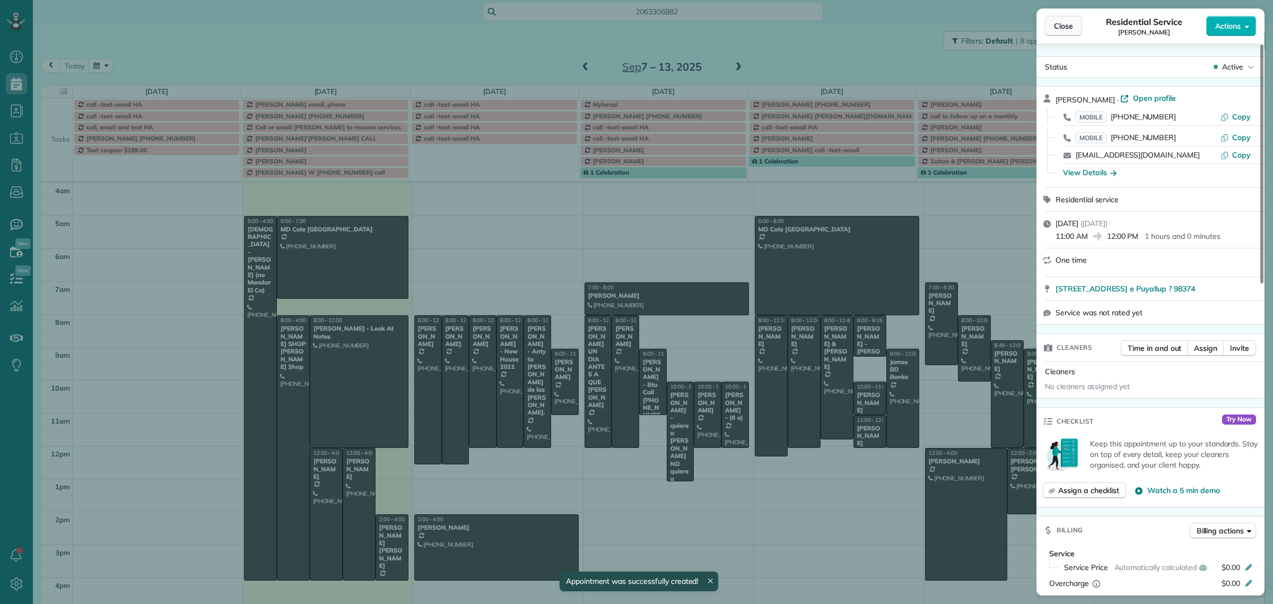
click at [1063, 30] on span "Close" at bounding box center [1063, 26] width 19 height 11
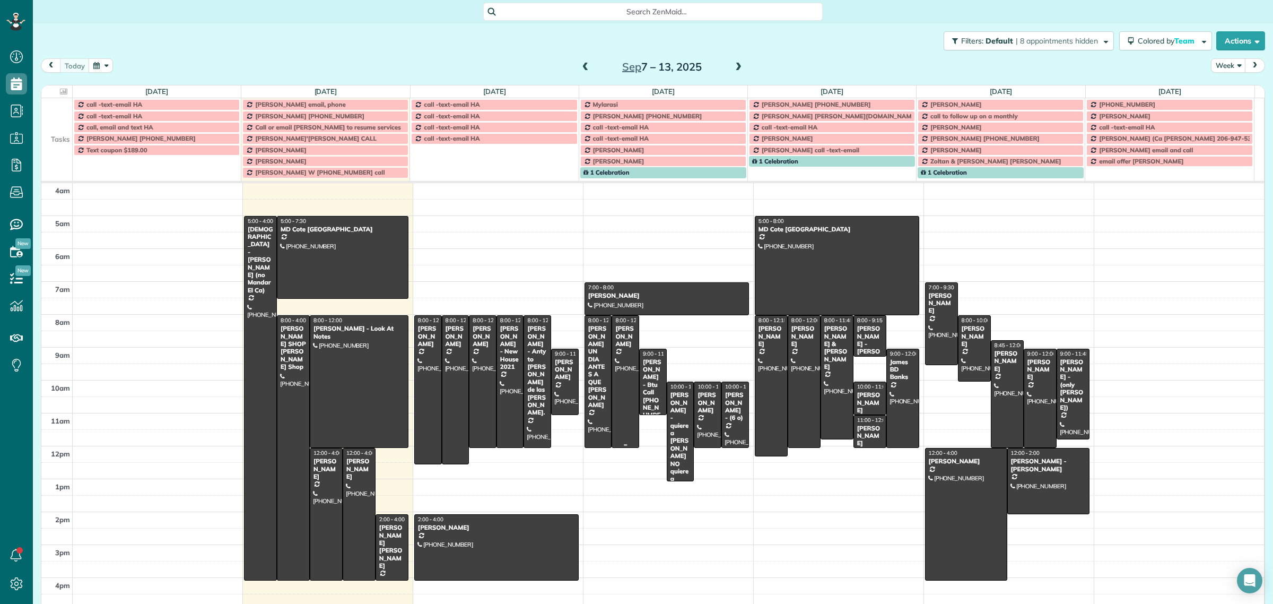
click at [615, 347] on div "[PERSON_NAME]" at bounding box center [625, 336] width 21 height 23
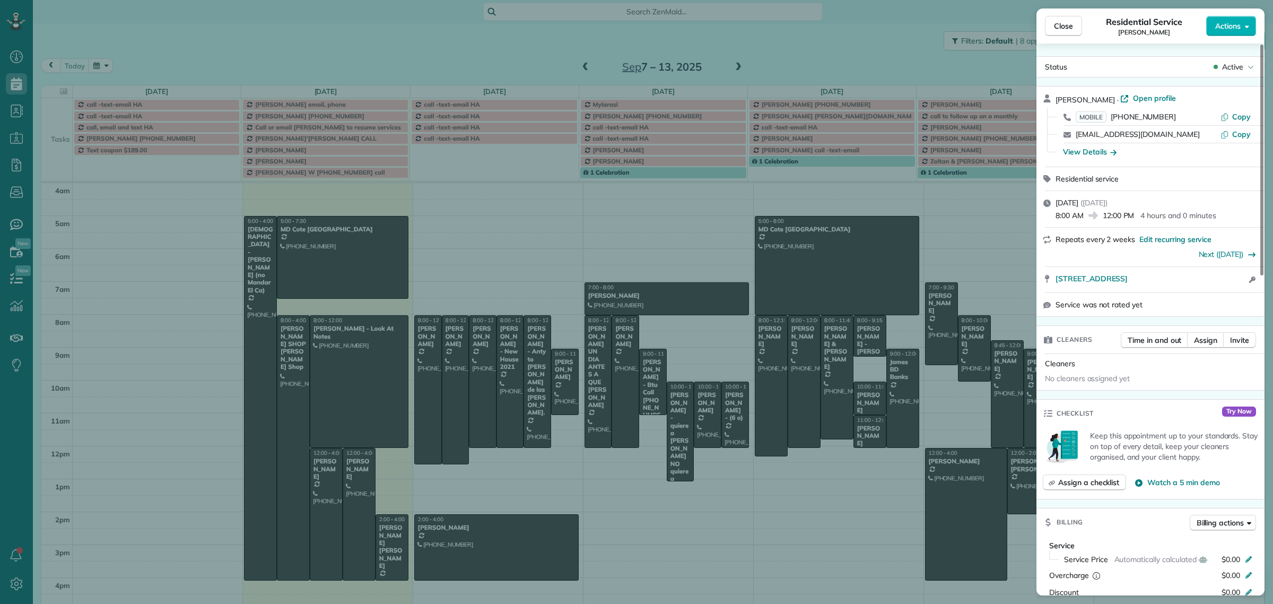
click at [1072, 12] on div "Close Residential Service [PERSON_NAME] Actions" at bounding box center [1151, 25] width 228 height 35
click at [1067, 28] on span "Close" at bounding box center [1063, 26] width 19 height 11
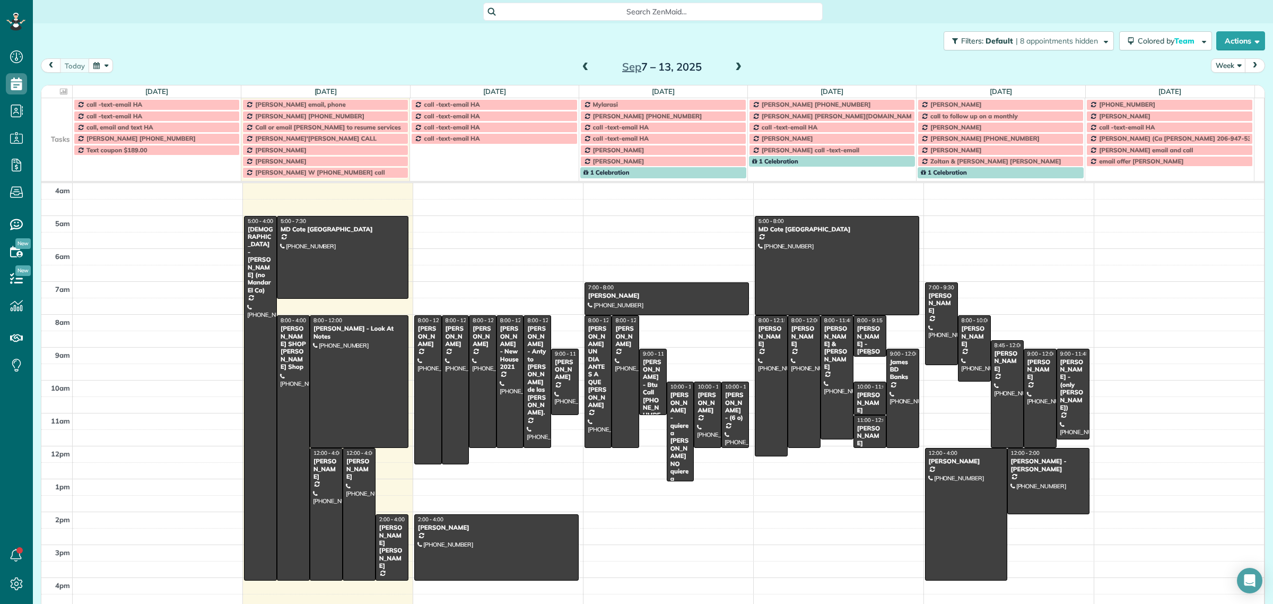
click at [862, 342] on div "[PERSON_NAME] - [PERSON_NAME]" at bounding box center [870, 348] width 27 height 46
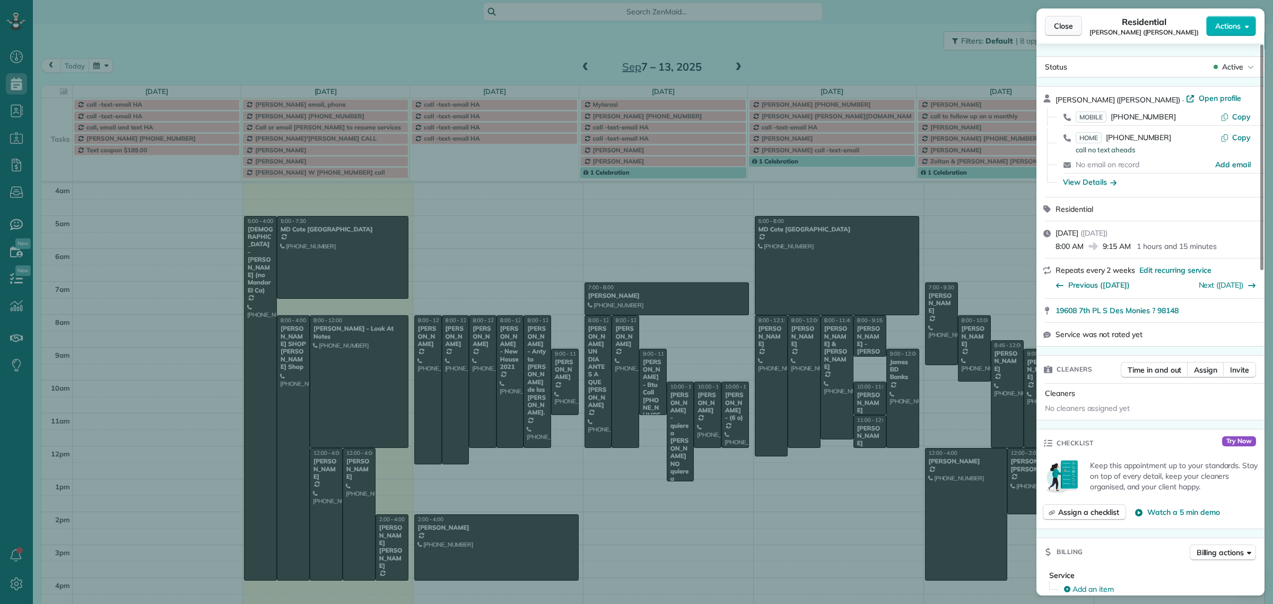
click at [1064, 24] on span "Close" at bounding box center [1063, 26] width 19 height 11
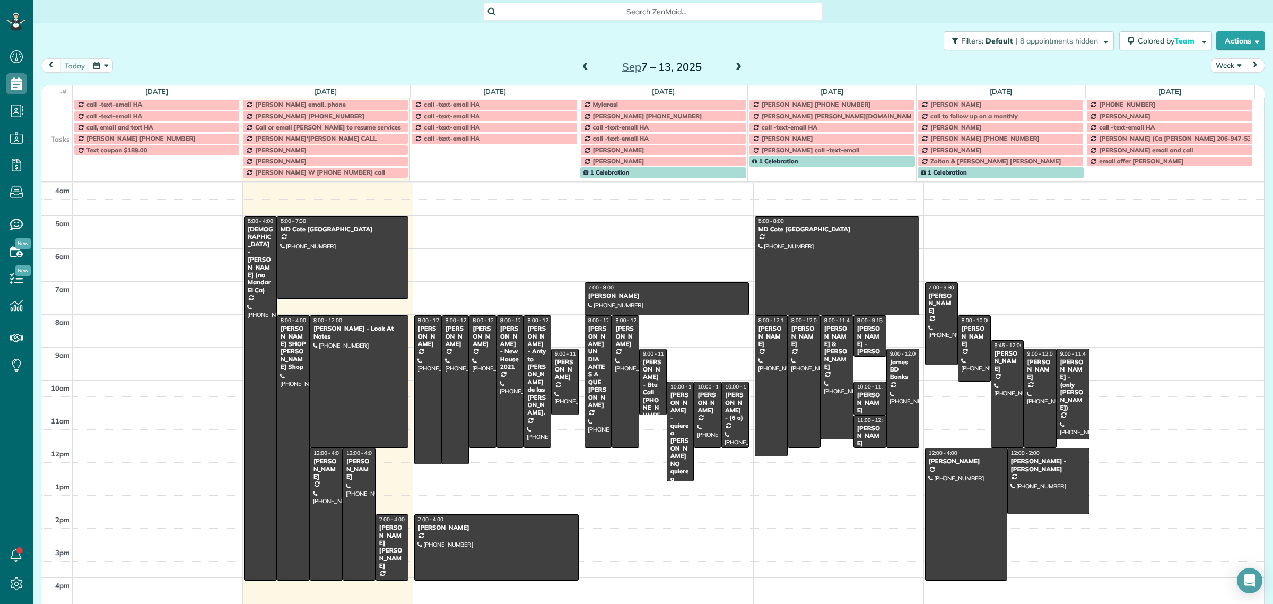
click at [584, 13] on span "Search ZenMaid…" at bounding box center [656, 11] width 323 height 11
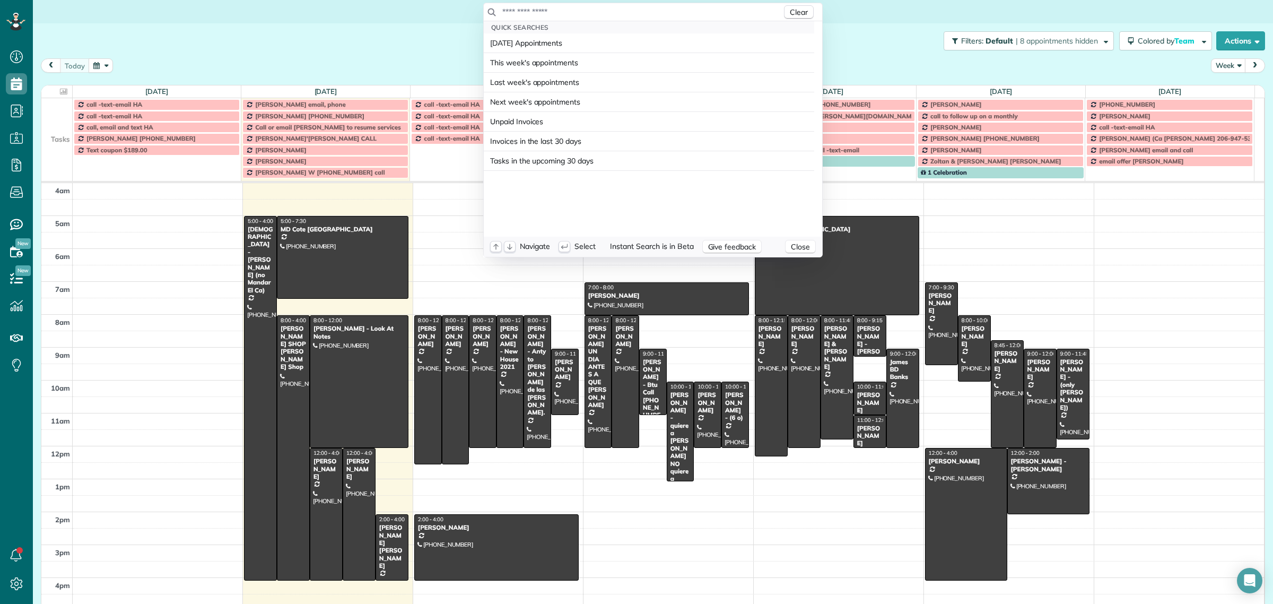
click at [584, 13] on input "text" at bounding box center [642, 11] width 280 height 11
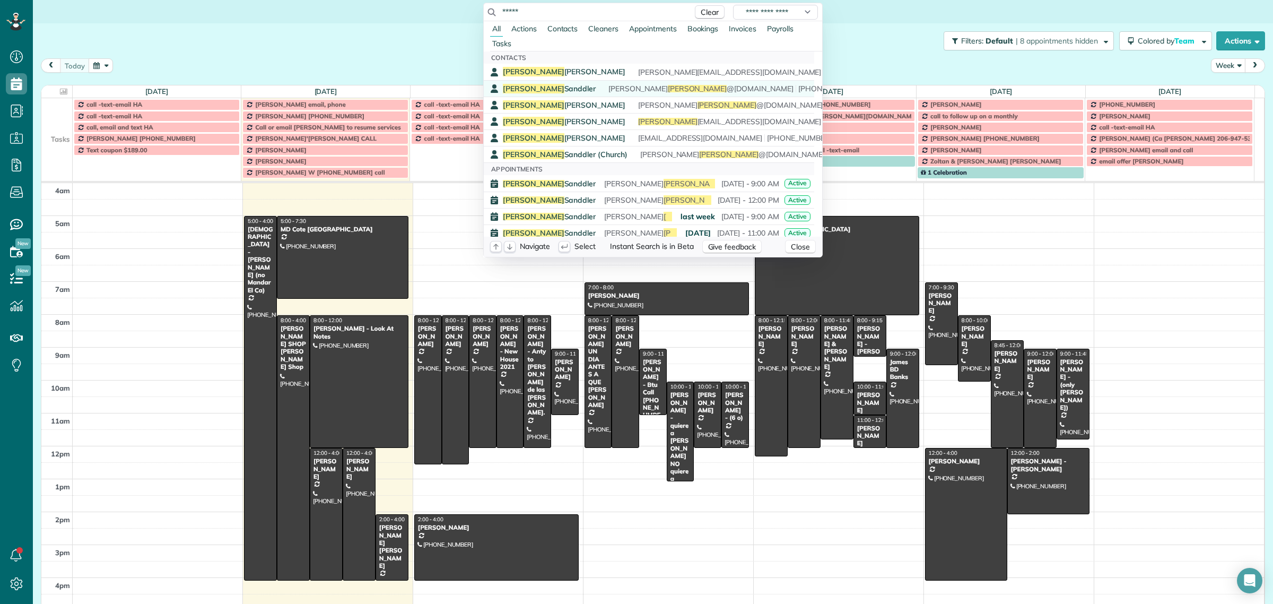
type input "*****"
click at [536, 95] on link "[PERSON_NAME] [PERSON_NAME] @[DOMAIN_NAME] [PHONE_NUMBER]" at bounding box center [649, 88] width 330 height 16
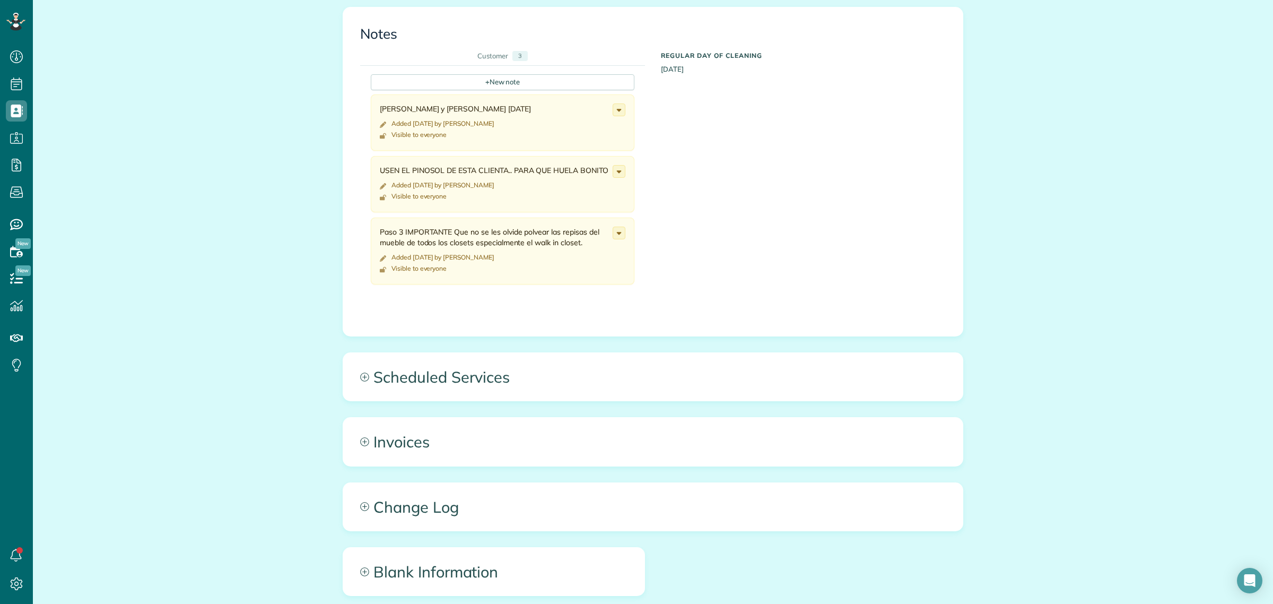
scroll to position [1295, 0]
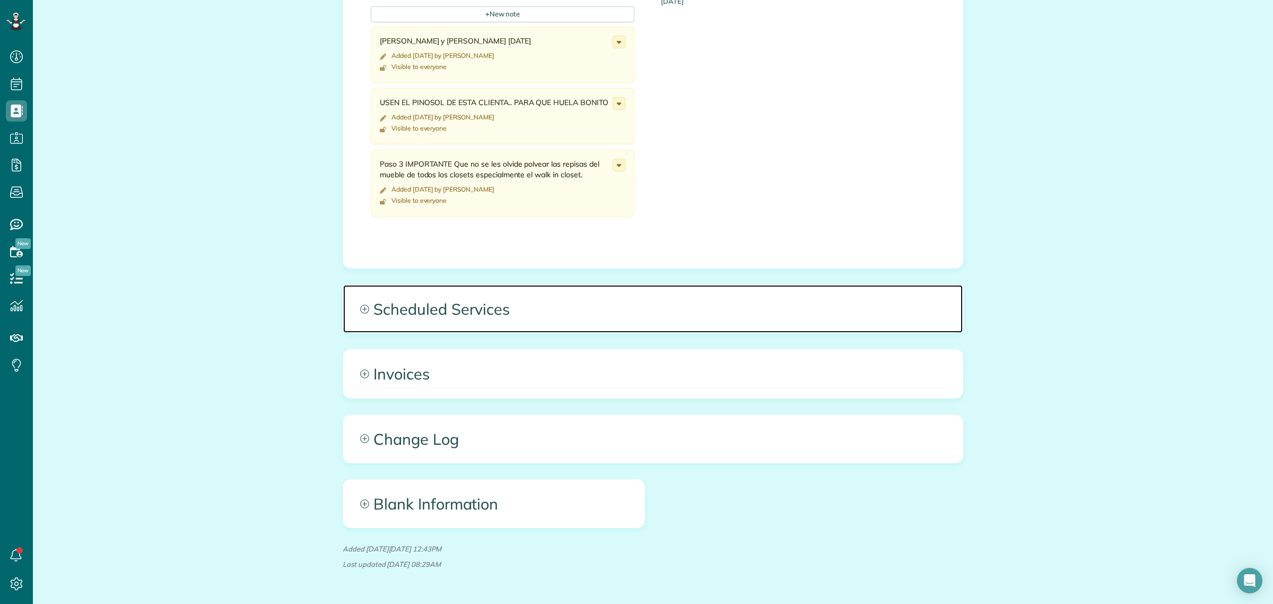
click at [455, 285] on span "Scheduled Services" at bounding box center [653, 309] width 620 height 48
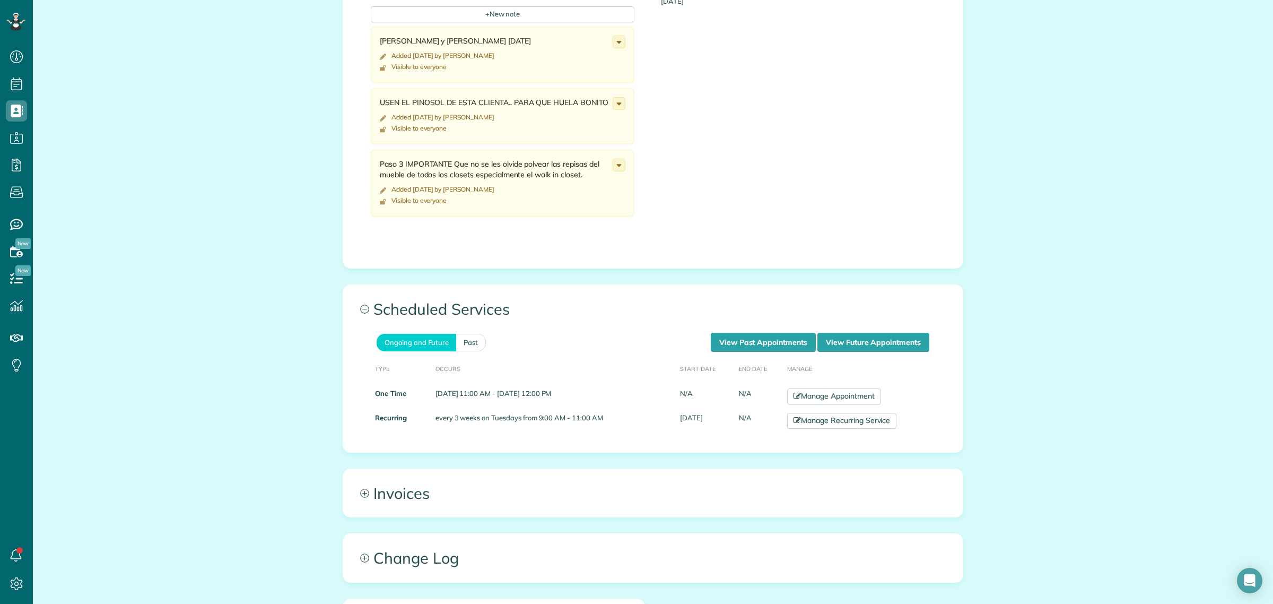
click at [774, 175] on div "+ New note [PERSON_NAME] y [PERSON_NAME] [DATE] Added [DATE] by [PERSON_NAME] V…" at bounding box center [645, 115] width 570 height 235
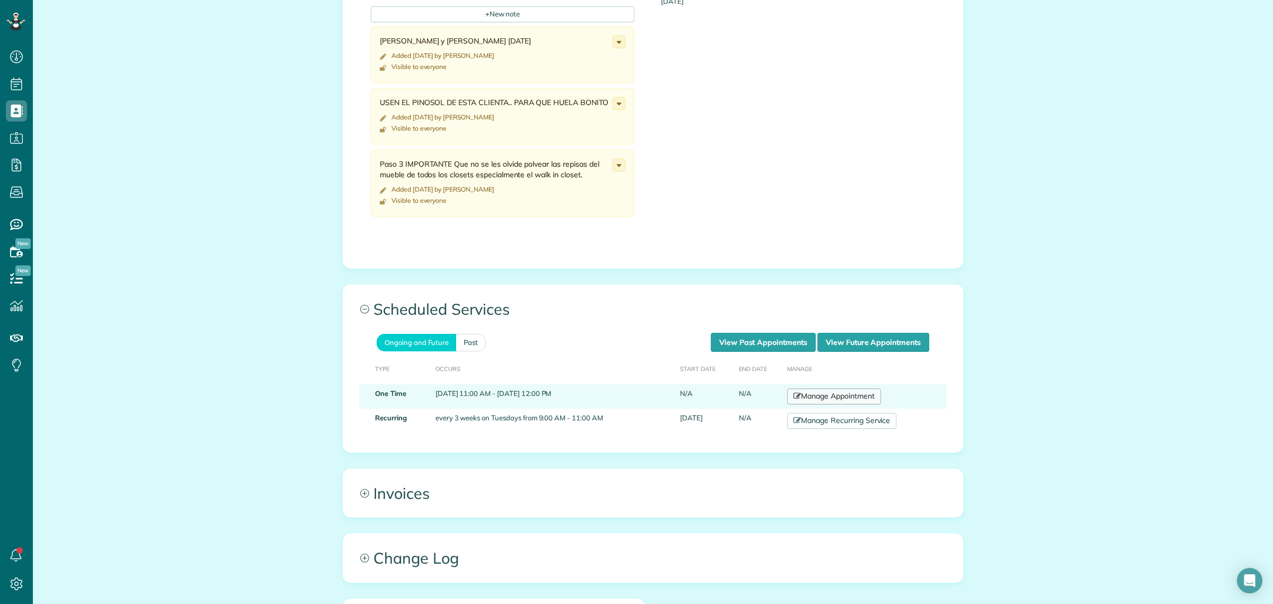
click at [850, 388] on link "Manage Appointment" at bounding box center [833, 396] width 93 height 16
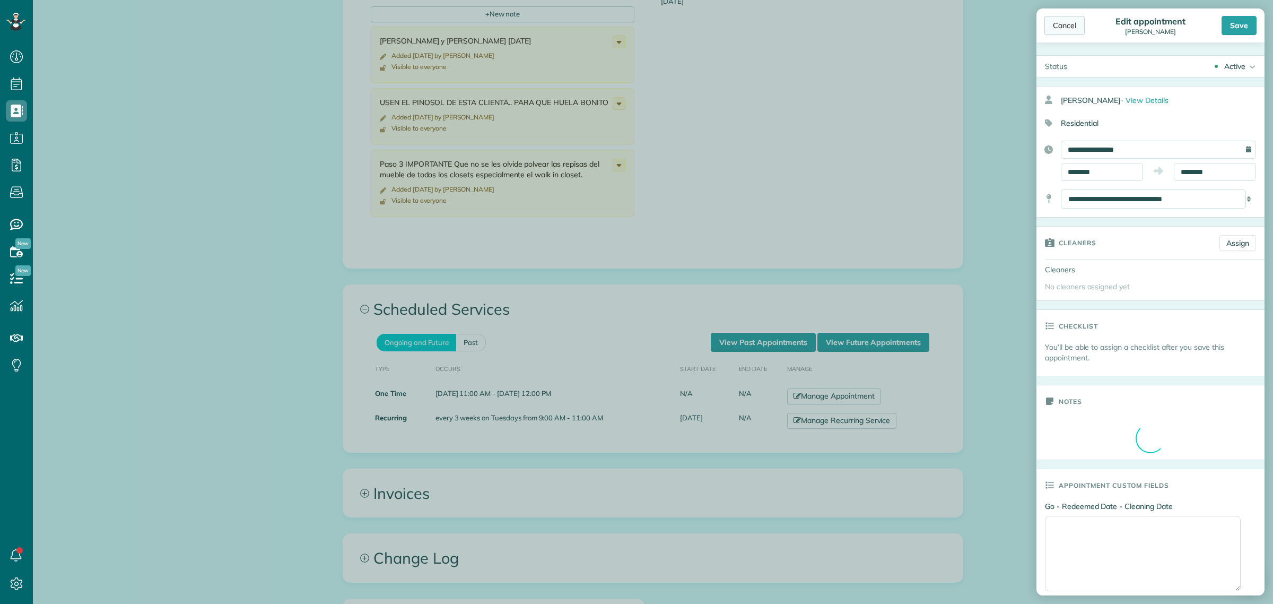
click at [1073, 28] on div "Cancel" at bounding box center [1064, 25] width 40 height 19
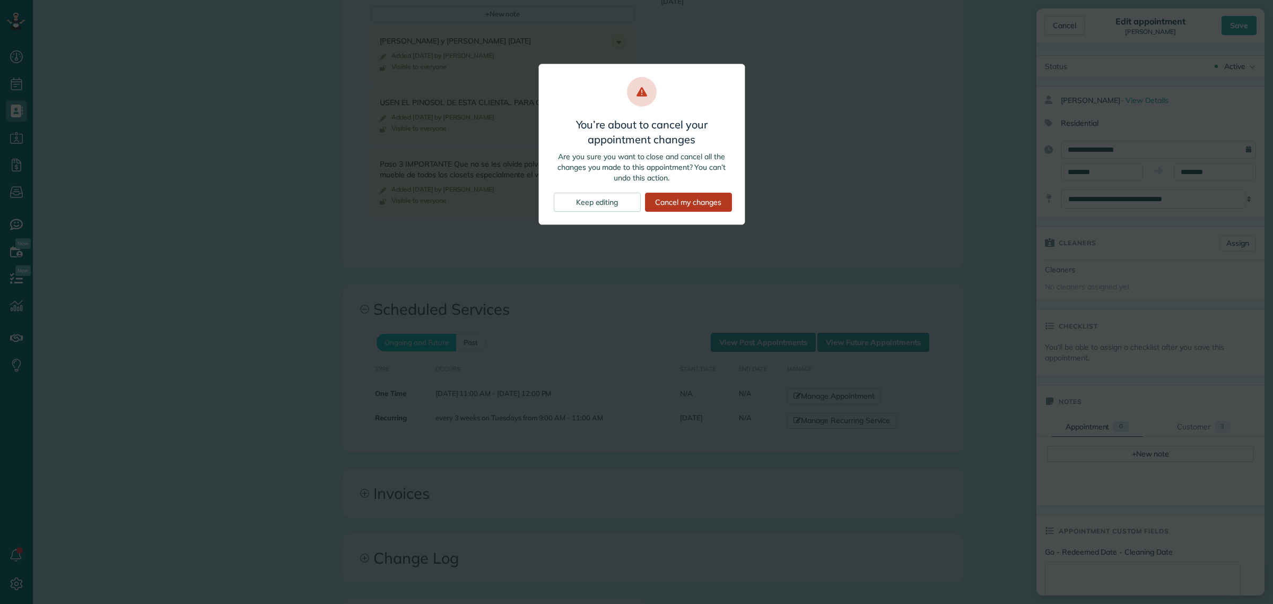
click at [691, 200] on div "Cancel my changes" at bounding box center [688, 202] width 87 height 19
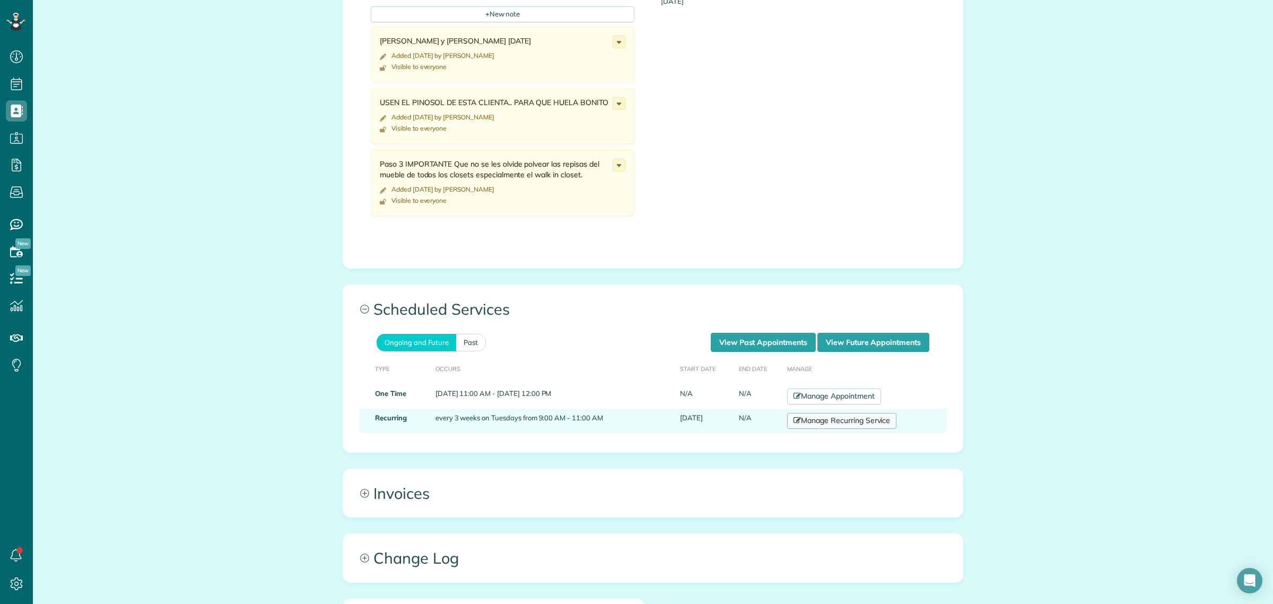
click at [856, 413] on link "Manage Recurring Service" at bounding box center [841, 421] width 109 height 16
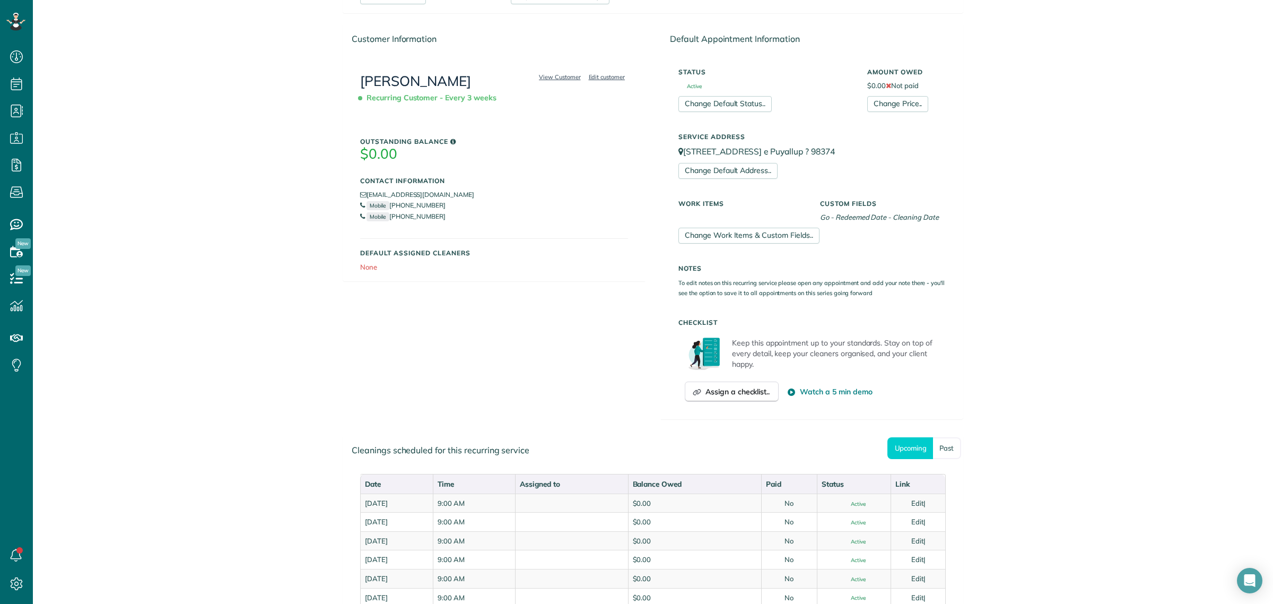
scroll to position [133, 0]
click at [532, 269] on div "View Customer Edit customer Helen Sanddler Recurring Customer - Every 3 weeks O…" at bounding box center [494, 166] width 302 height 226
click at [405, 79] on link "[PERSON_NAME]" at bounding box center [415, 79] width 111 height 18
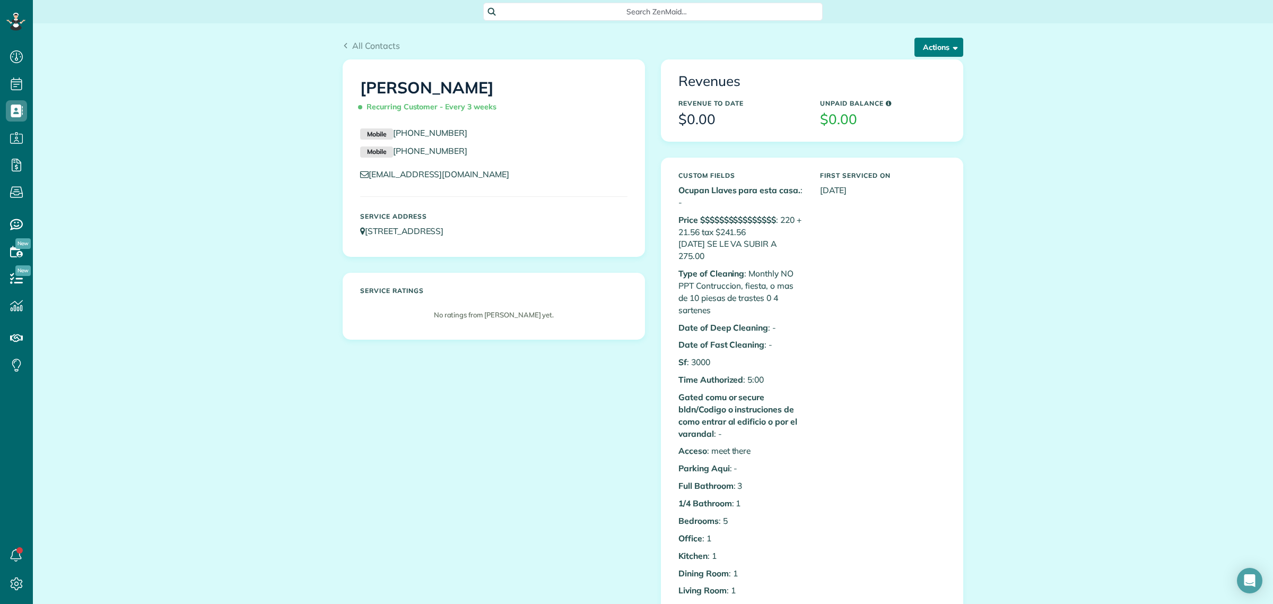
click at [917, 46] on button "Actions" at bounding box center [939, 47] width 49 height 19
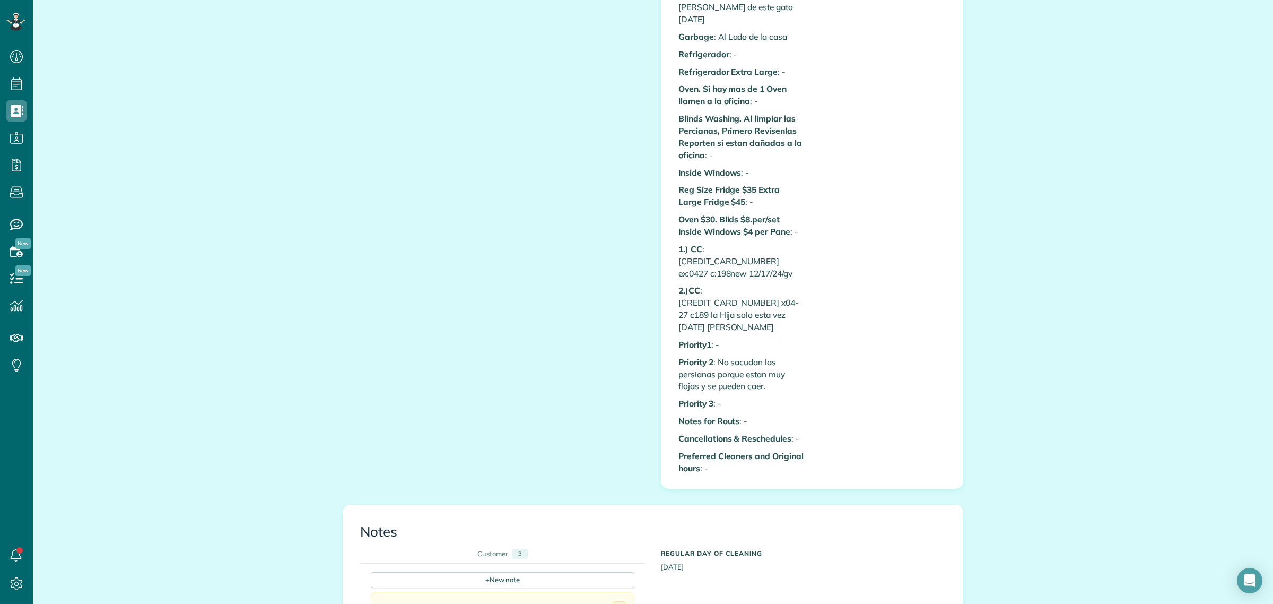
scroll to position [1061, 0]
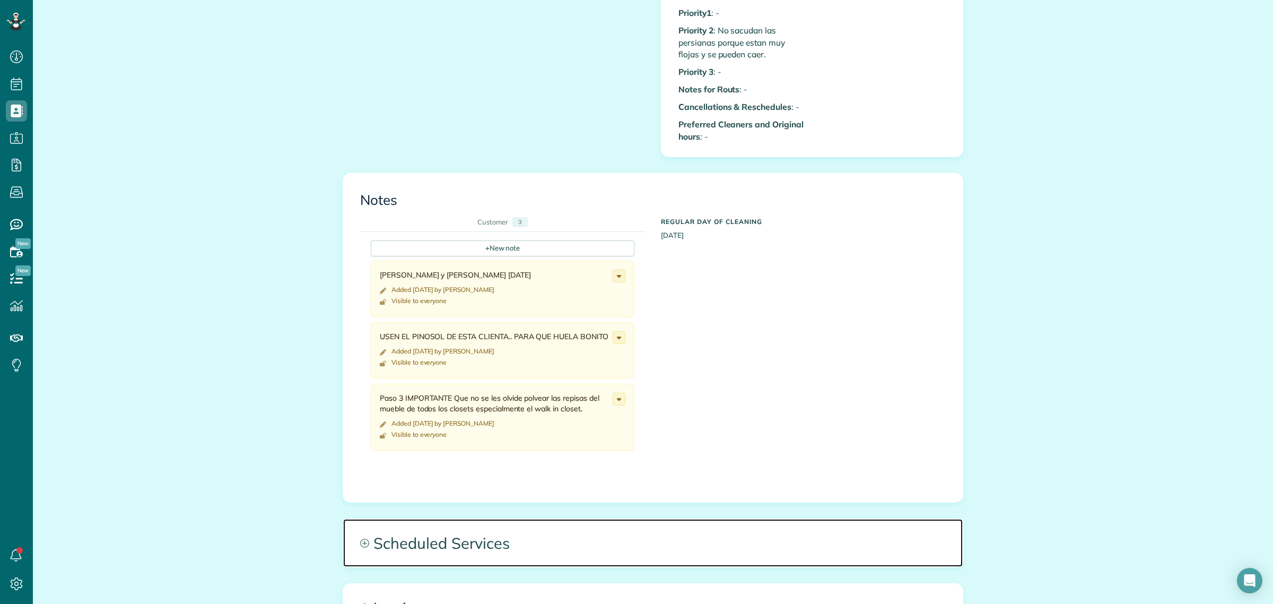
drag, startPoint x: 429, startPoint y: 510, endPoint x: 434, endPoint y: 508, distance: 5.7
click at [430, 519] on span "Scheduled Services" at bounding box center [653, 543] width 620 height 48
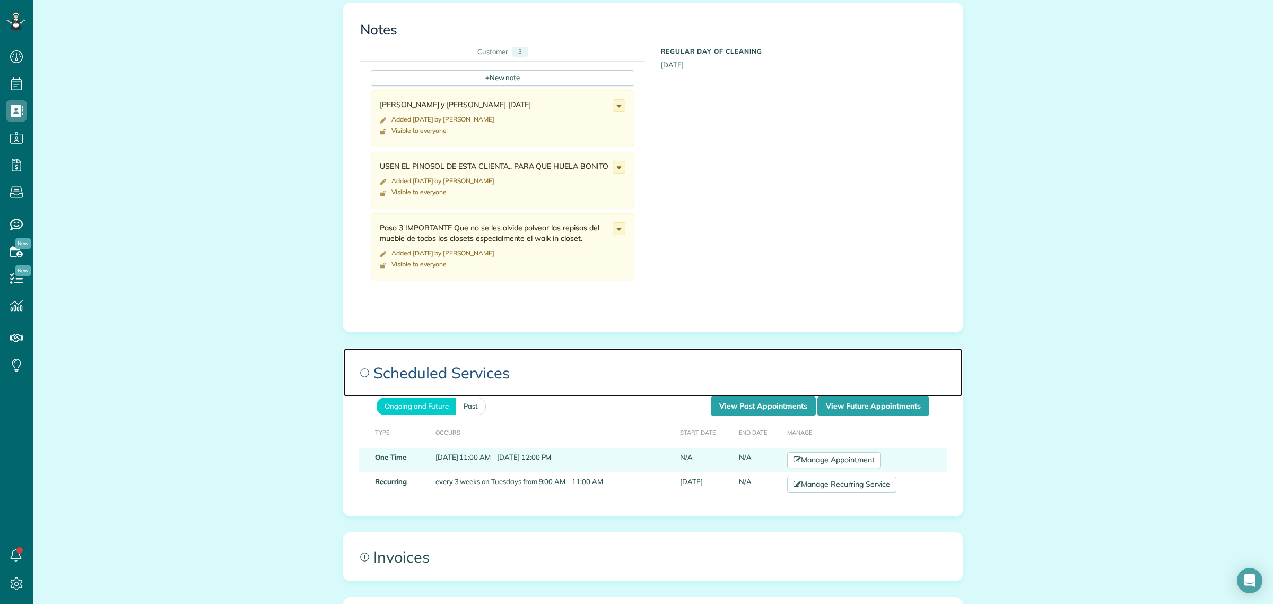
scroll to position [1260, 0]
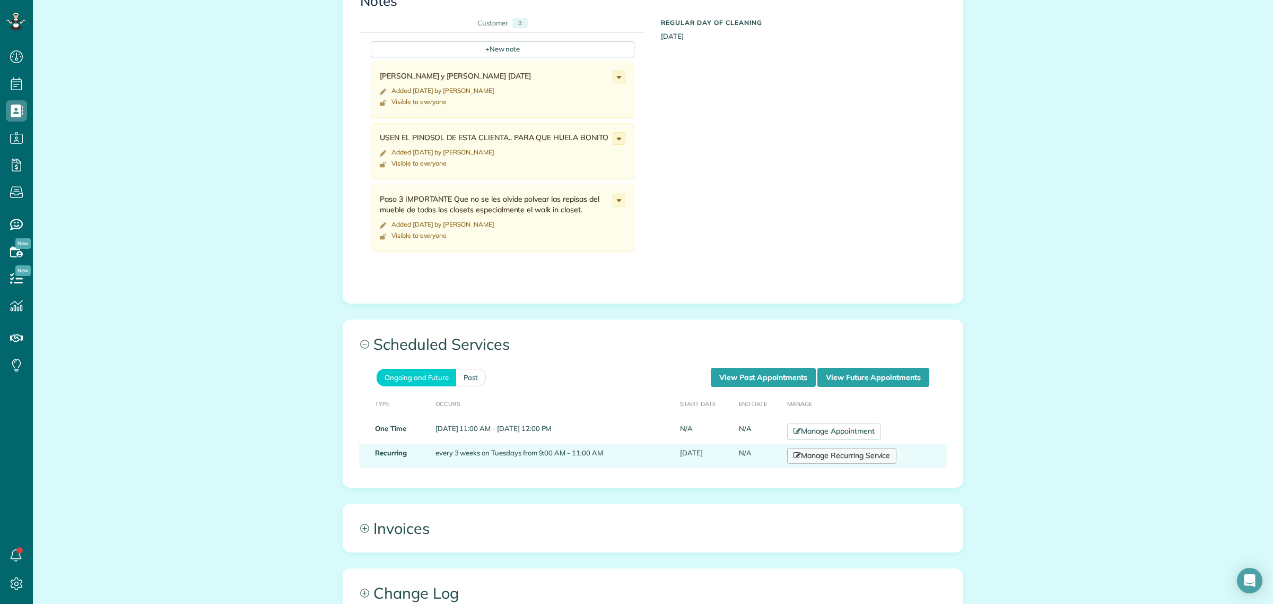
click at [843, 448] on link "Manage Recurring Service" at bounding box center [841, 456] width 109 height 16
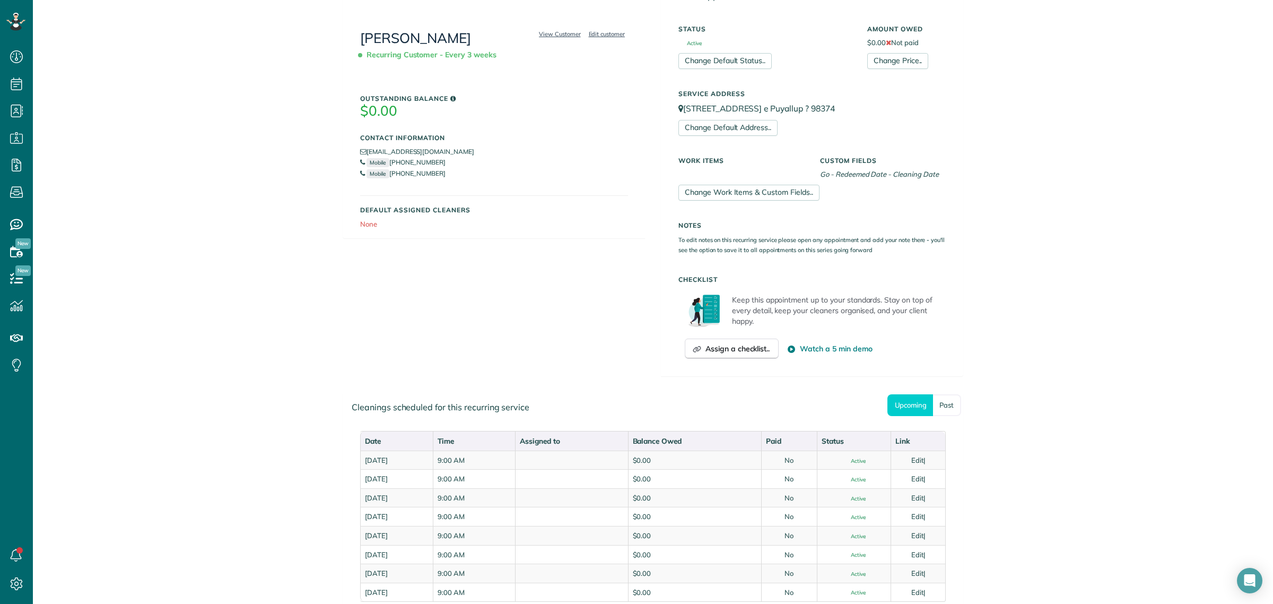
scroll to position [66, 0]
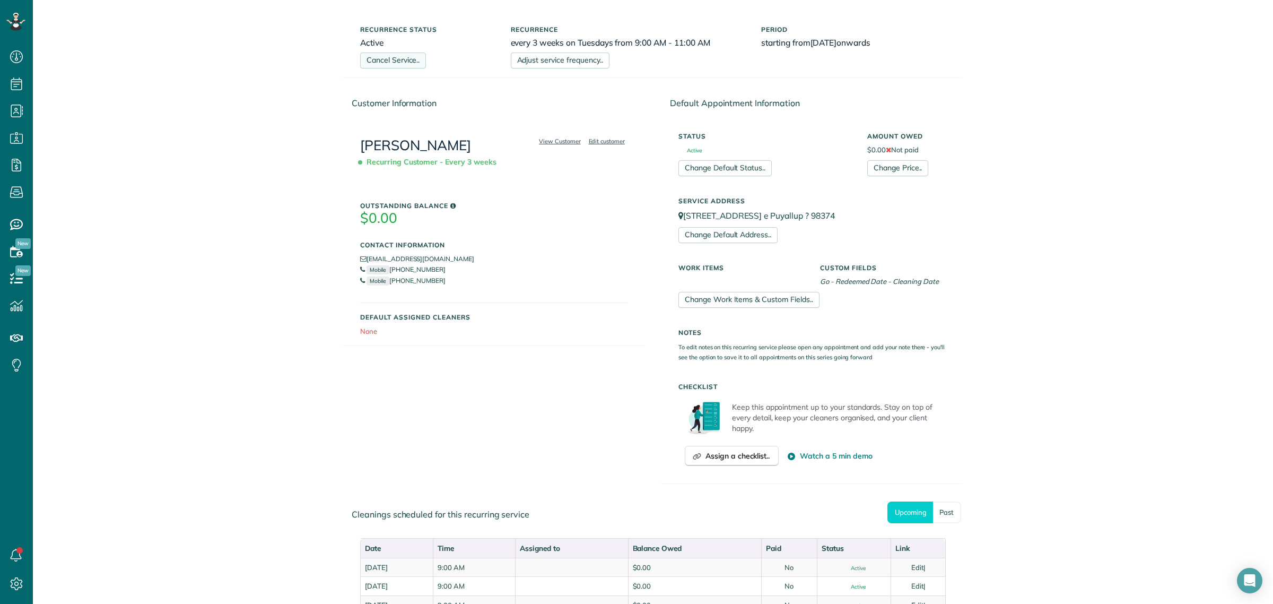
click at [404, 64] on link "Cancel Service.." at bounding box center [393, 61] width 66 height 16
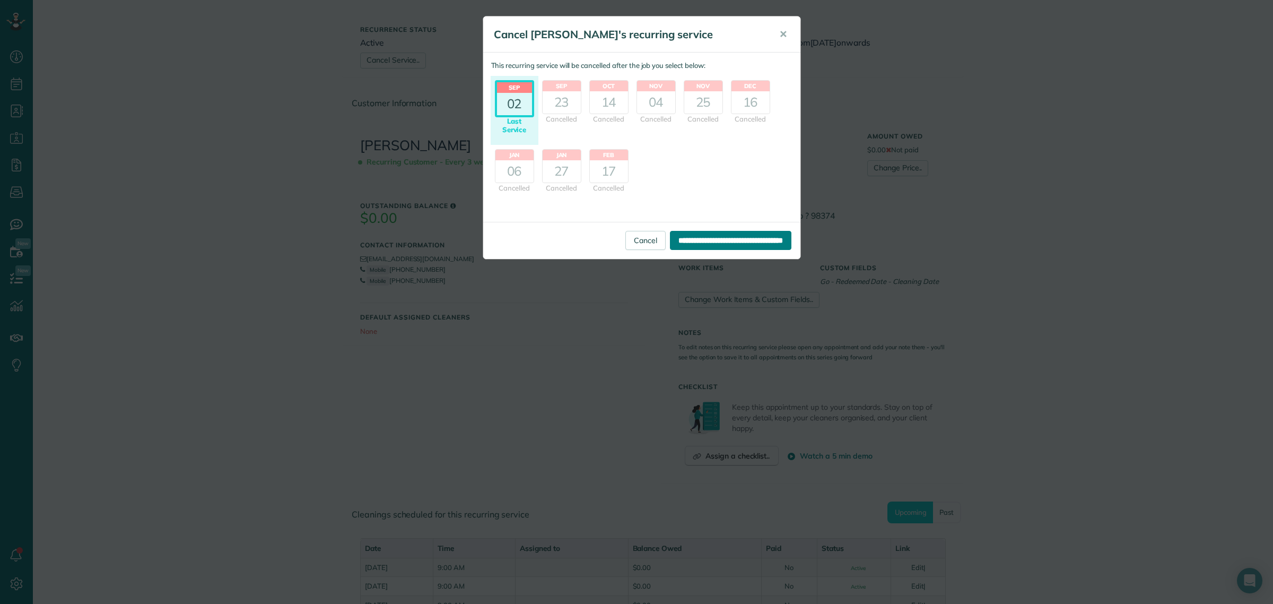
click at [701, 239] on input "**********" at bounding box center [730, 240] width 121 height 19
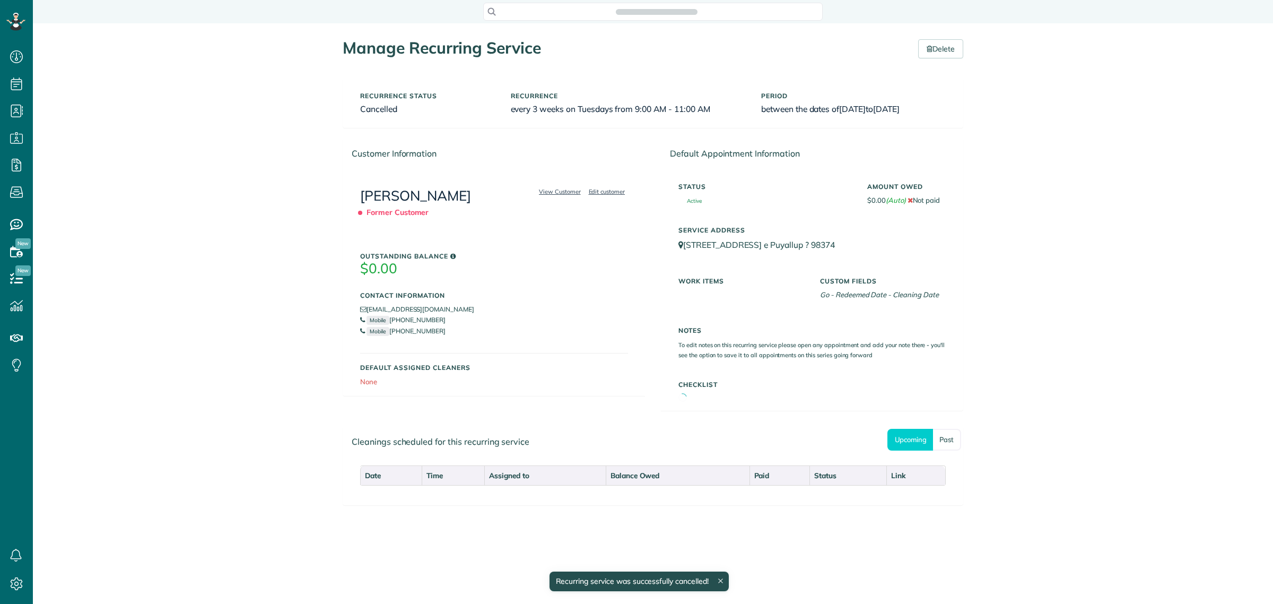
scroll to position [4, 4]
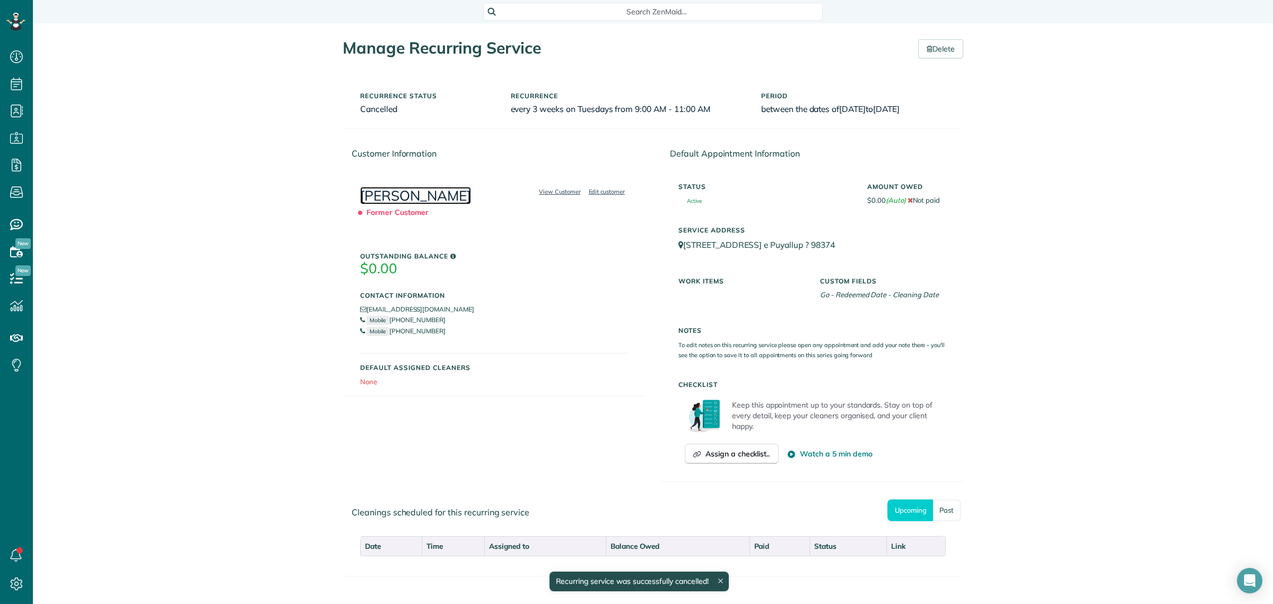
click at [438, 200] on link "[PERSON_NAME]" at bounding box center [415, 196] width 111 height 18
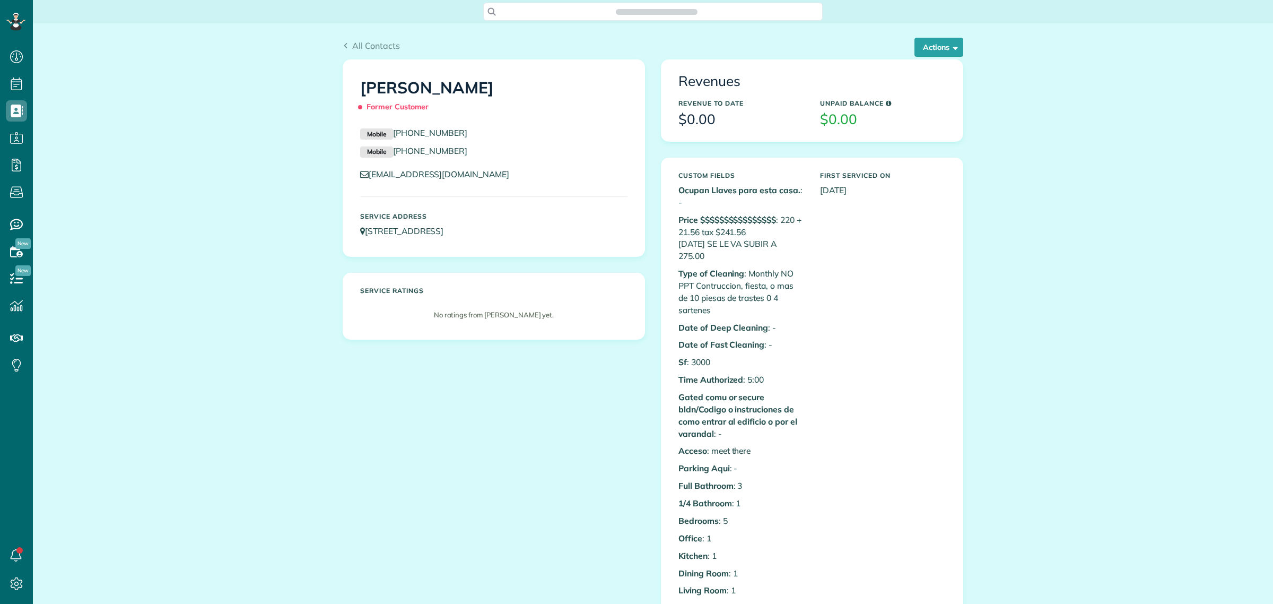
scroll to position [4, 4]
click at [923, 51] on button "Actions" at bounding box center [939, 47] width 49 height 19
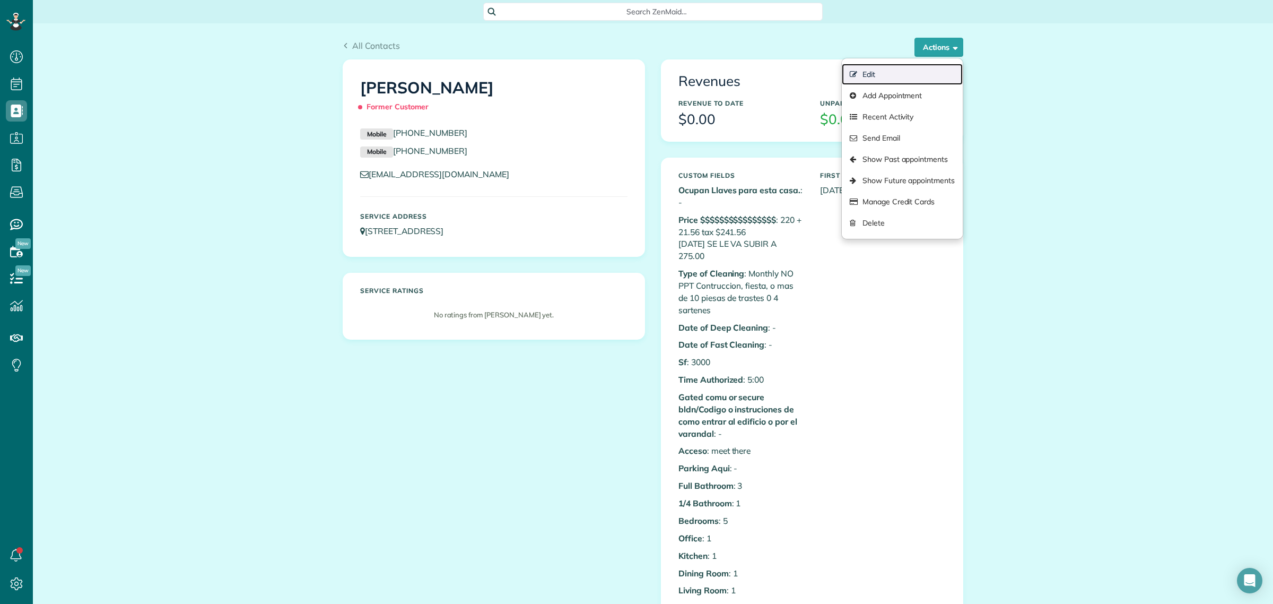
click at [887, 71] on link "Edit" at bounding box center [902, 74] width 121 height 21
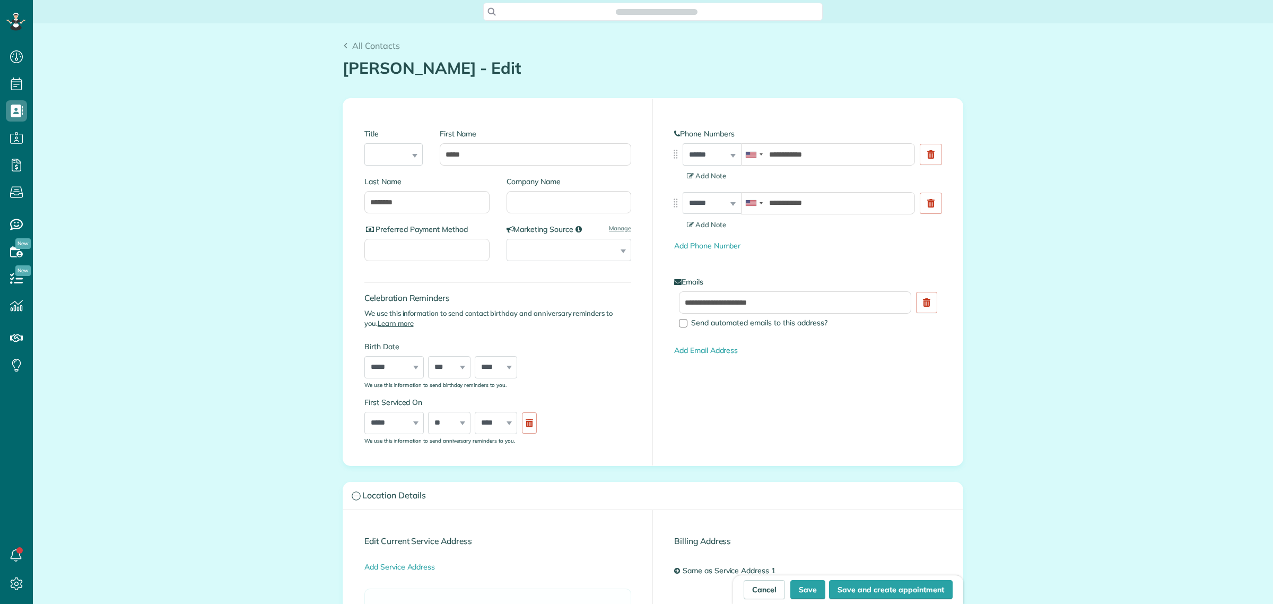
scroll to position [4, 4]
type input "**********"
click at [491, 153] on input "*****" at bounding box center [535, 154] width 191 height 22
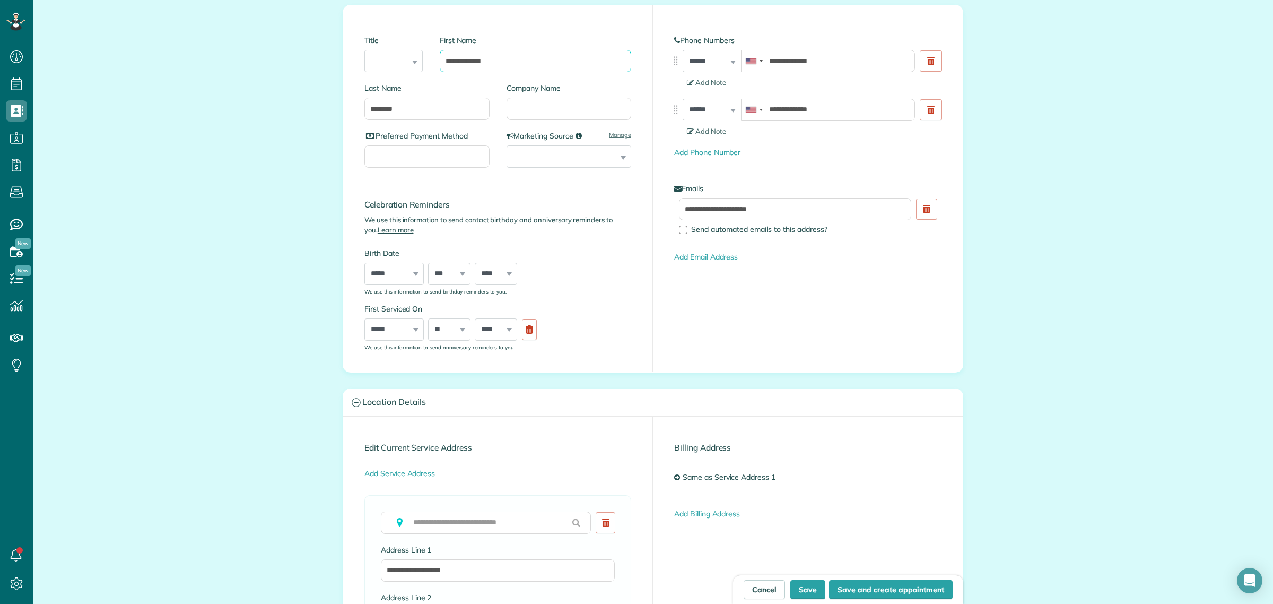
scroll to position [0, 0]
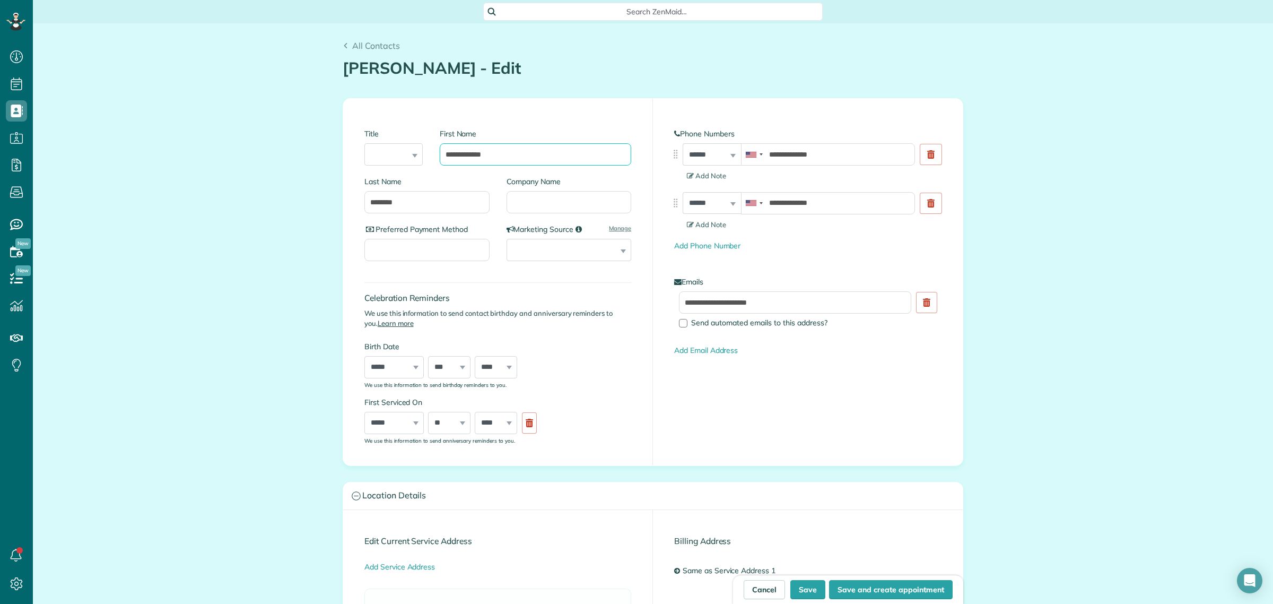
click at [487, 157] on input "**********" at bounding box center [535, 154] width 191 height 22
type input "**********"
click at [806, 585] on button "Save" at bounding box center [807, 589] width 35 height 19
type input "**********"
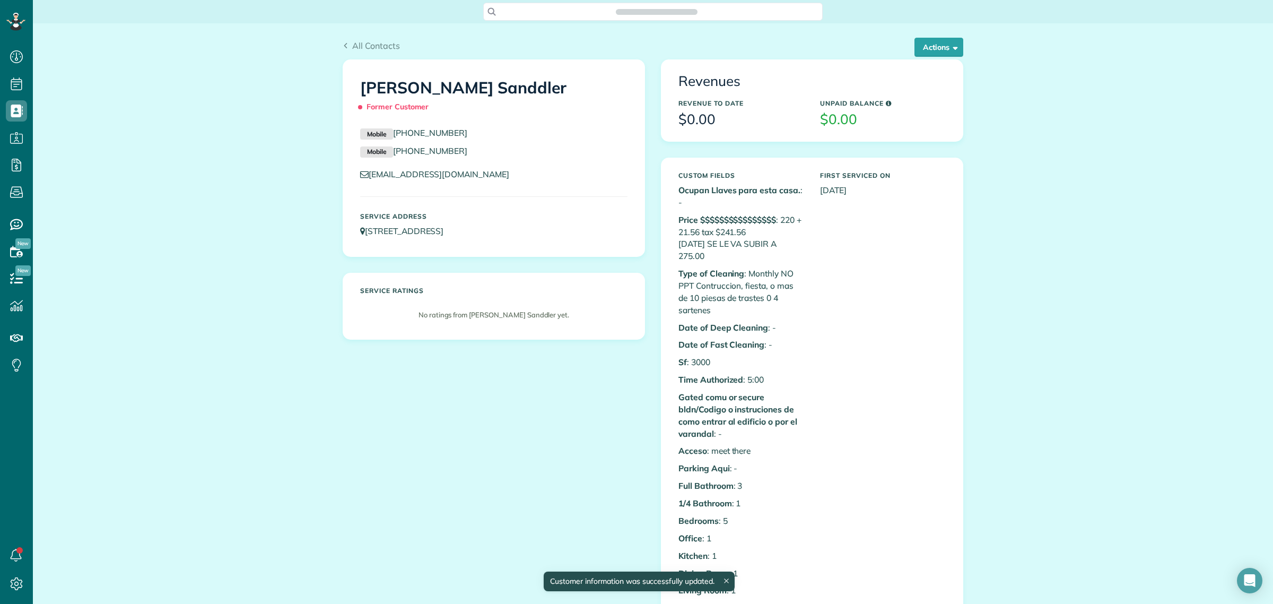
scroll to position [4, 4]
drag, startPoint x: 565, startPoint y: 84, endPoint x: 354, endPoint y: 85, distance: 211.1
click at [354, 85] on div "Helen PUYALLUP Sanddler Former Customer" at bounding box center [493, 94] width 283 height 53
copy h1 "Helen PUYALLUP Sanddler"
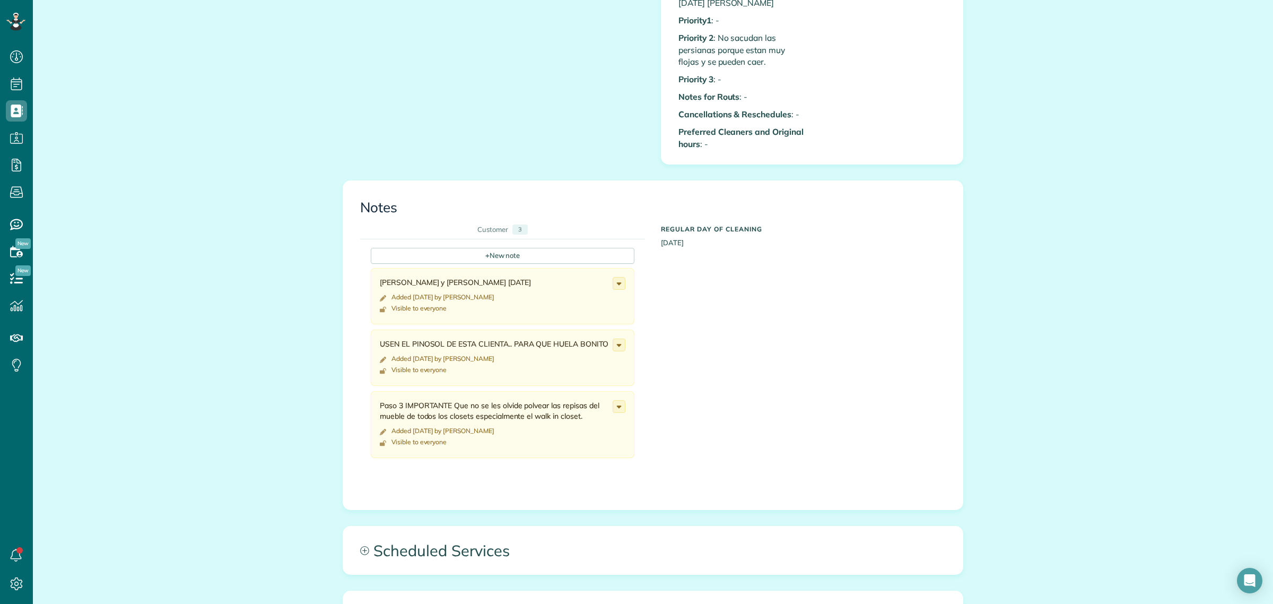
scroll to position [1194, 0]
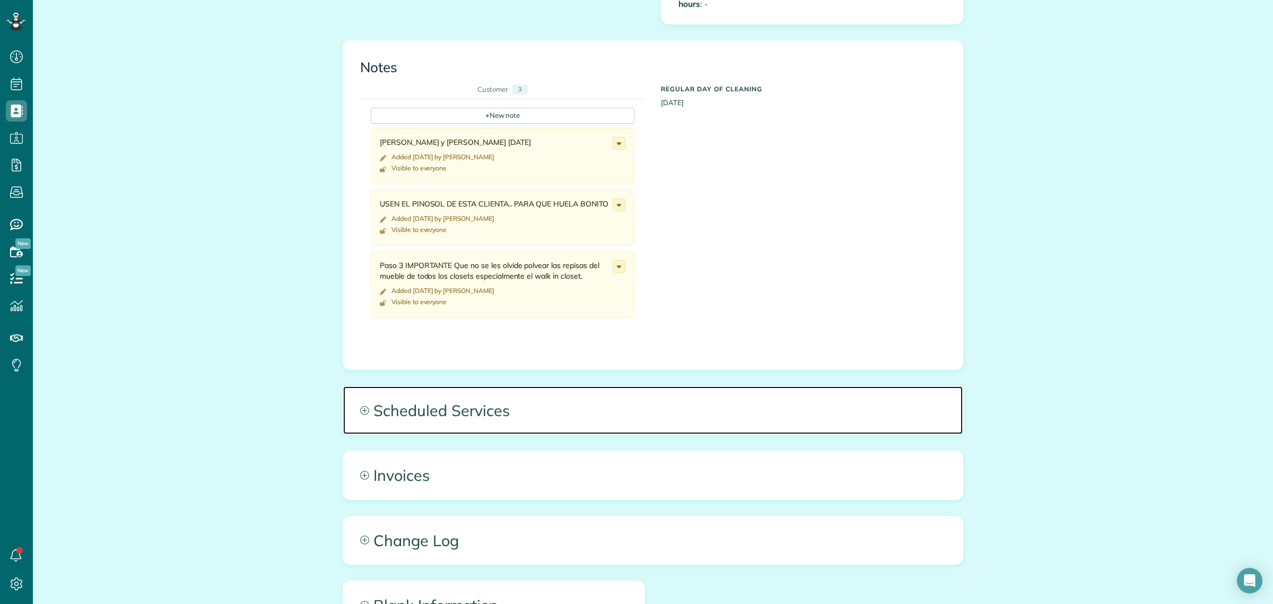
click at [451, 386] on span "Scheduled Services" at bounding box center [653, 410] width 620 height 48
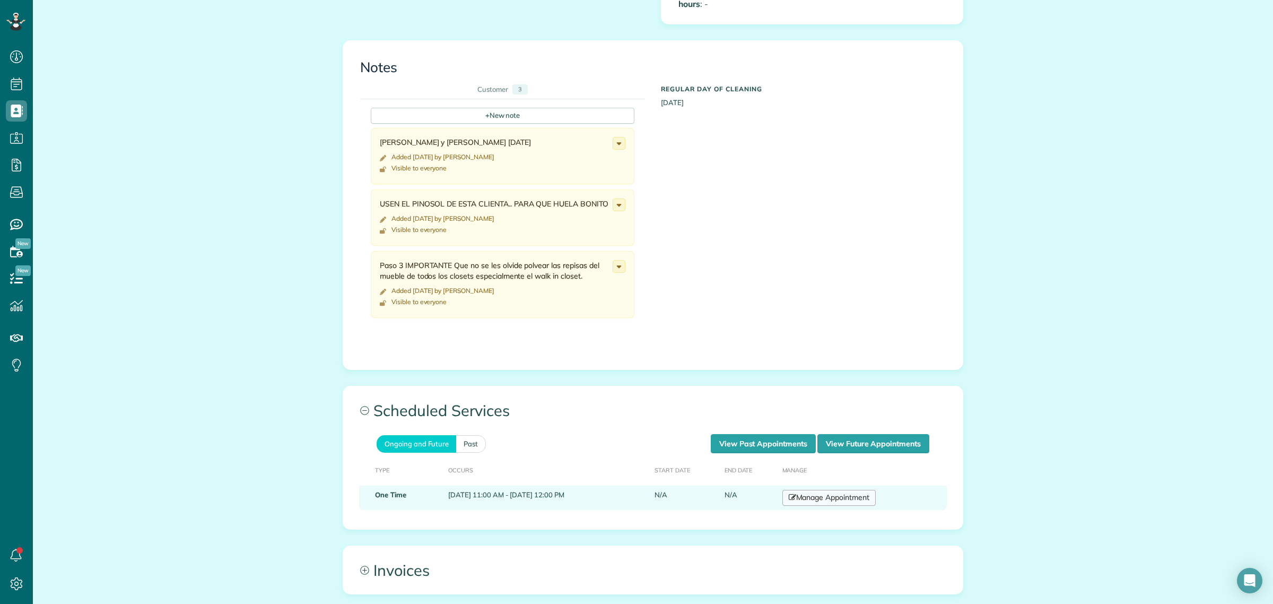
click at [853, 490] on link "Manage Appointment" at bounding box center [828, 498] width 93 height 16
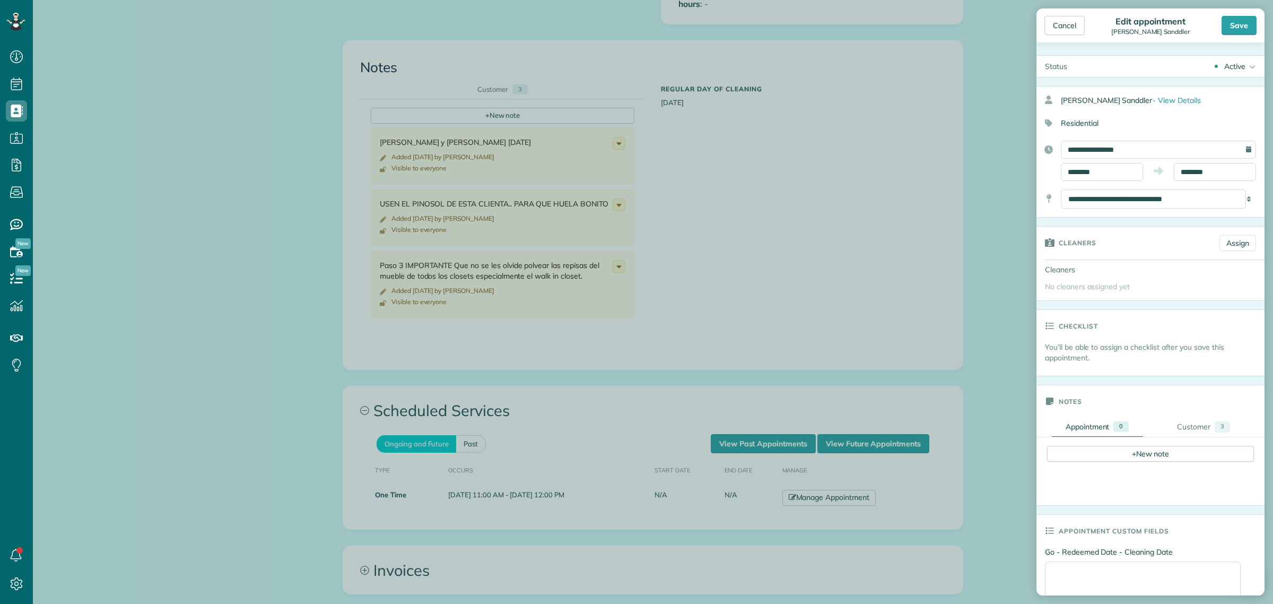
click at [1246, 68] on icon at bounding box center [1251, 66] width 11 height 21
click at [1233, 121] on div "Cancelled" at bounding box center [1236, 118] width 33 height 7
click at [1240, 28] on div "Save" at bounding box center [1239, 25] width 35 height 19
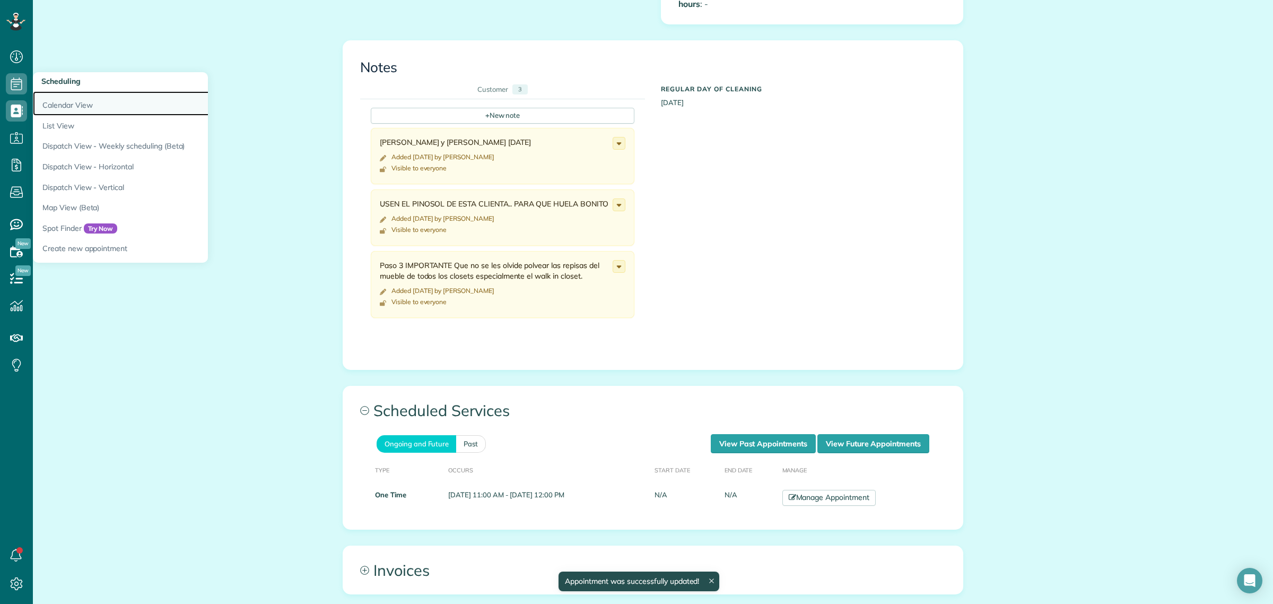
click at [68, 97] on link "Calendar View" at bounding box center [165, 103] width 265 height 24
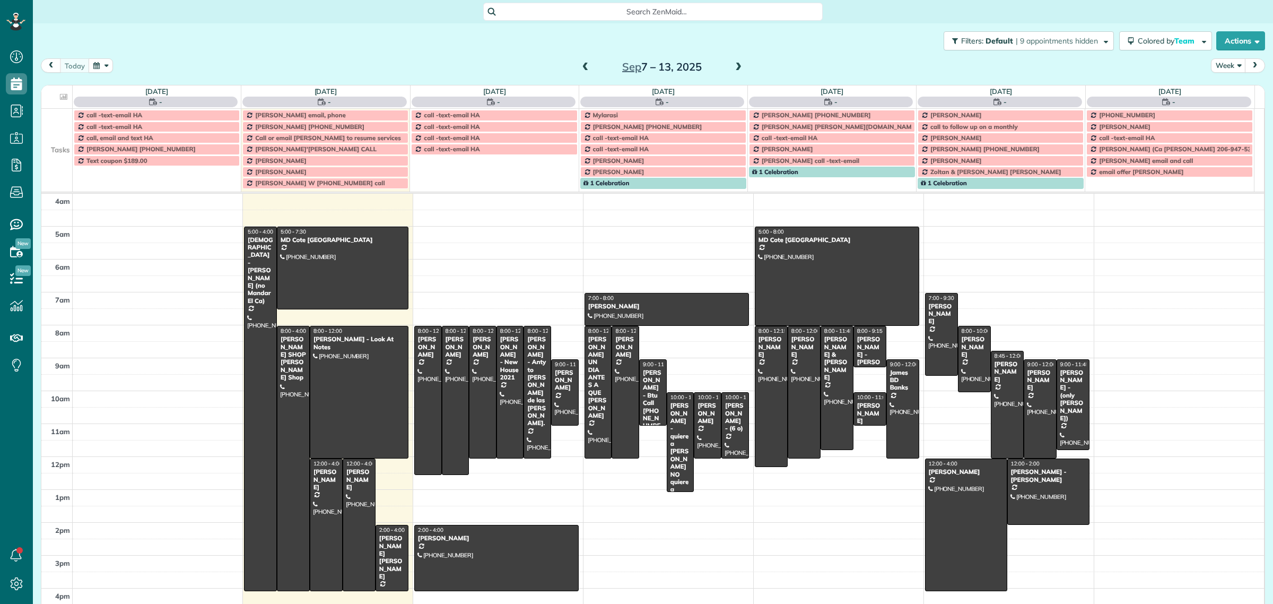
scroll to position [44, 0]
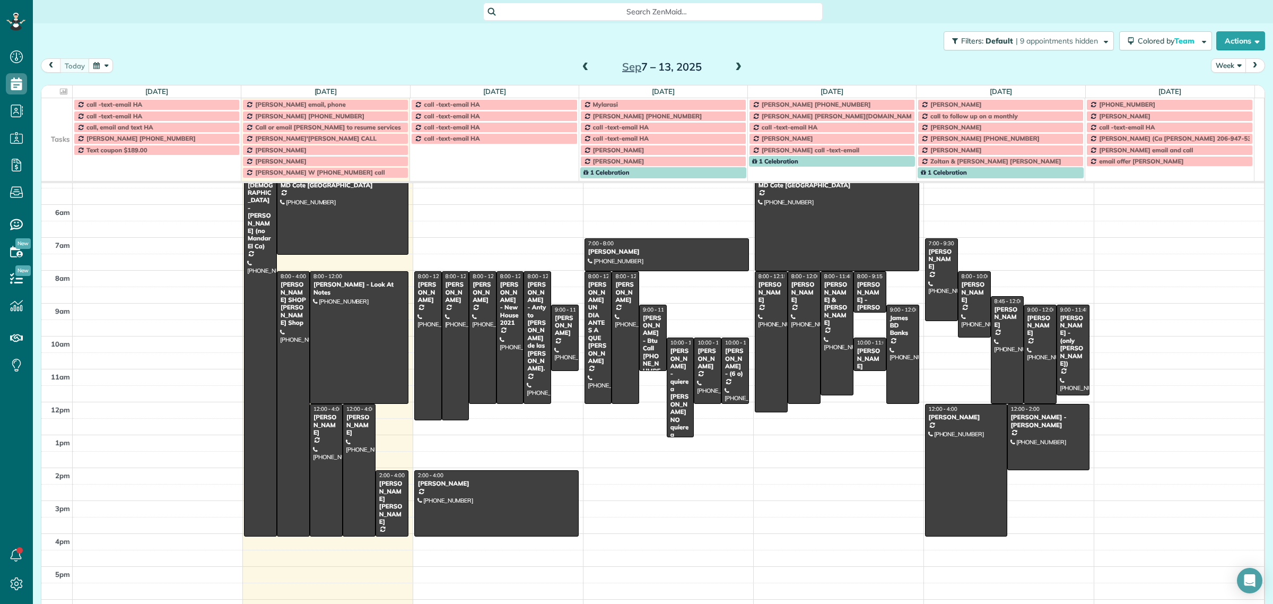
click at [1220, 68] on button "Week" at bounding box center [1228, 65] width 35 height 14
click at [1230, 42] on button "Actions" at bounding box center [1240, 40] width 49 height 19
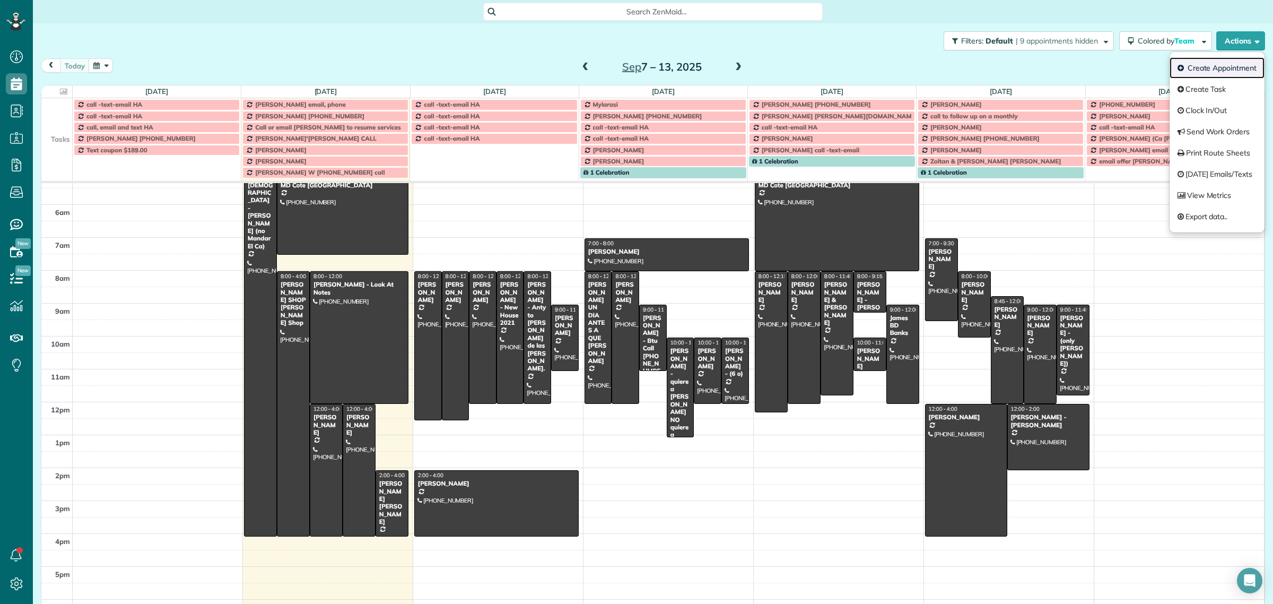
click at [1223, 64] on link "Create Appointment" at bounding box center [1217, 67] width 95 height 21
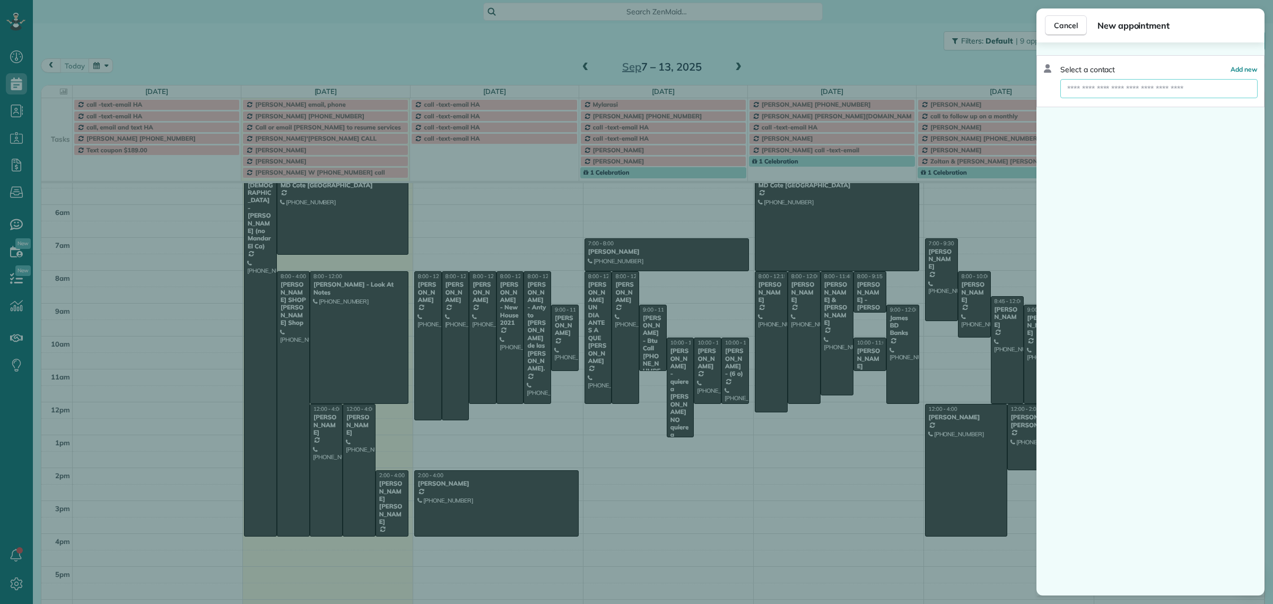
click at [1075, 91] on input "text" at bounding box center [1158, 88] width 197 height 19
paste input "**********"
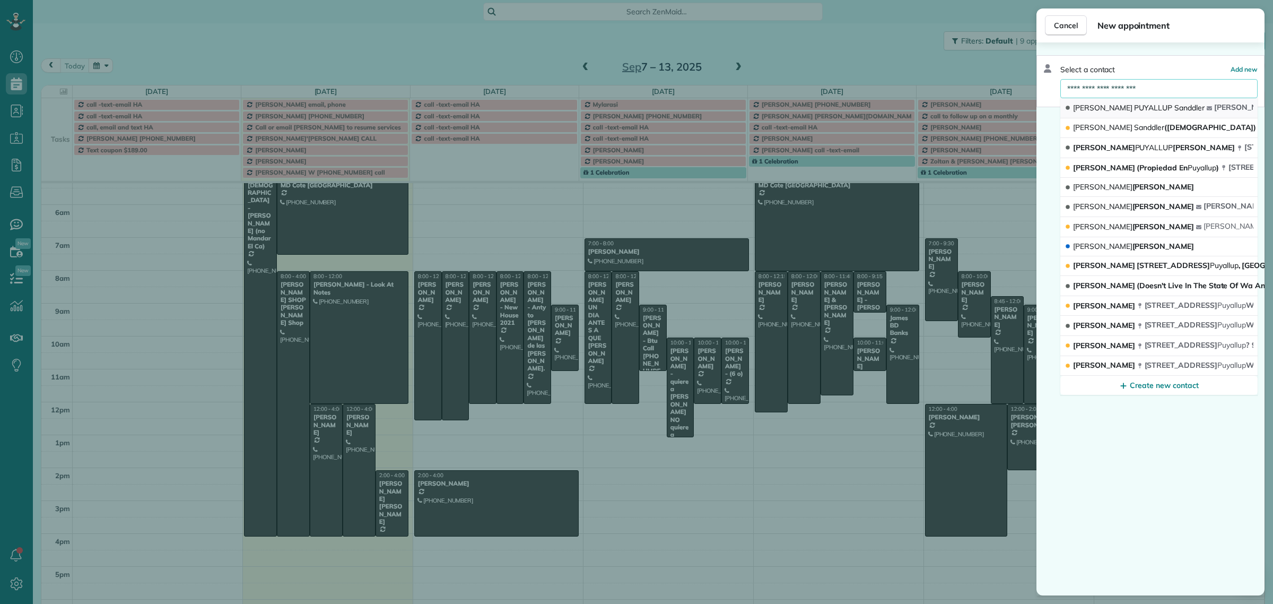
type input "**********"
click at [1134, 112] on span "PUYALLUP" at bounding box center [1153, 108] width 38 height 10
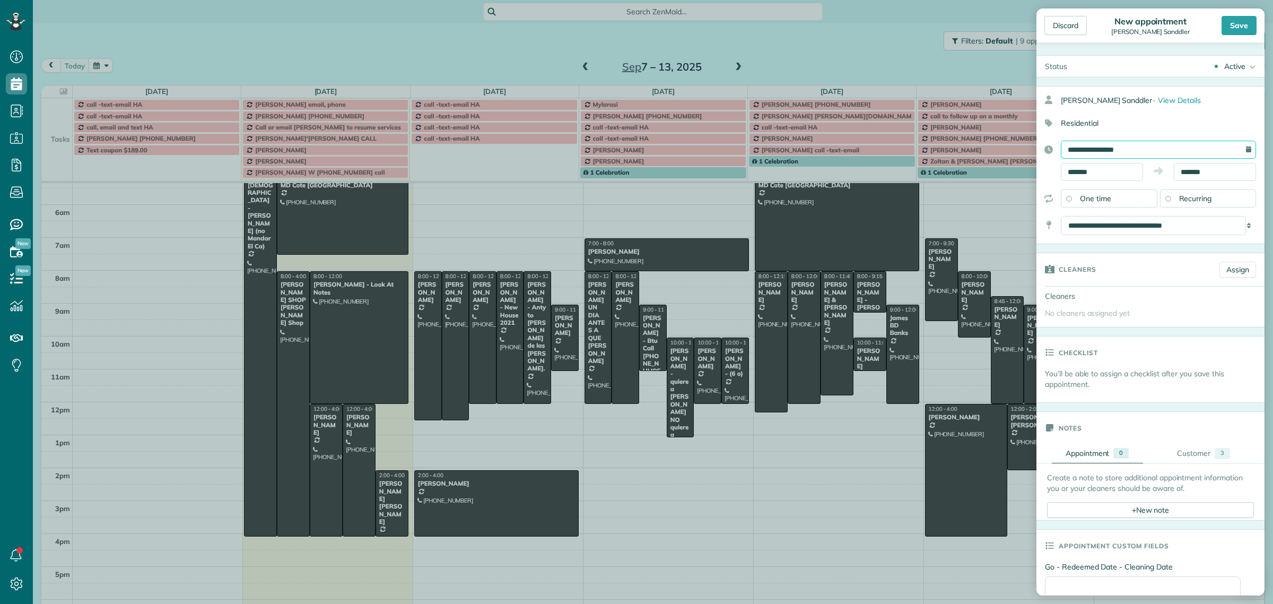
click at [1089, 152] on input "**********" at bounding box center [1158, 150] width 195 height 18
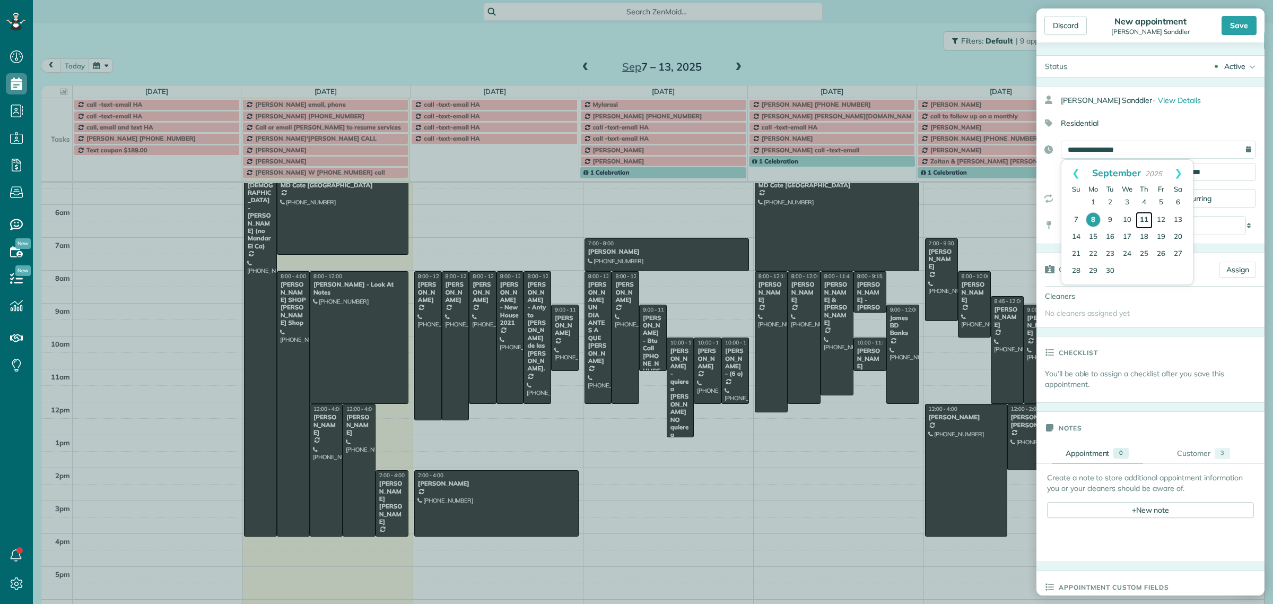
click at [1146, 218] on link "11" at bounding box center [1144, 220] width 17 height 17
type input "**********"
click at [1094, 173] on input "*******" at bounding box center [1102, 172] width 82 height 18
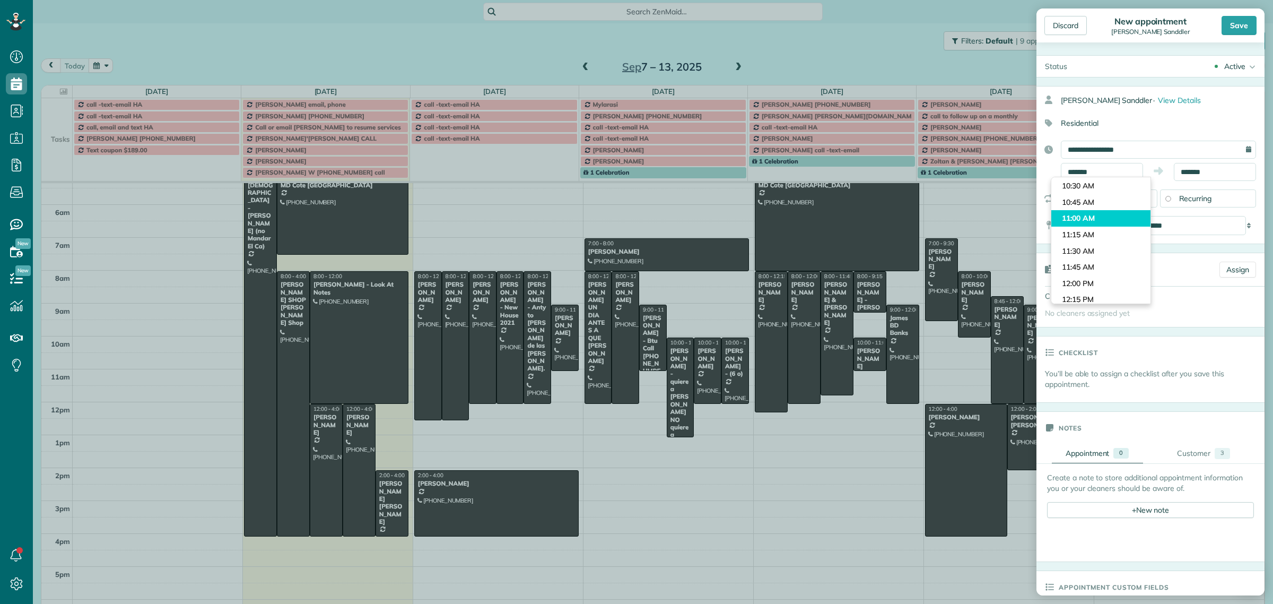
type input "********"
click at [1096, 218] on body "Dashboard Scheduling Calendar View List View Dispatch View - Weekly scheduling …" at bounding box center [636, 302] width 1273 height 604
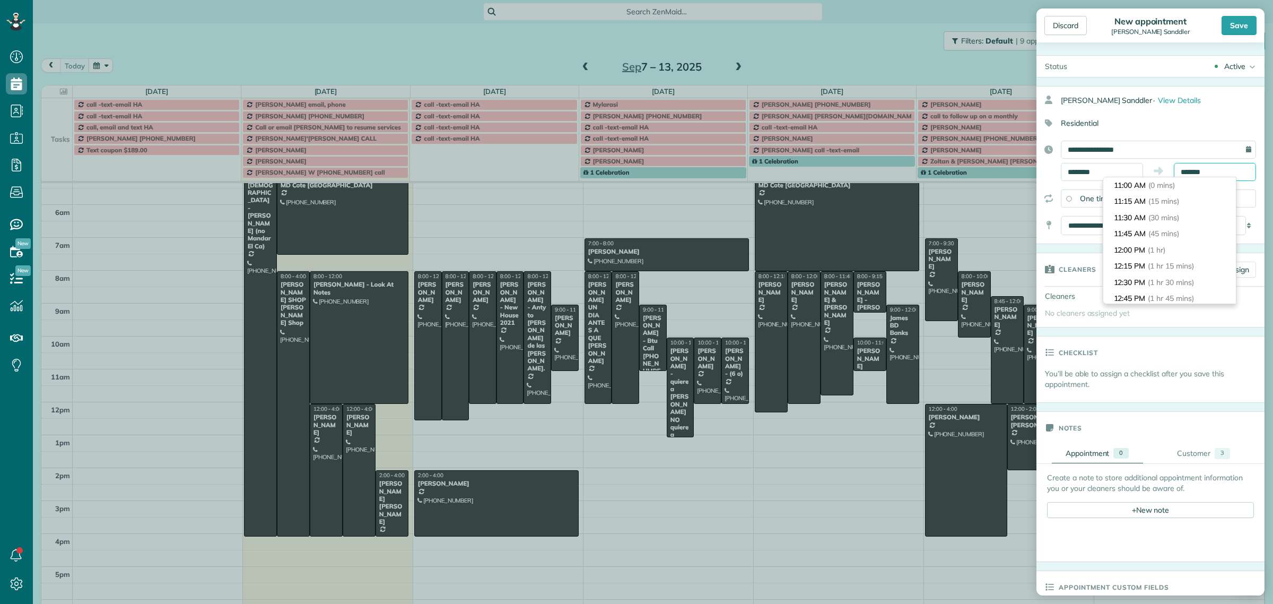
click at [1187, 168] on input "*******" at bounding box center [1215, 172] width 82 height 18
type input "********"
click at [1151, 203] on span "(1 hr)" at bounding box center [1157, 208] width 19 height 10
click at [1246, 25] on div "Save" at bounding box center [1239, 25] width 35 height 19
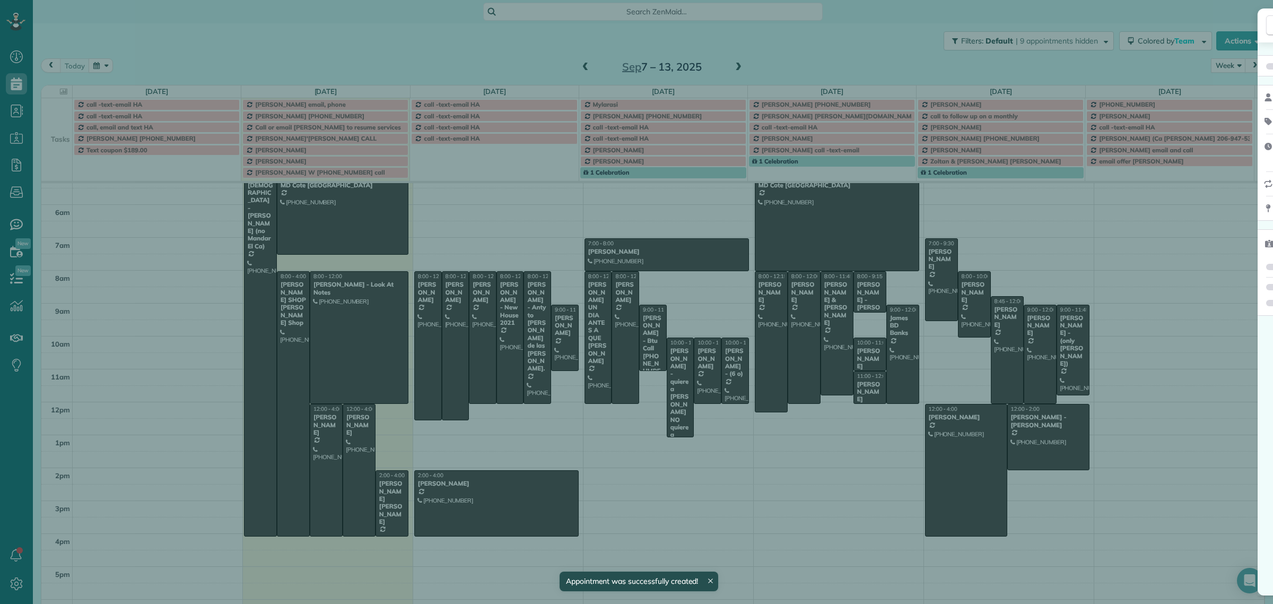
scroll to position [33, 0]
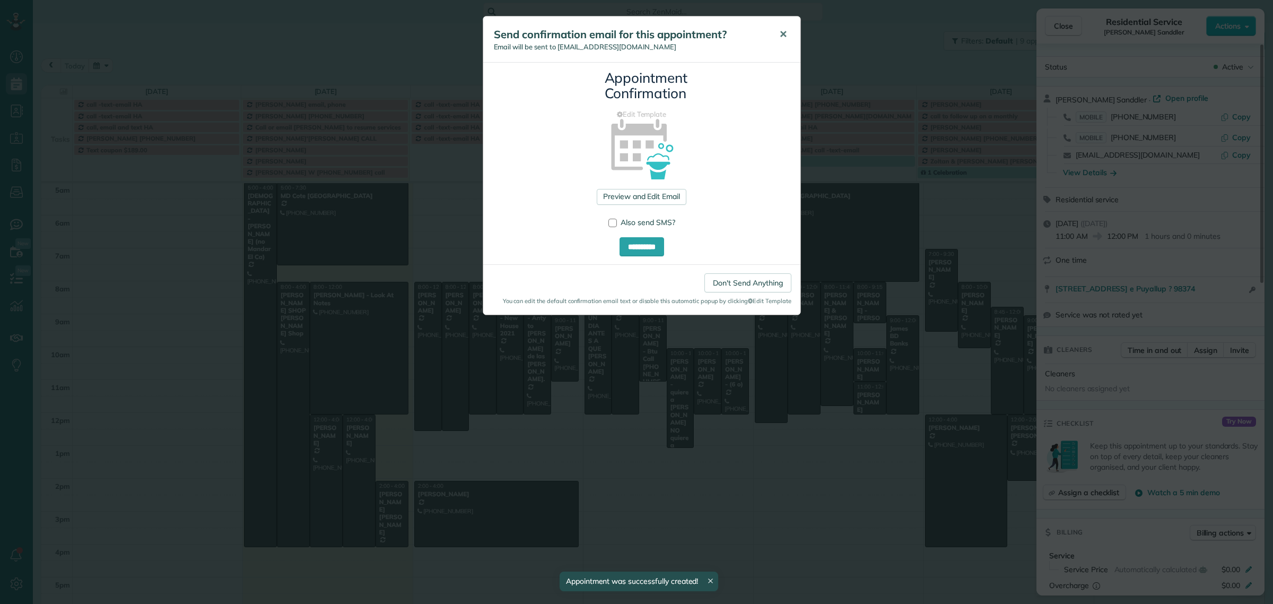
click at [786, 40] on button "✕" at bounding box center [783, 34] width 24 height 25
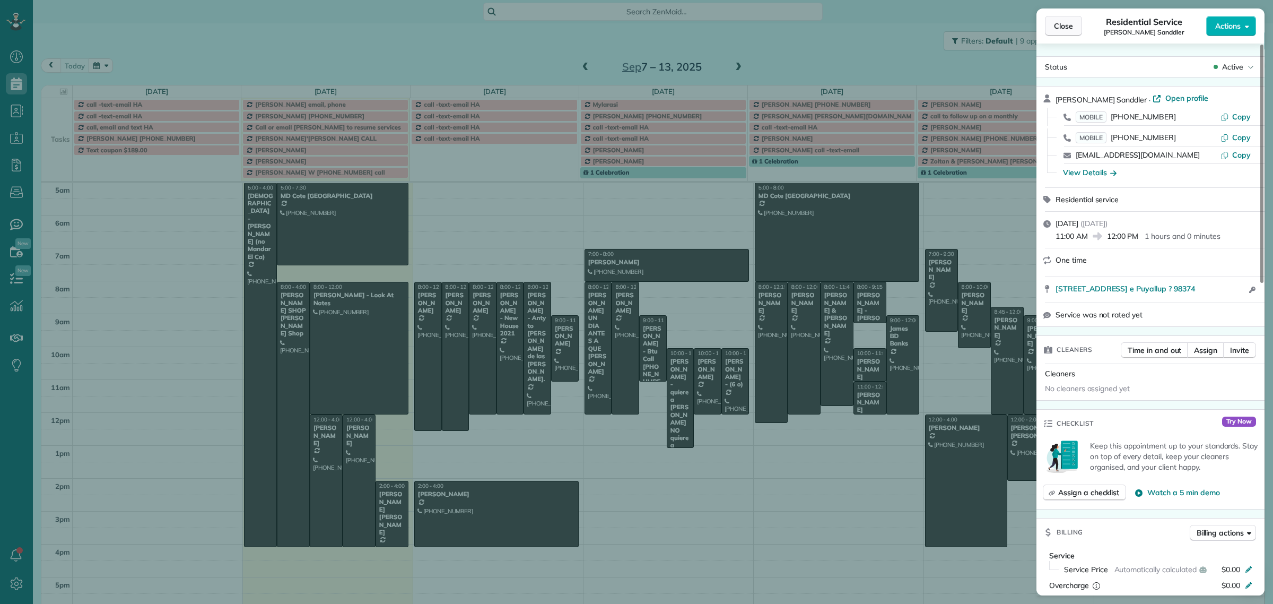
click at [1057, 21] on span "Close" at bounding box center [1063, 26] width 19 height 11
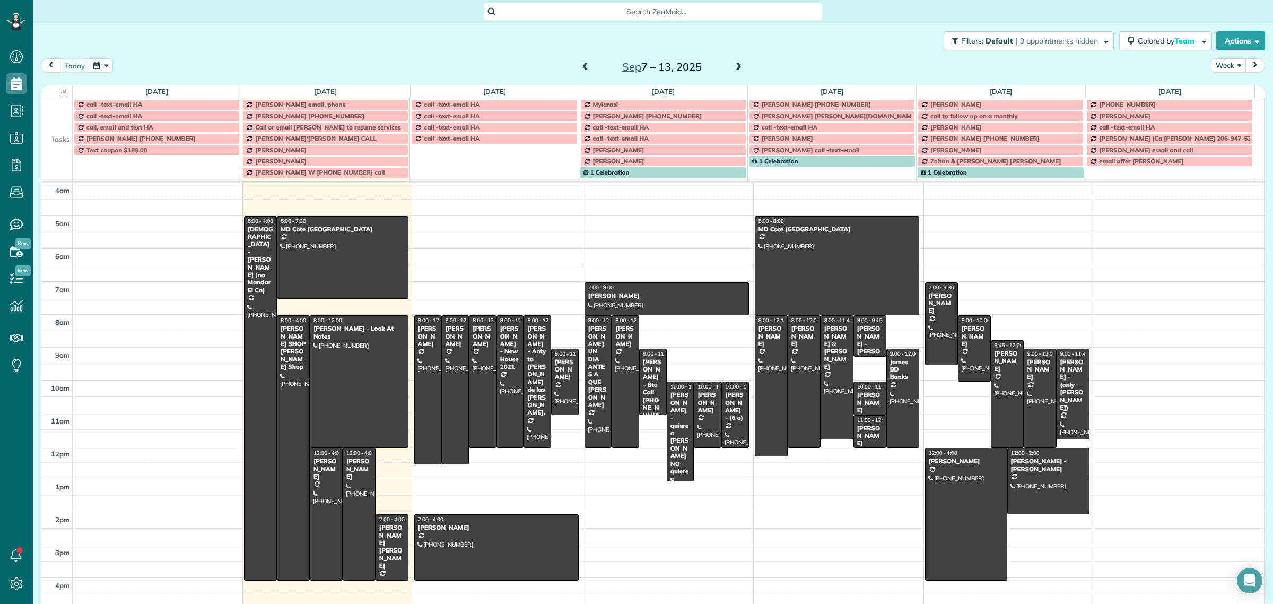
click at [1211, 67] on button "Week" at bounding box center [1228, 65] width 35 height 14
click at [1224, 90] on link "Day" at bounding box center [1254, 90] width 84 height 21
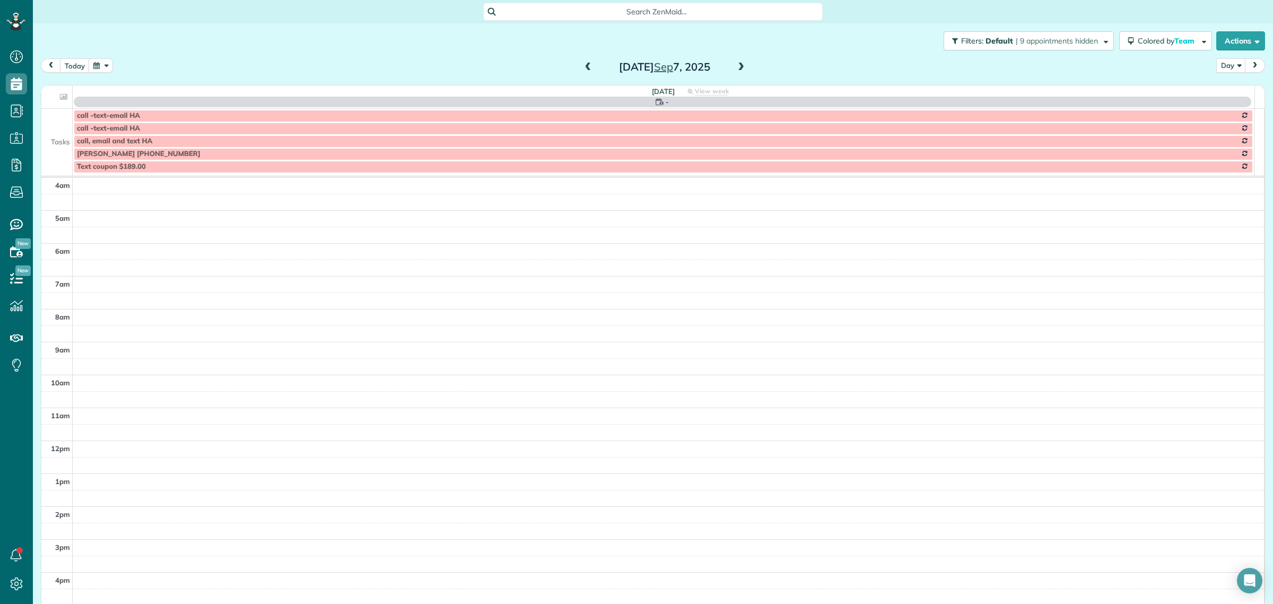
scroll to position [91, 0]
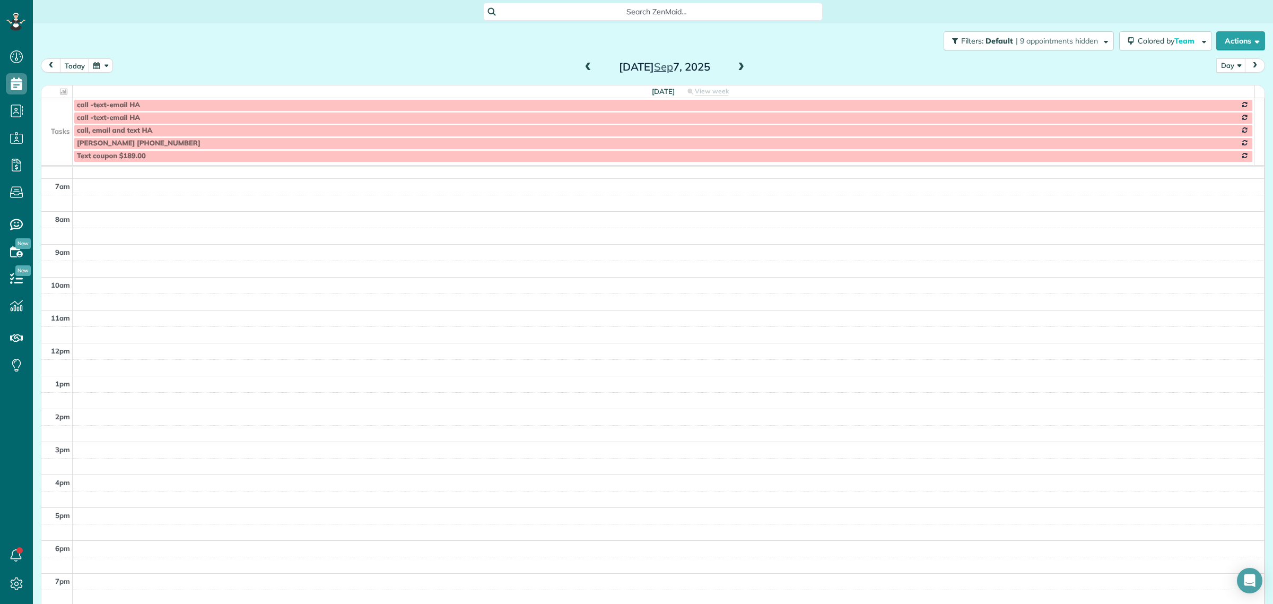
click at [735, 64] on span at bounding box center [741, 68] width 12 height 10
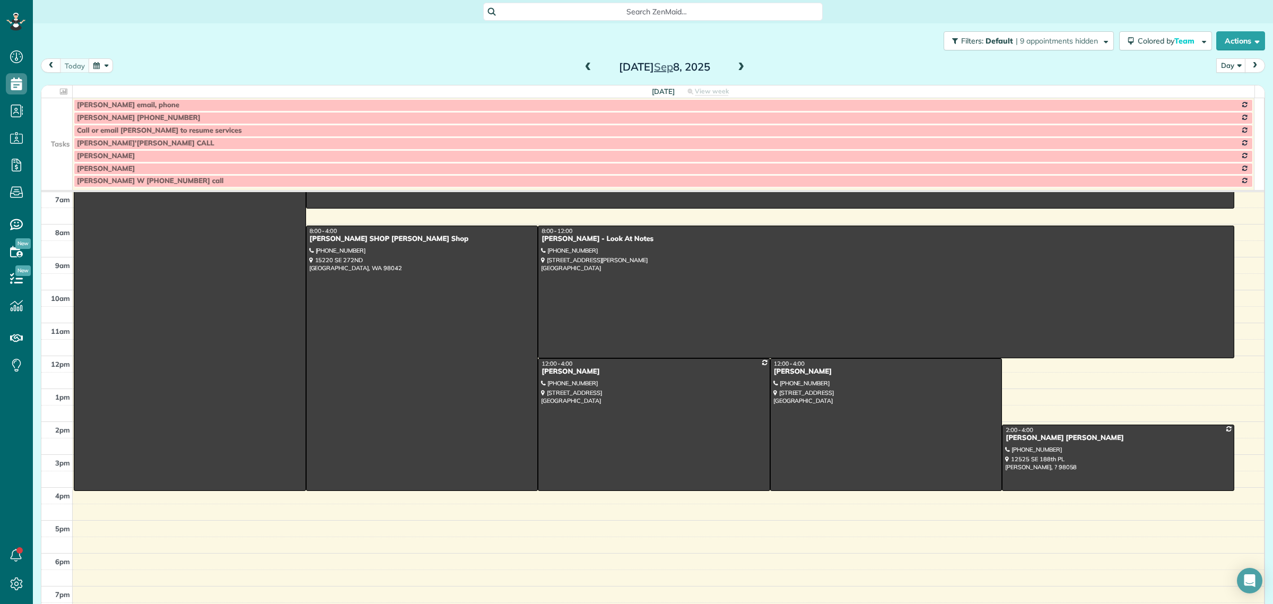
click at [735, 64] on span at bounding box center [741, 68] width 12 height 10
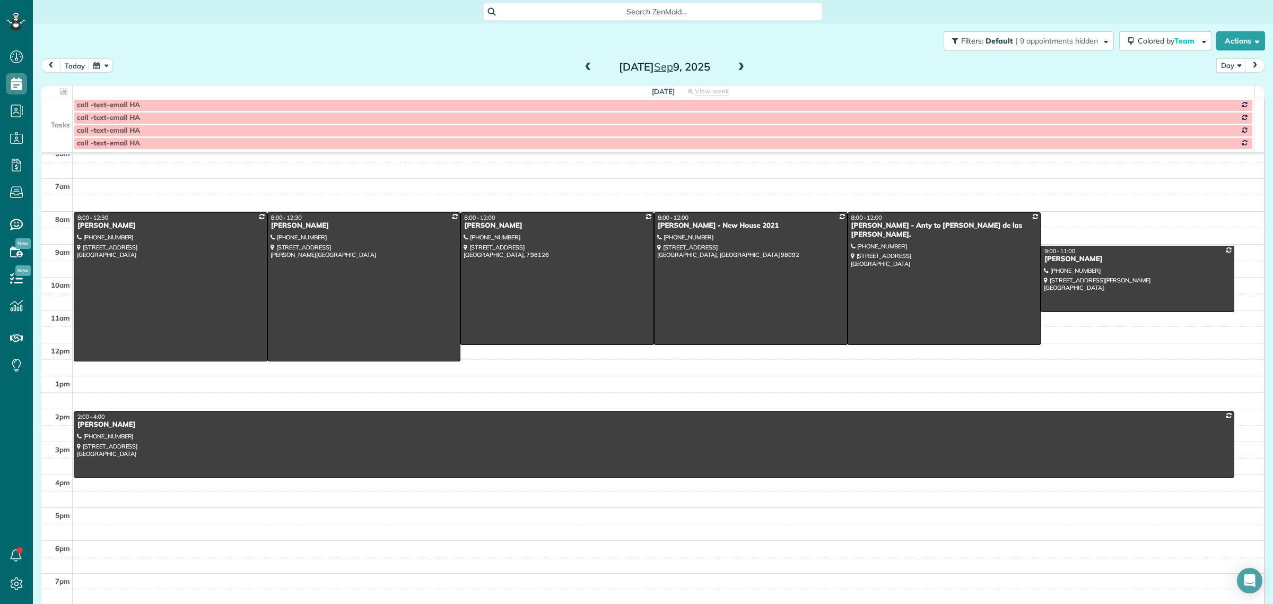
click at [735, 64] on span at bounding box center [741, 68] width 12 height 10
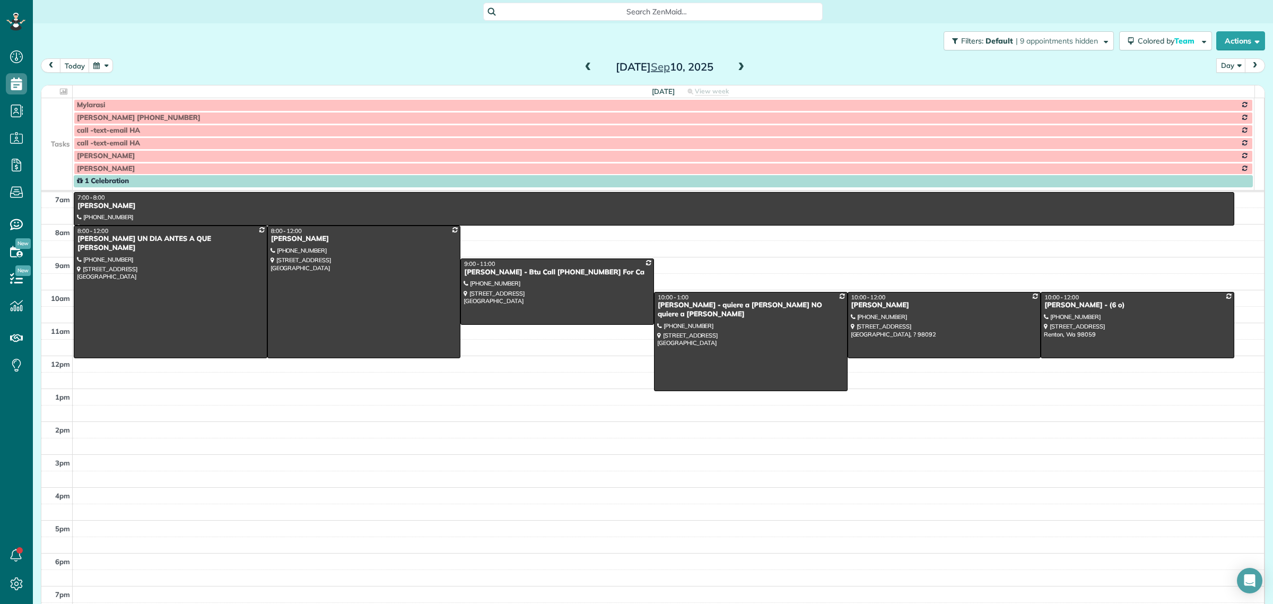
click at [735, 64] on span at bounding box center [741, 68] width 12 height 10
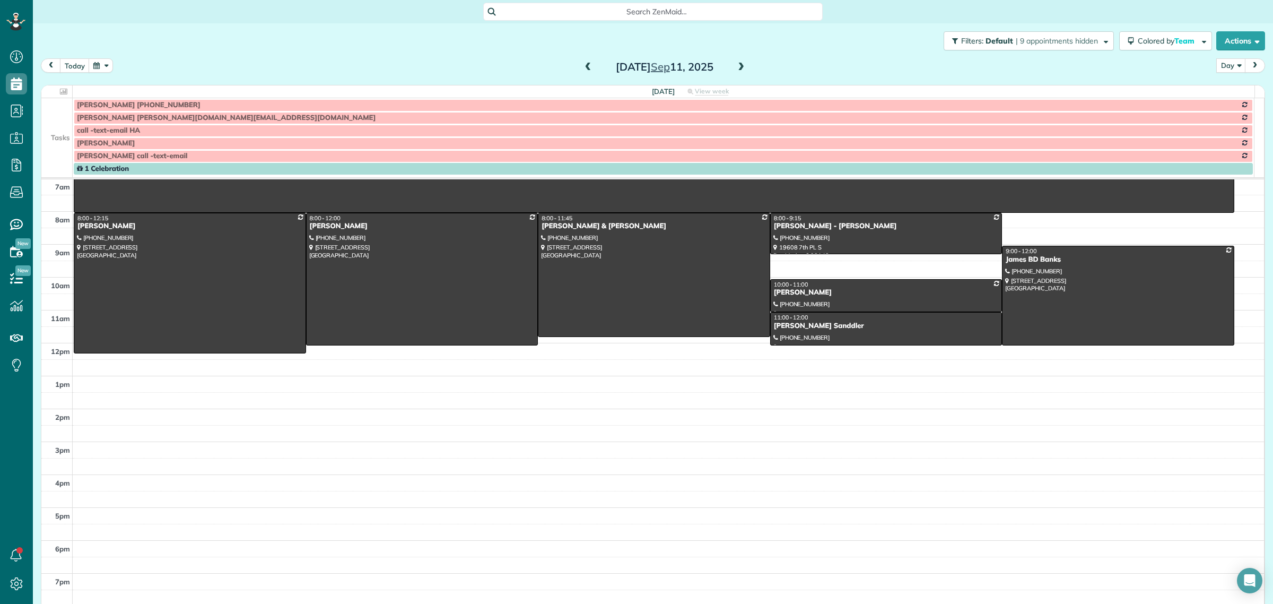
click at [69, 131] on td at bounding box center [56, 130] width 31 height 13
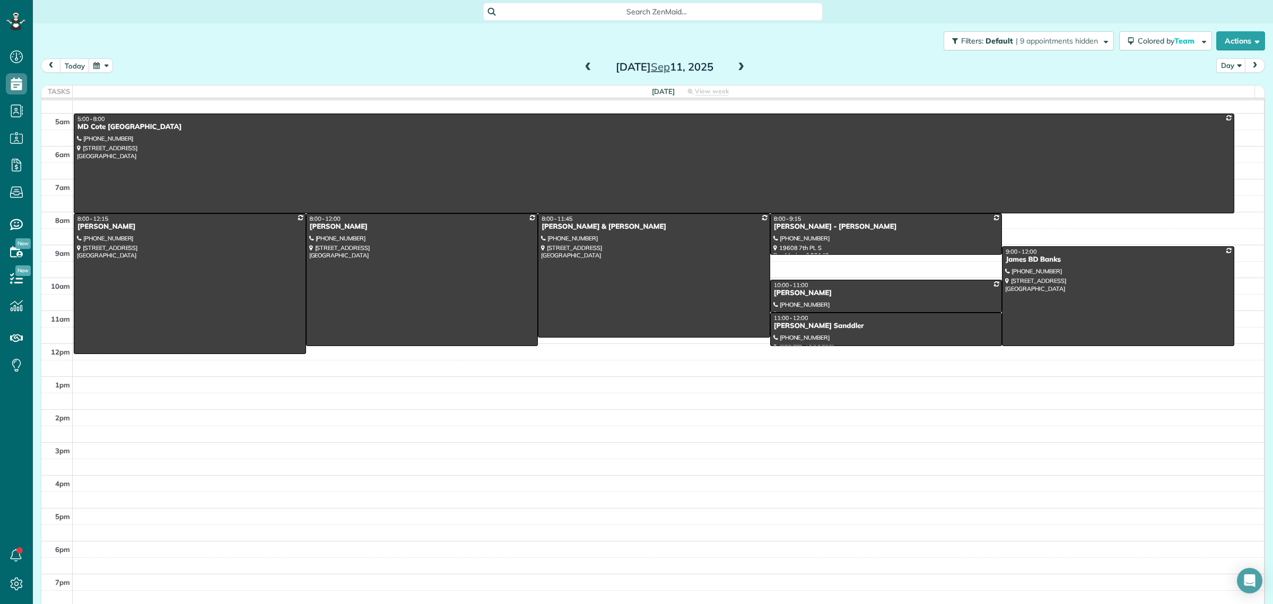
scroll to position [12, 0]
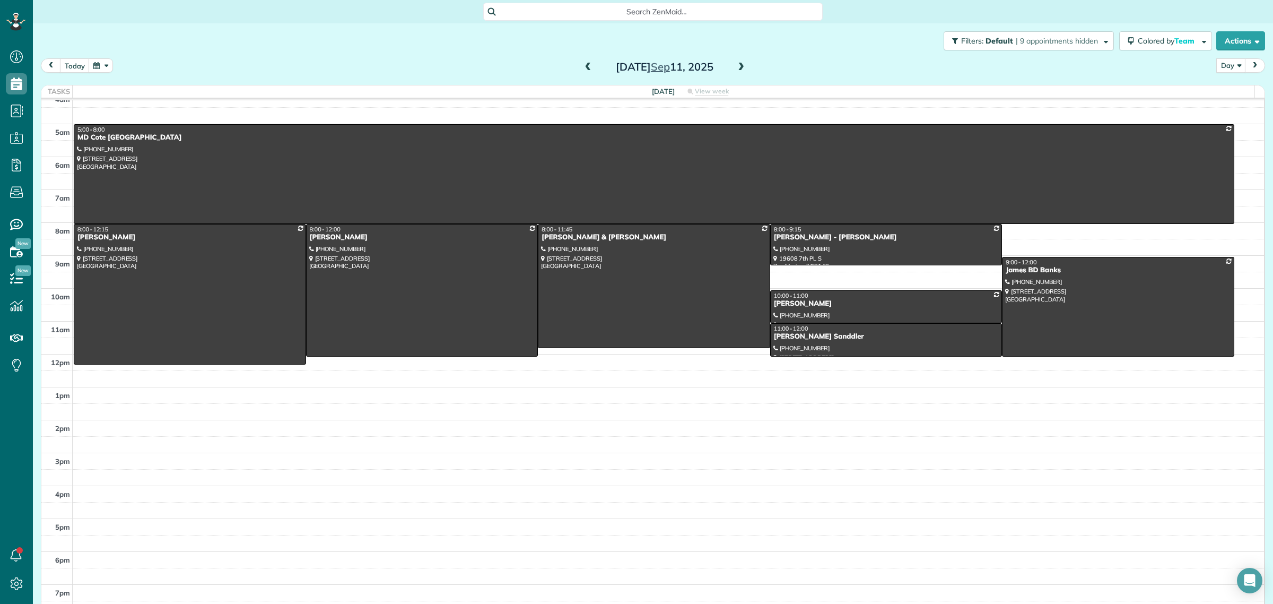
click at [656, 9] on span "Search ZenMaid…" at bounding box center [656, 11] width 323 height 11
click at [1240, 46] on html "Dashboard Scheduling Calendar View List View Dispatch View - Weekly scheduling …" at bounding box center [636, 302] width 1273 height 604
click at [1234, 43] on button "Actions" at bounding box center [1240, 40] width 49 height 19
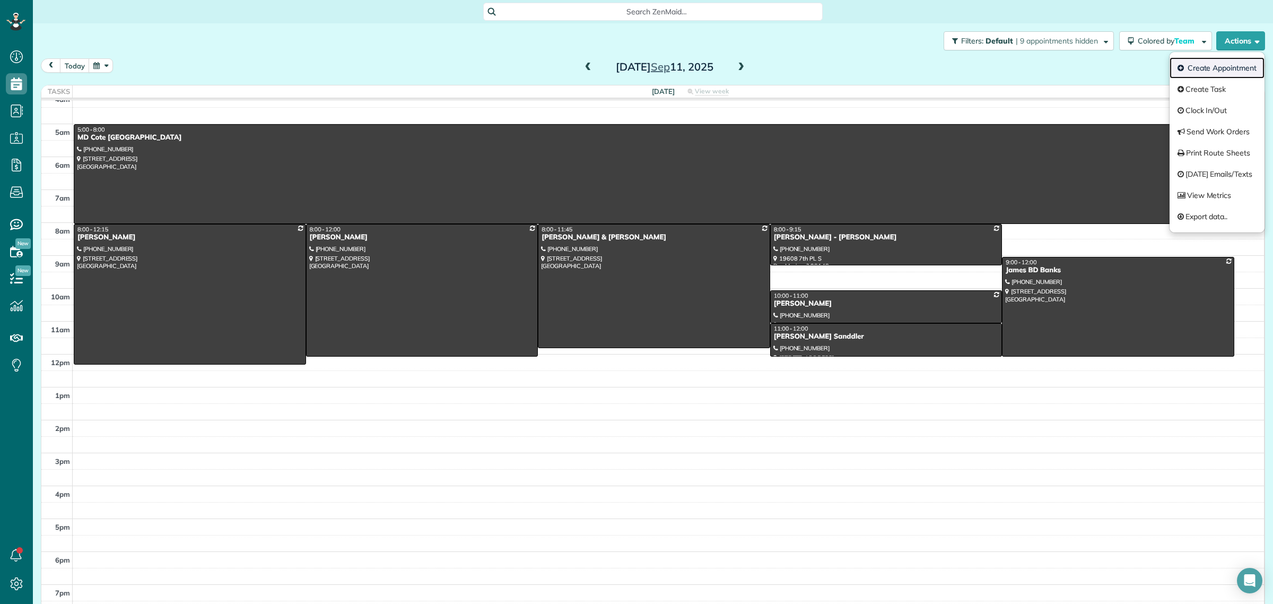
click at [1226, 70] on link "Create Appointment" at bounding box center [1217, 67] width 95 height 21
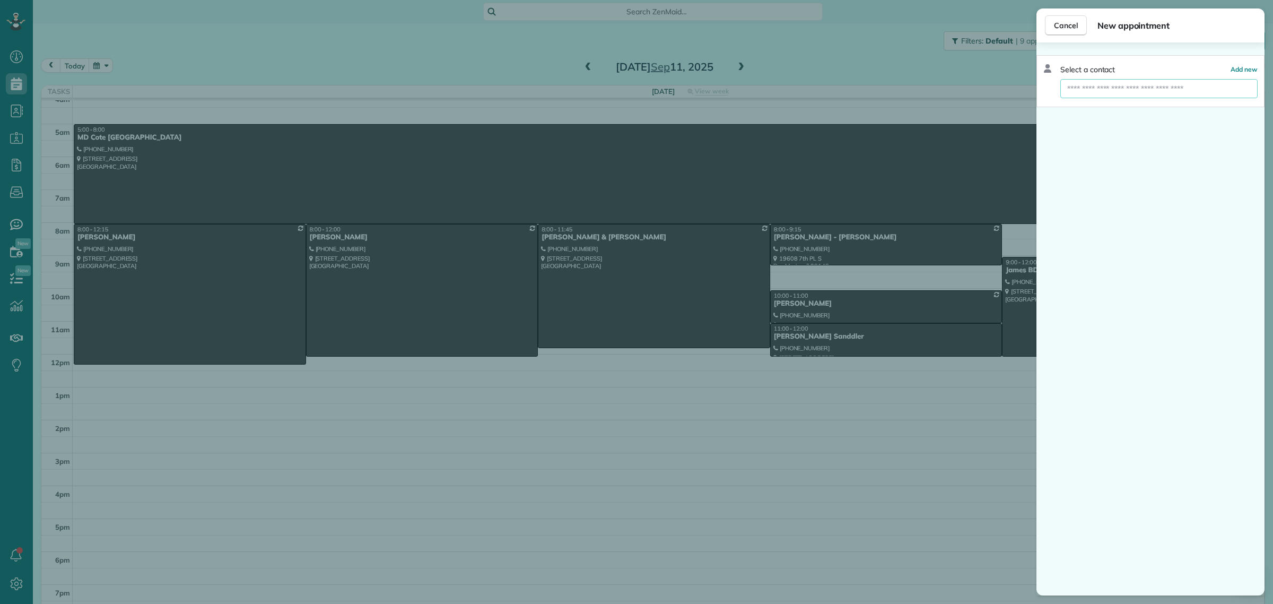
click at [1099, 83] on input "text" at bounding box center [1158, 88] width 197 height 19
paste input "**********"
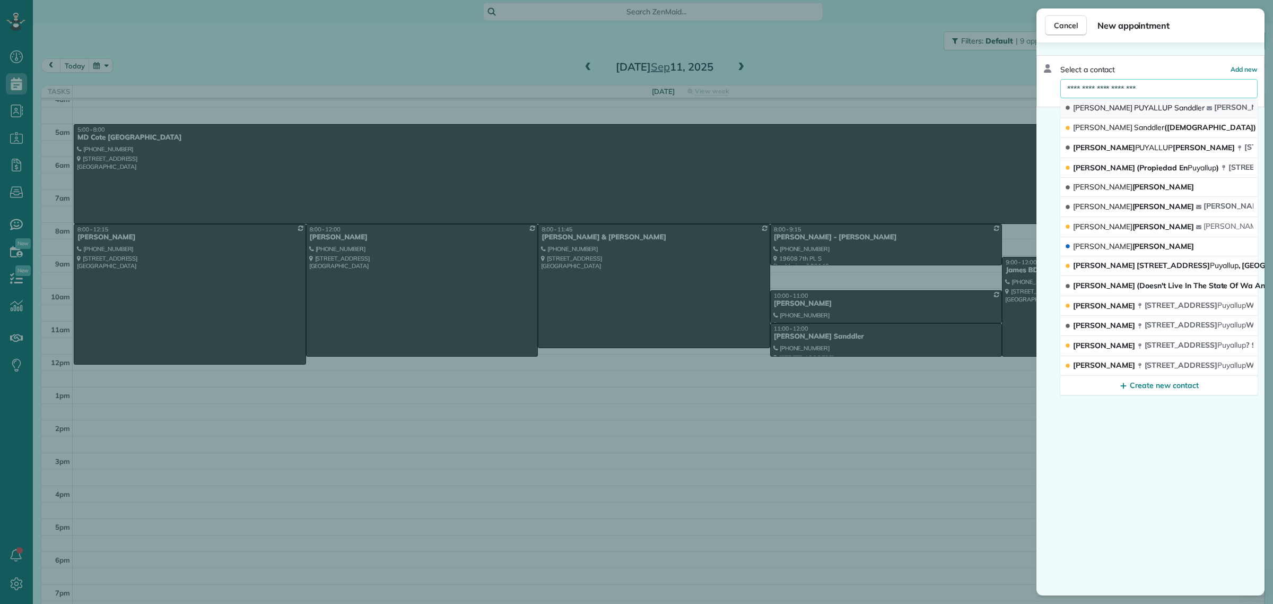
type input "**********"
drag, startPoint x: 1172, startPoint y: 112, endPoint x: 1179, endPoint y: 101, distance: 12.7
